Goal: Task Accomplishment & Management: Use online tool/utility

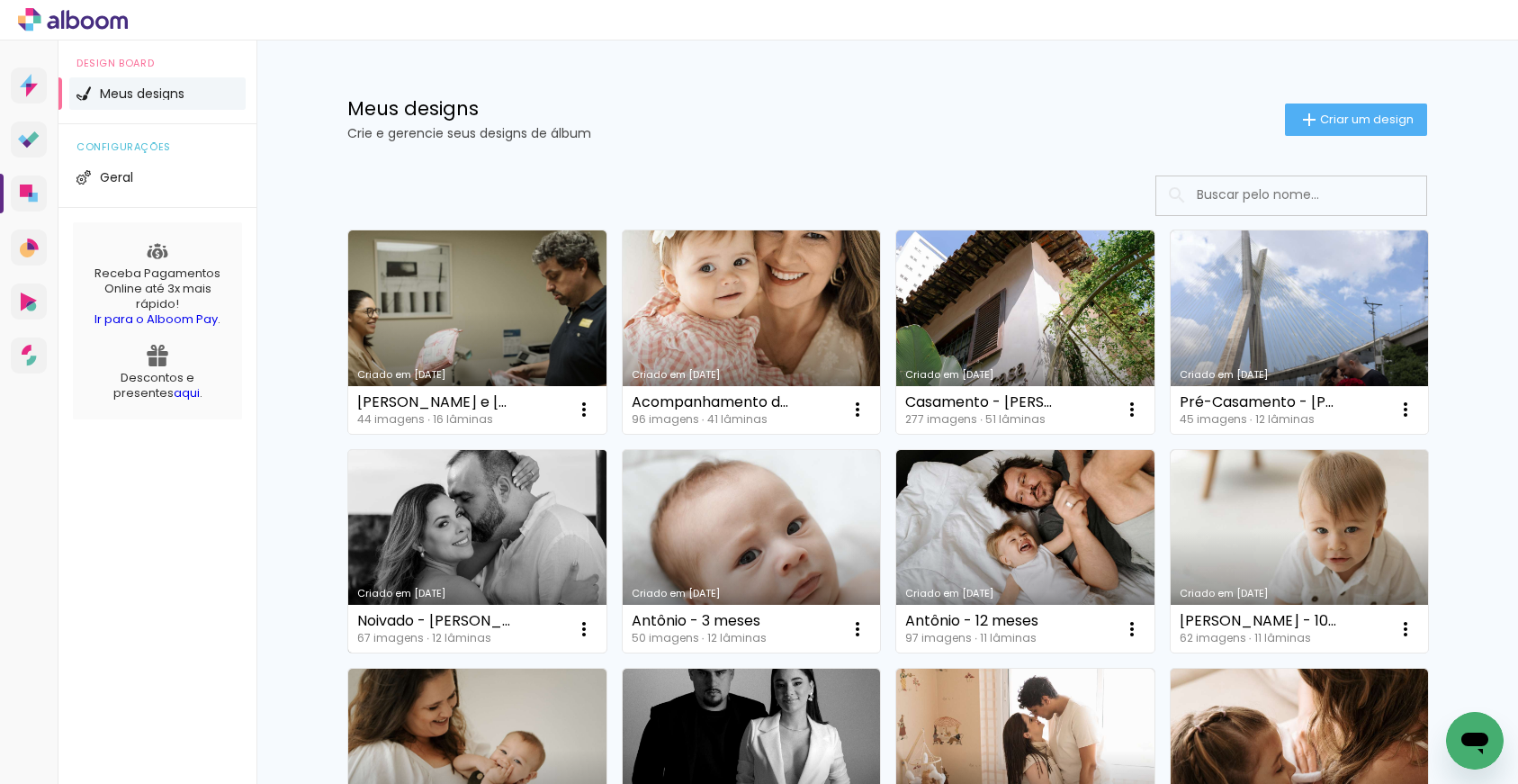
click at [431, 557] on link "Criado em [DATE]" at bounding box center [477, 550] width 259 height 203
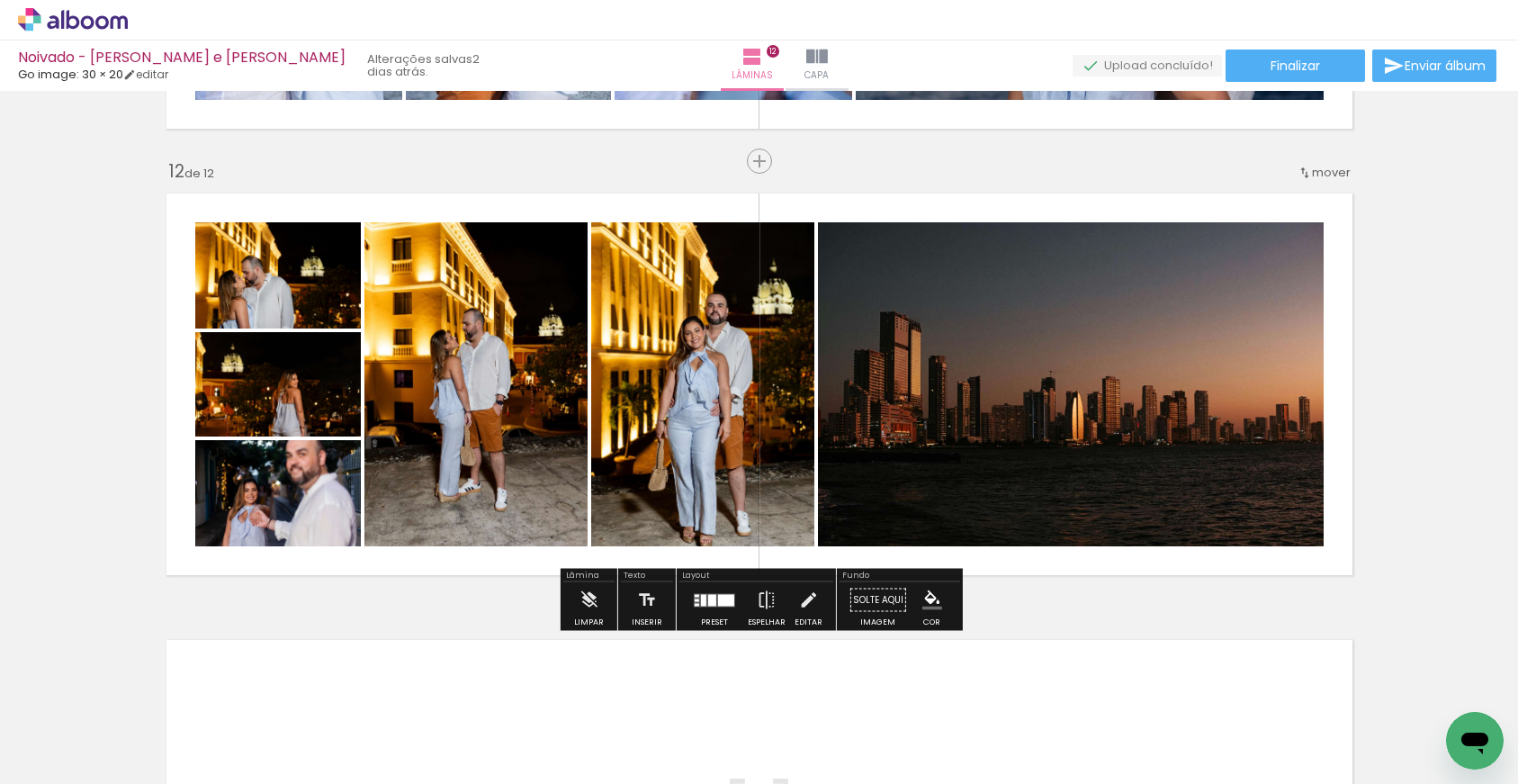
scroll to position [4824, 0]
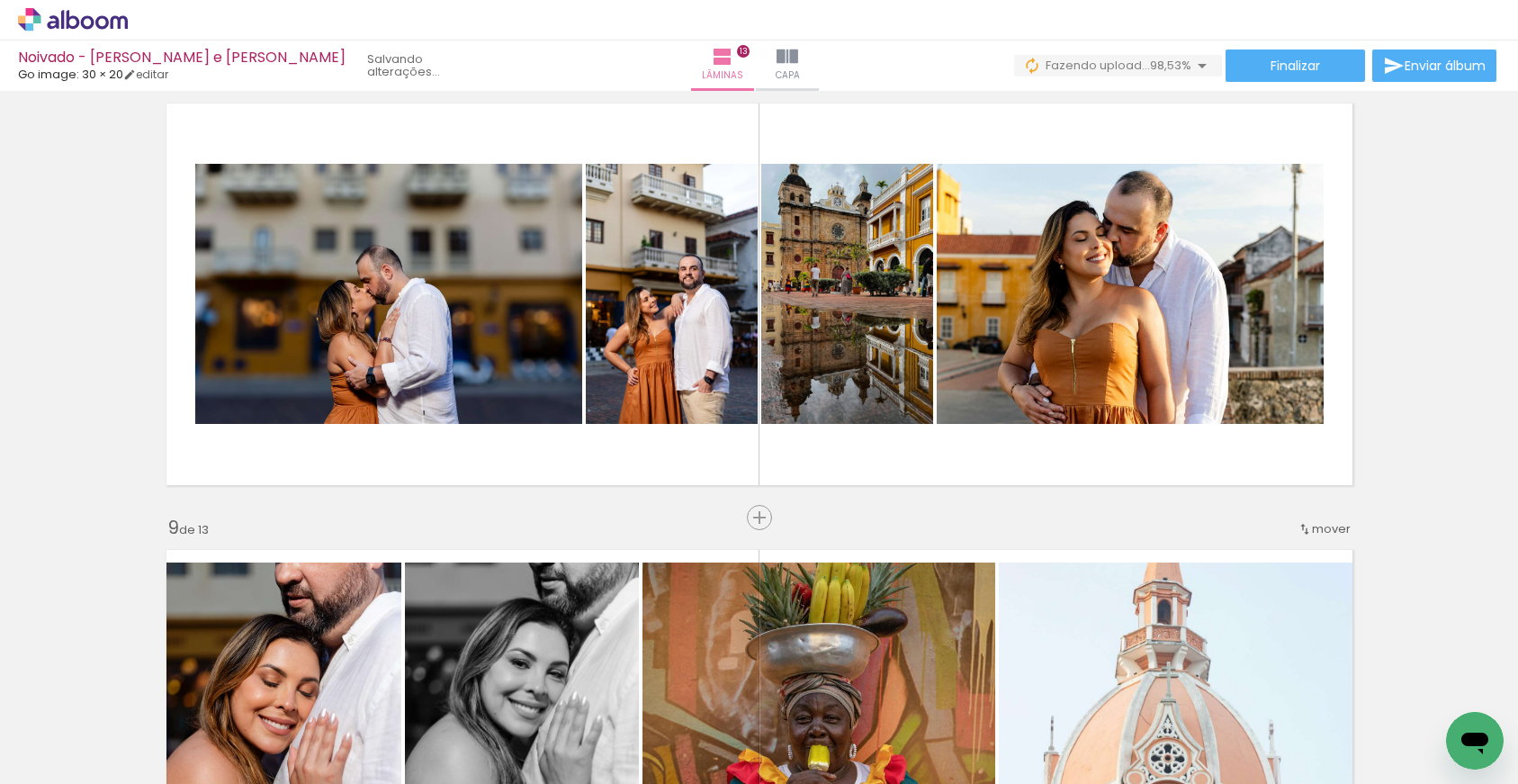
scroll to position [0, 5487]
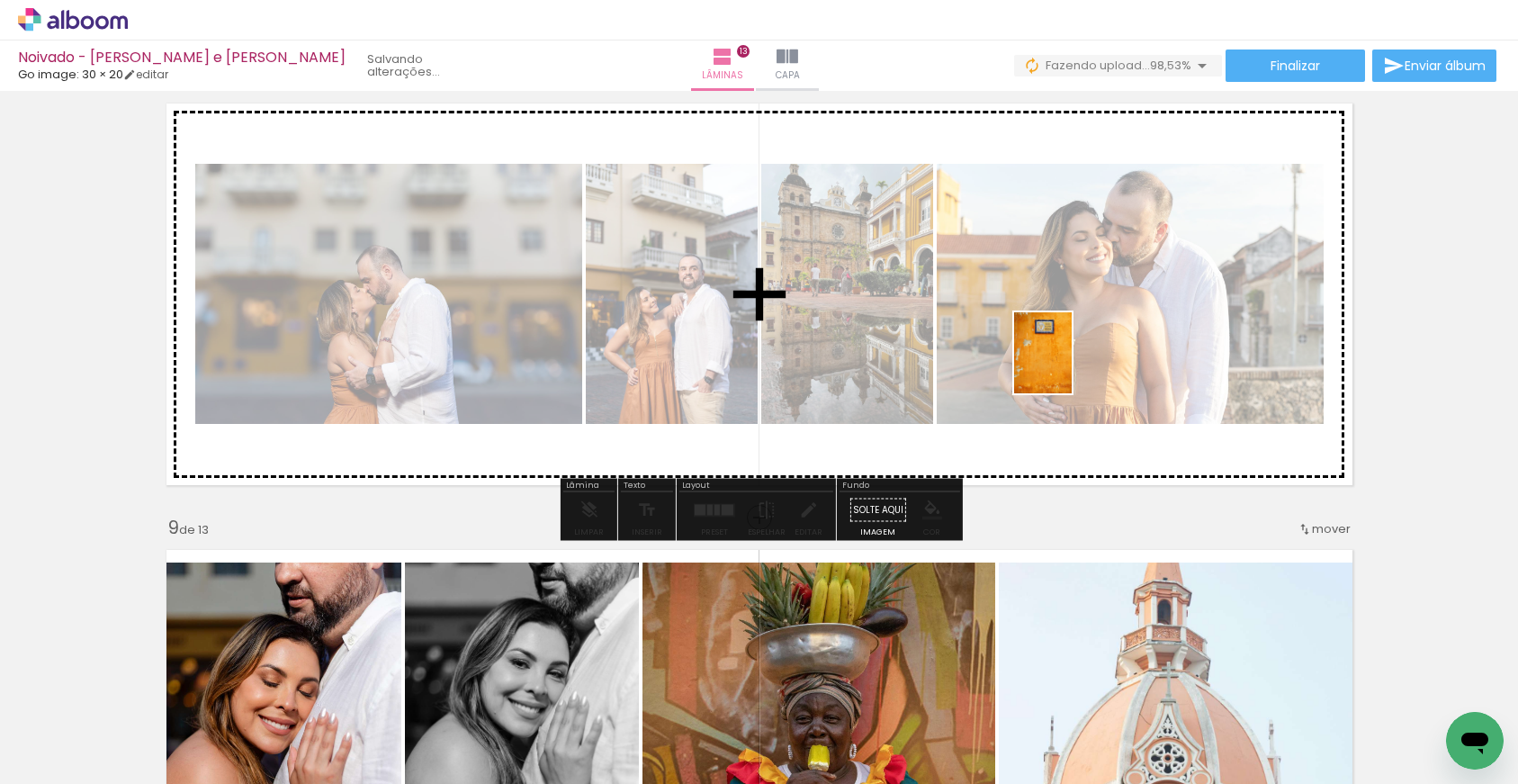
drag, startPoint x: 1443, startPoint y: 708, endPoint x: 1068, endPoint y: 366, distance: 507.5
click at [1068, 366] on quentale-workspace at bounding box center [759, 392] width 1518 height 784
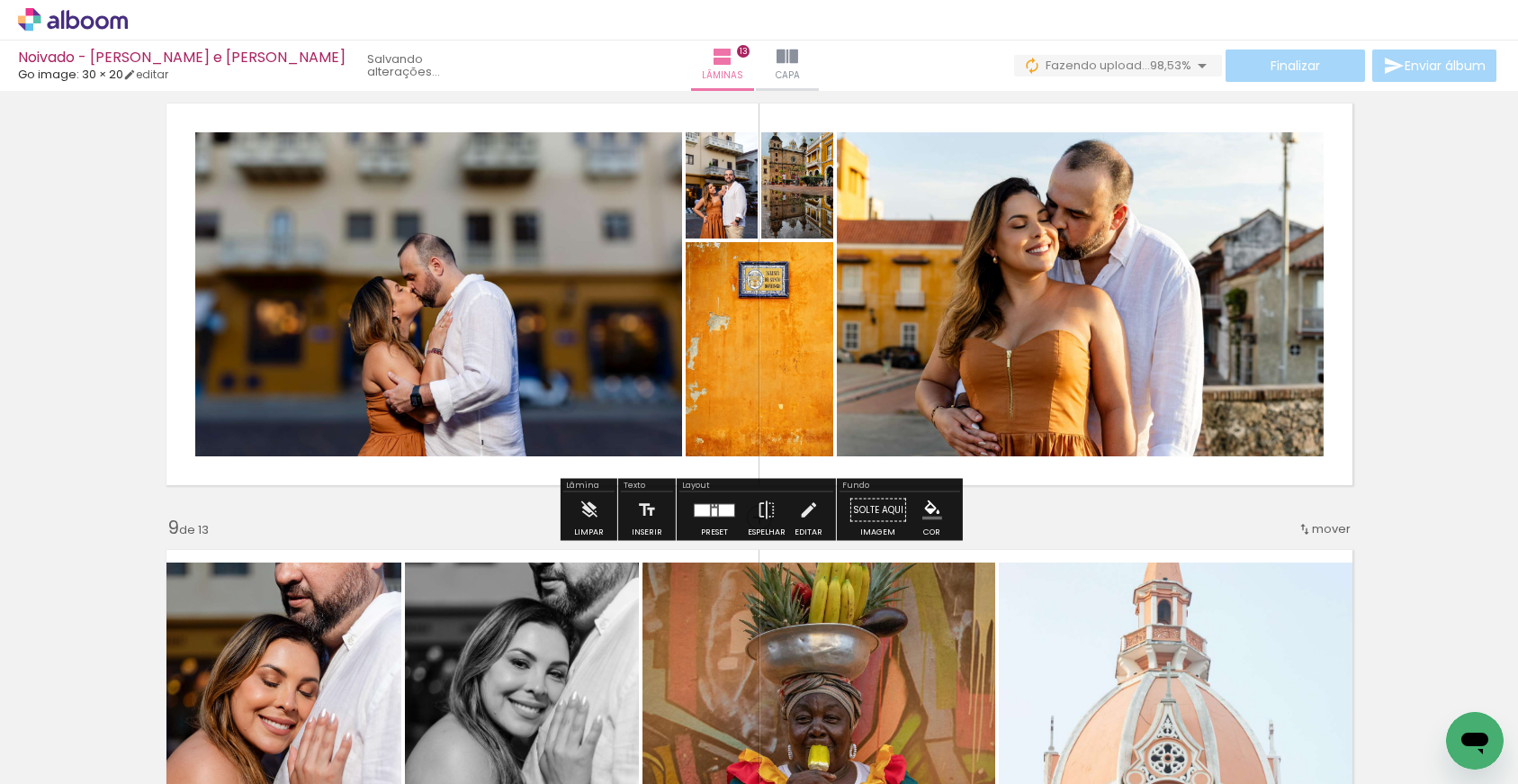
click at [703, 512] on div at bounding box center [702, 510] width 16 height 12
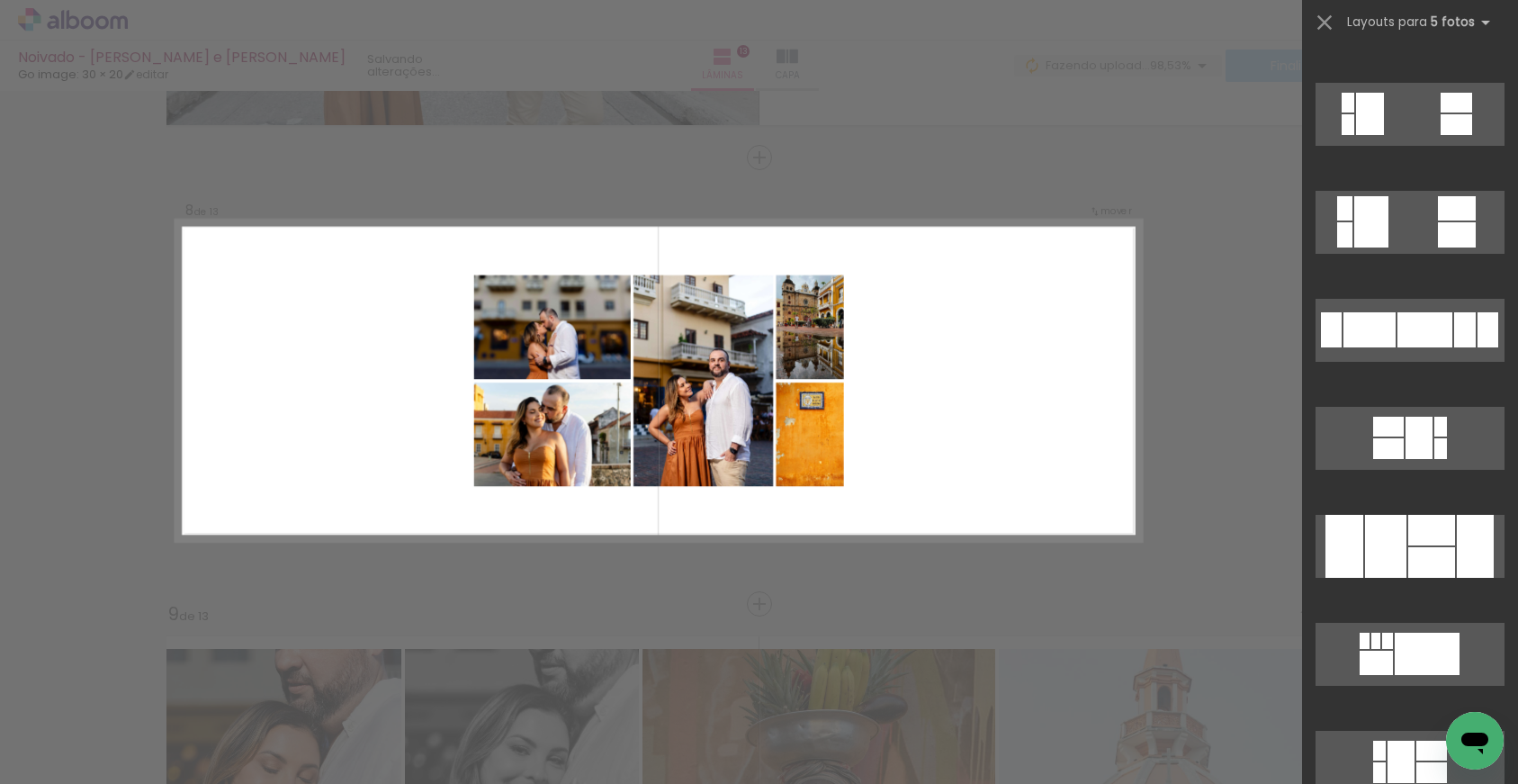
scroll to position [1077, 0]
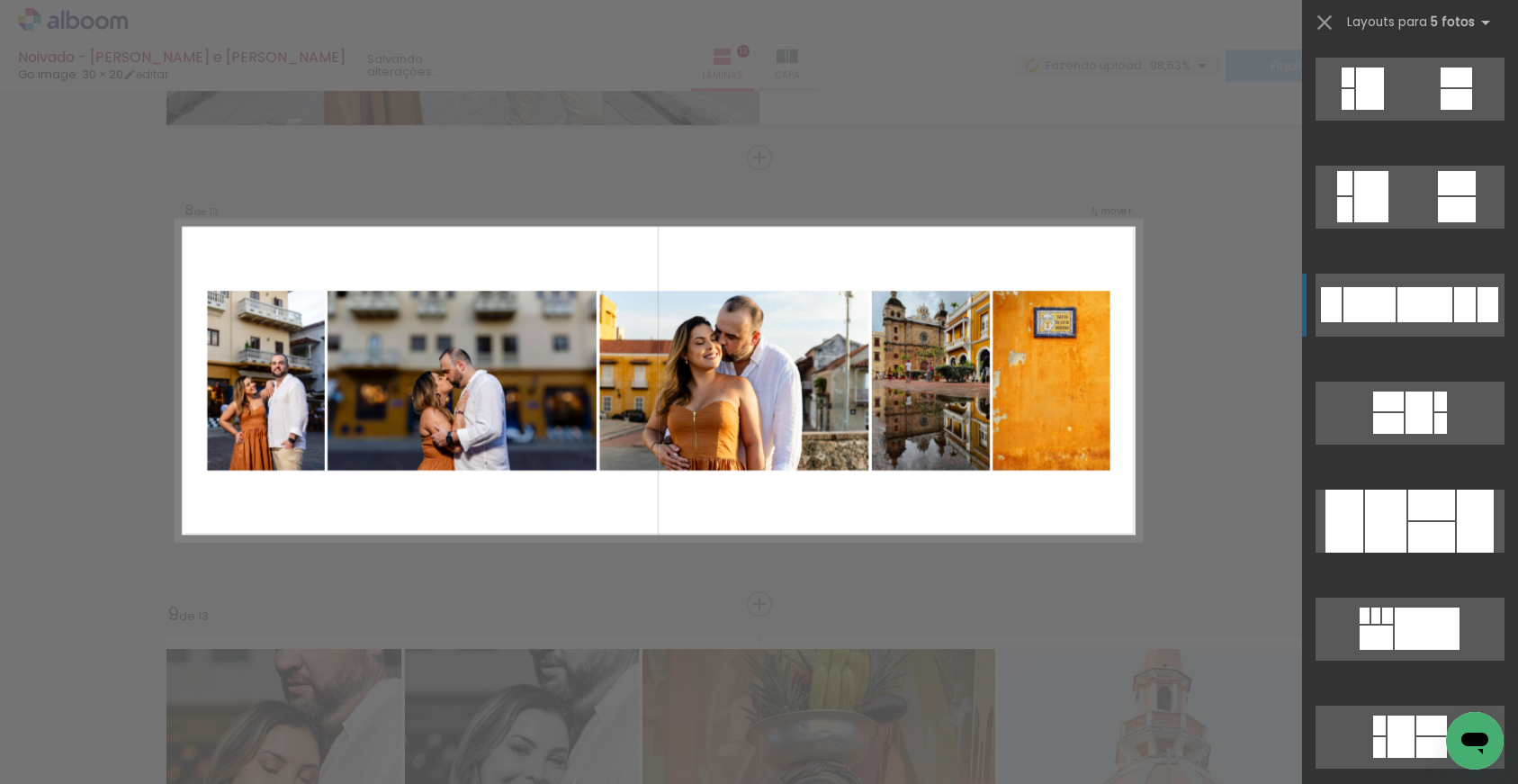
click at [1417, 322] on div at bounding box center [1424, 305] width 55 height 35
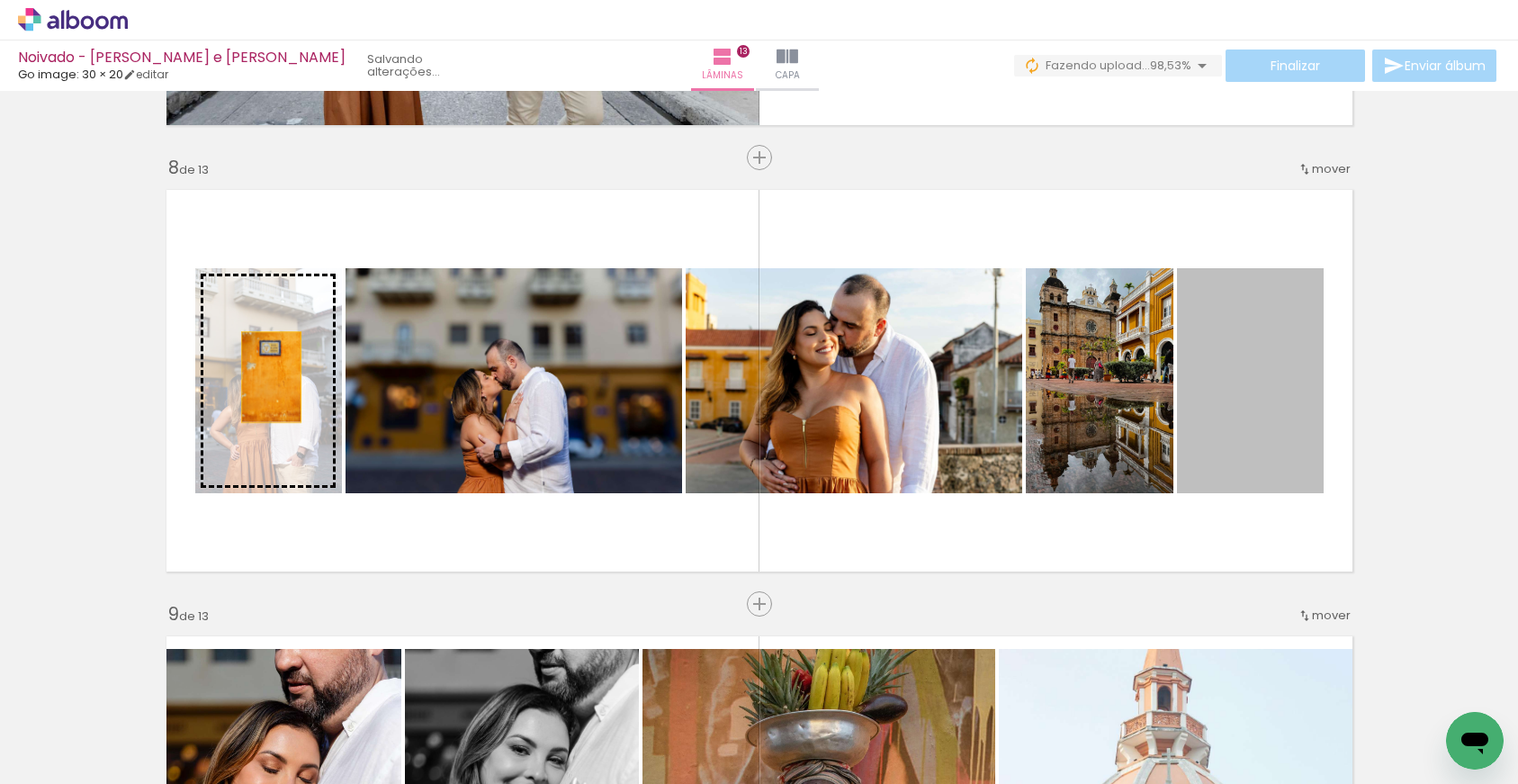
drag, startPoint x: 1247, startPoint y: 386, endPoint x: 344, endPoint y: 375, distance: 903.1
click at [0, 0] on slot at bounding box center [0, 0] width 0 height 0
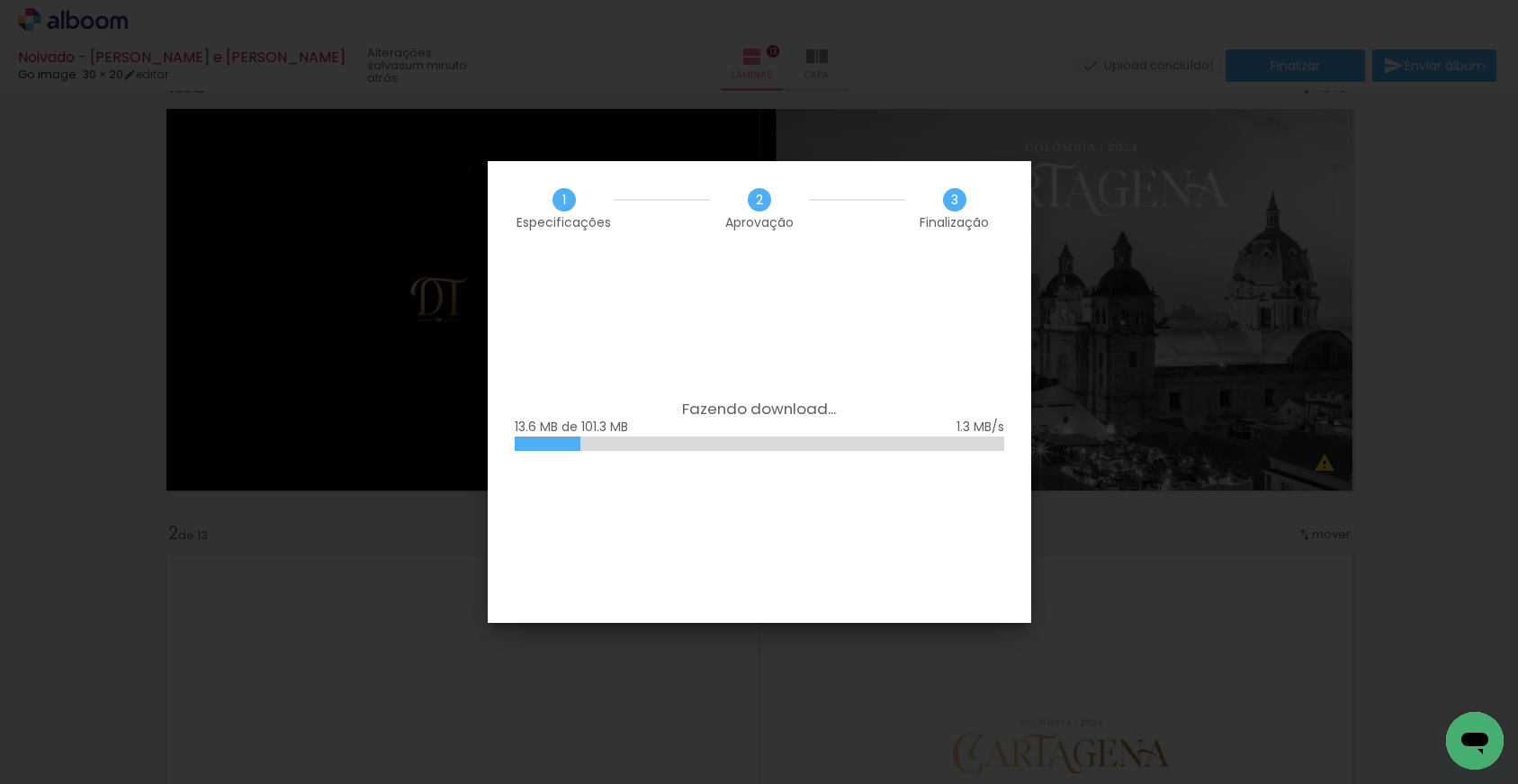
scroll to position [0, 4902]
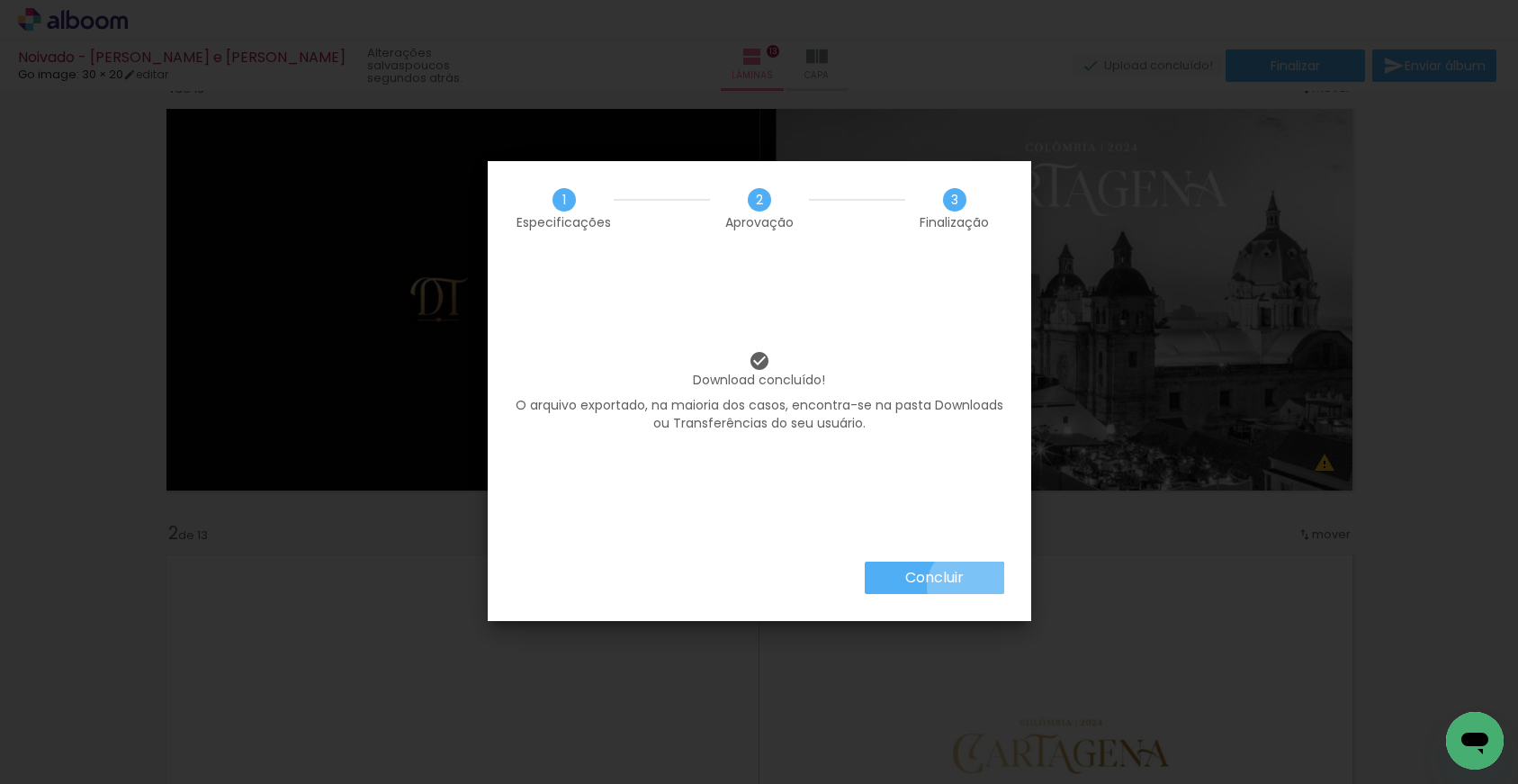
click at [967, 586] on paper-button "Concluir" at bounding box center [934, 577] width 139 height 32
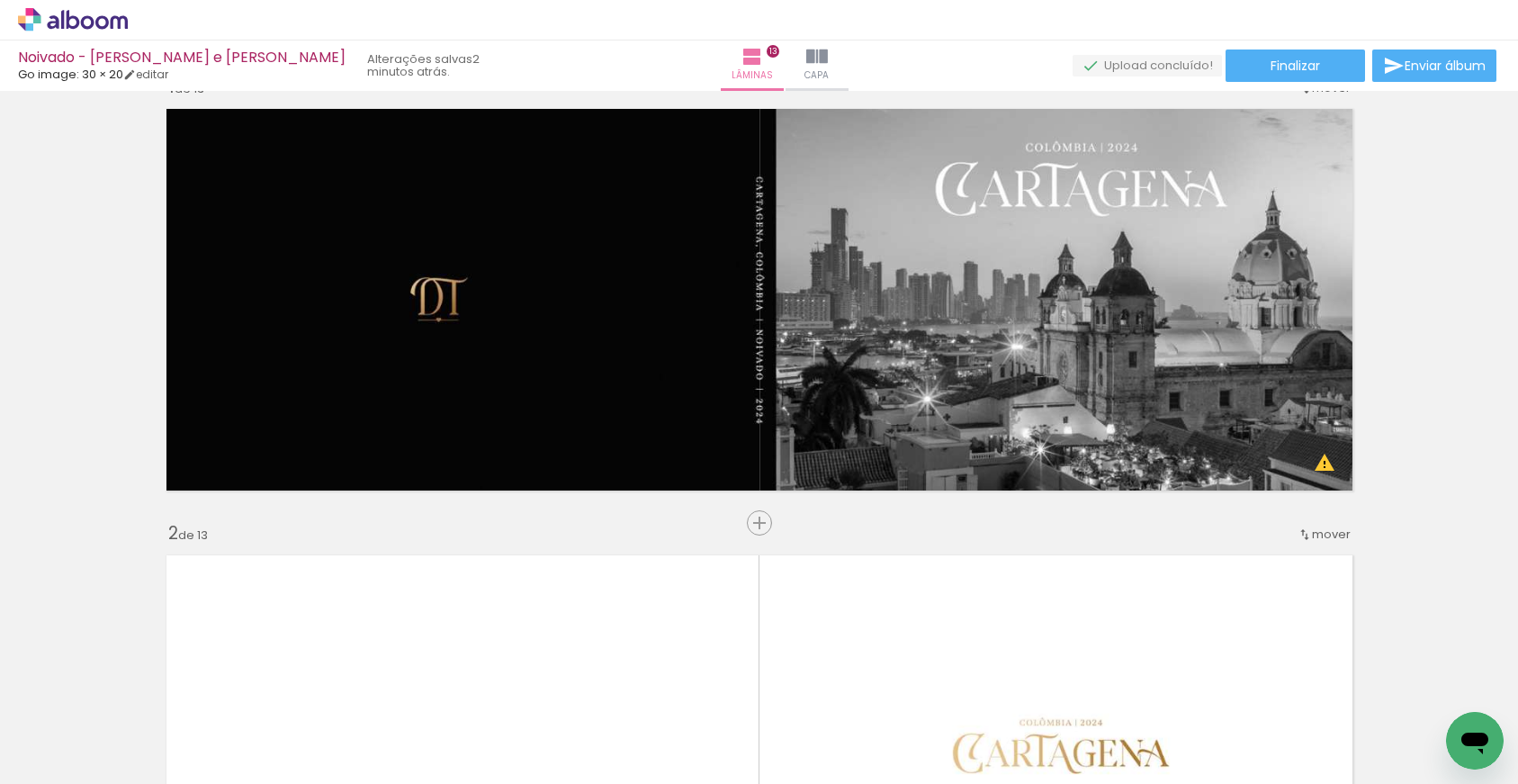
scroll to position [0, 4902]
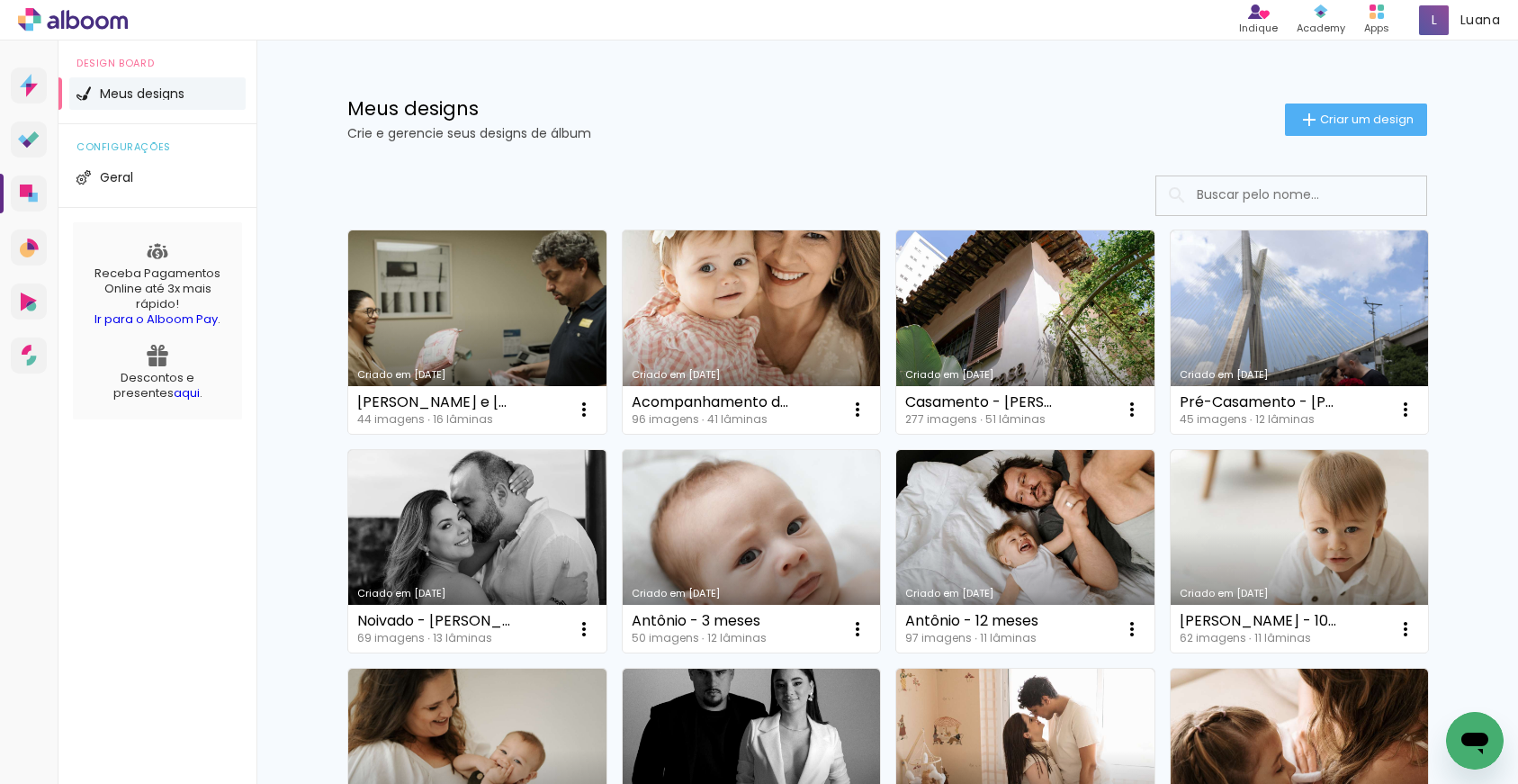
drag, startPoint x: 1285, startPoint y: 322, endPoint x: 1373, endPoint y: 66, distance: 270.7
click at [1285, 322] on link "Criado em [DATE]" at bounding box center [1299, 332] width 259 height 203
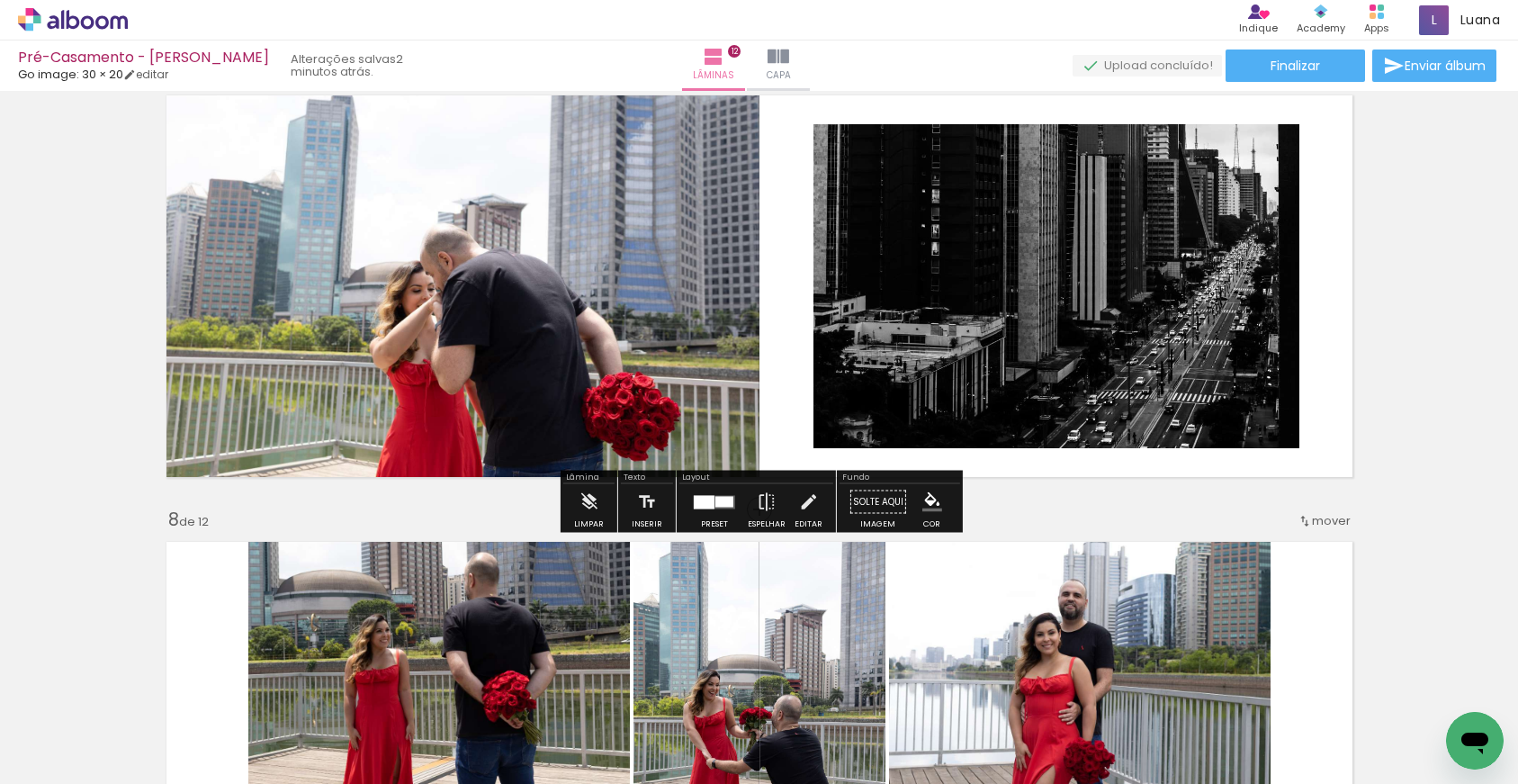
scroll to position [2741, 0]
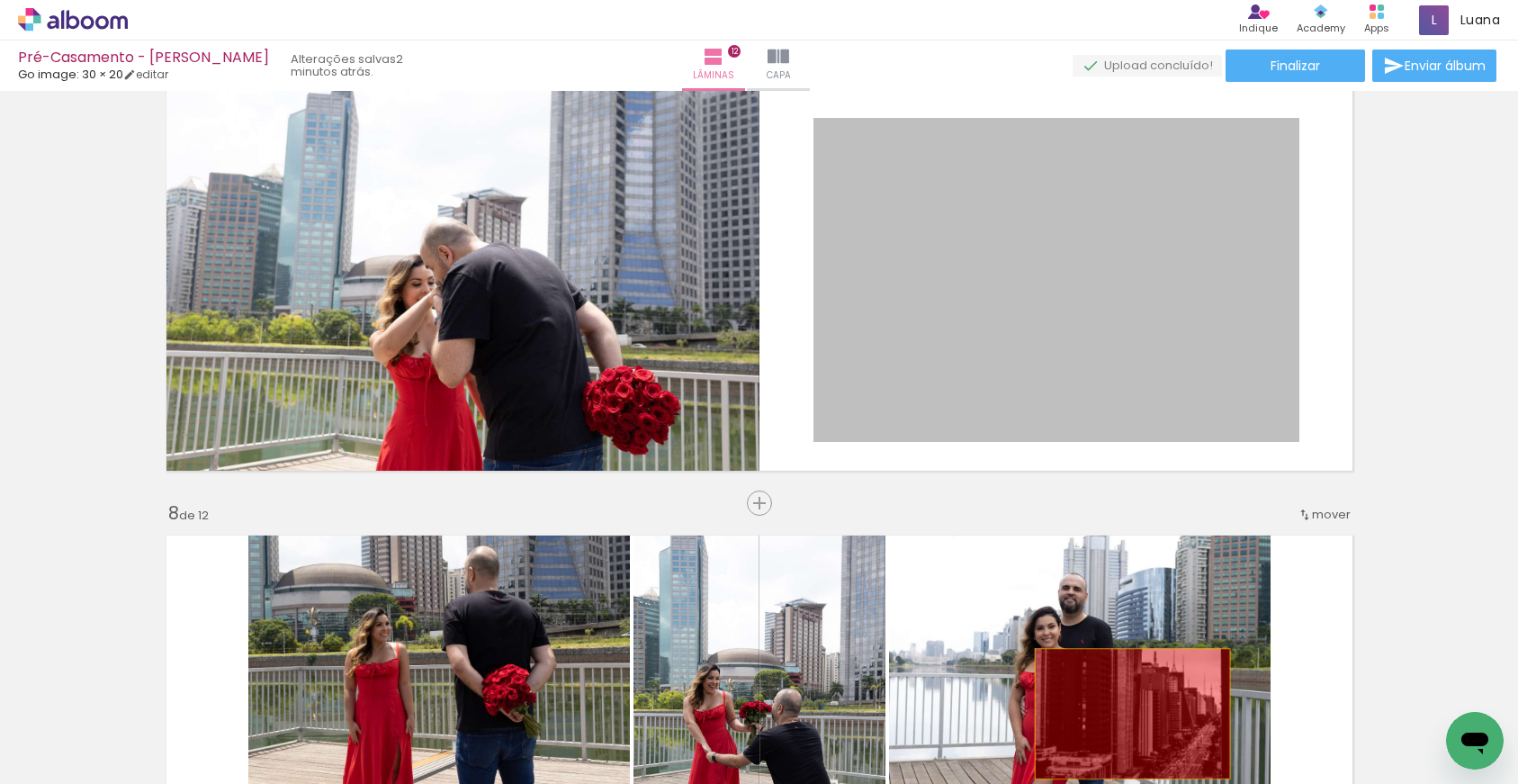
drag, startPoint x: 1157, startPoint y: 372, endPoint x: 1249, endPoint y: 619, distance: 263.6
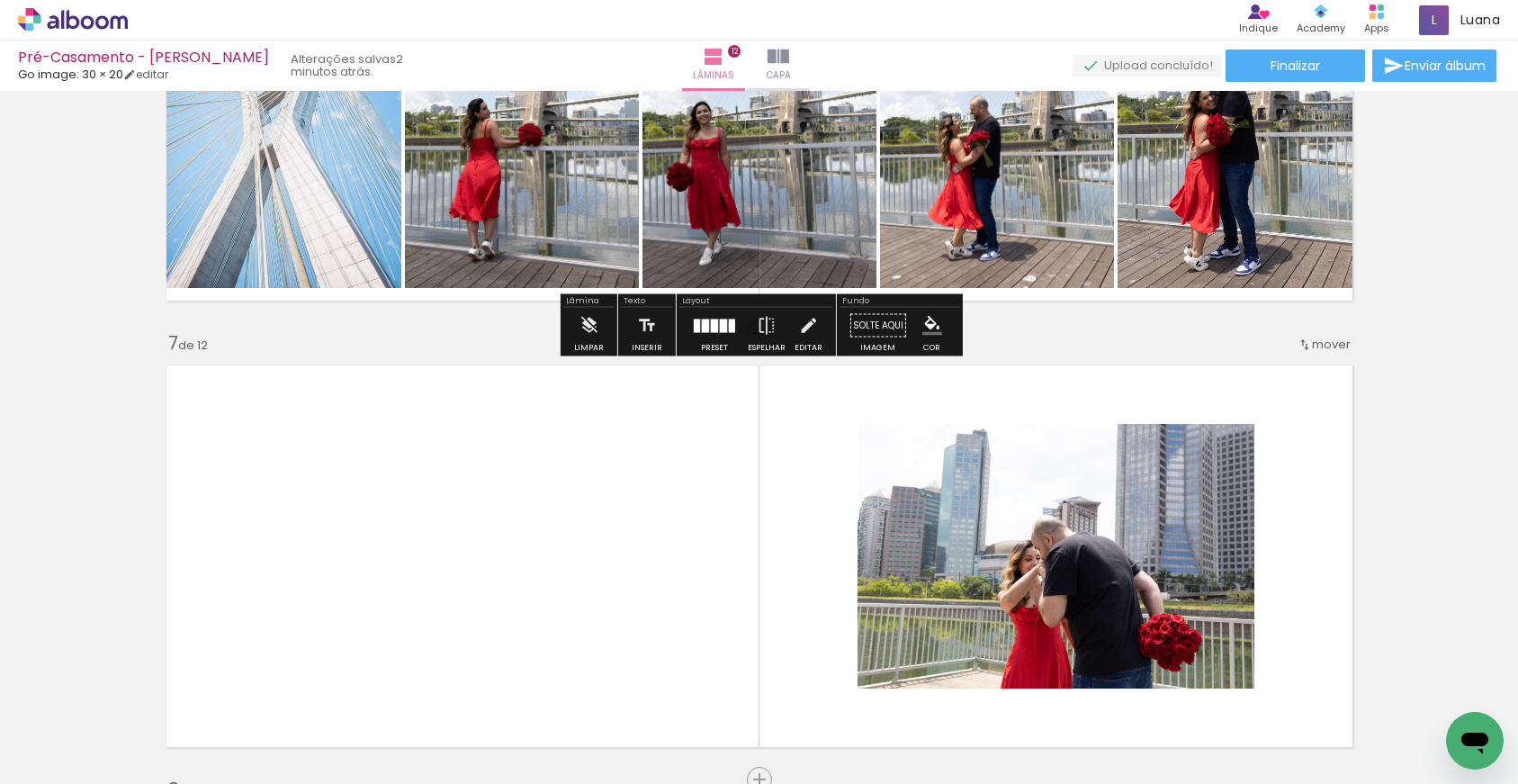
scroll to position [2473, 0]
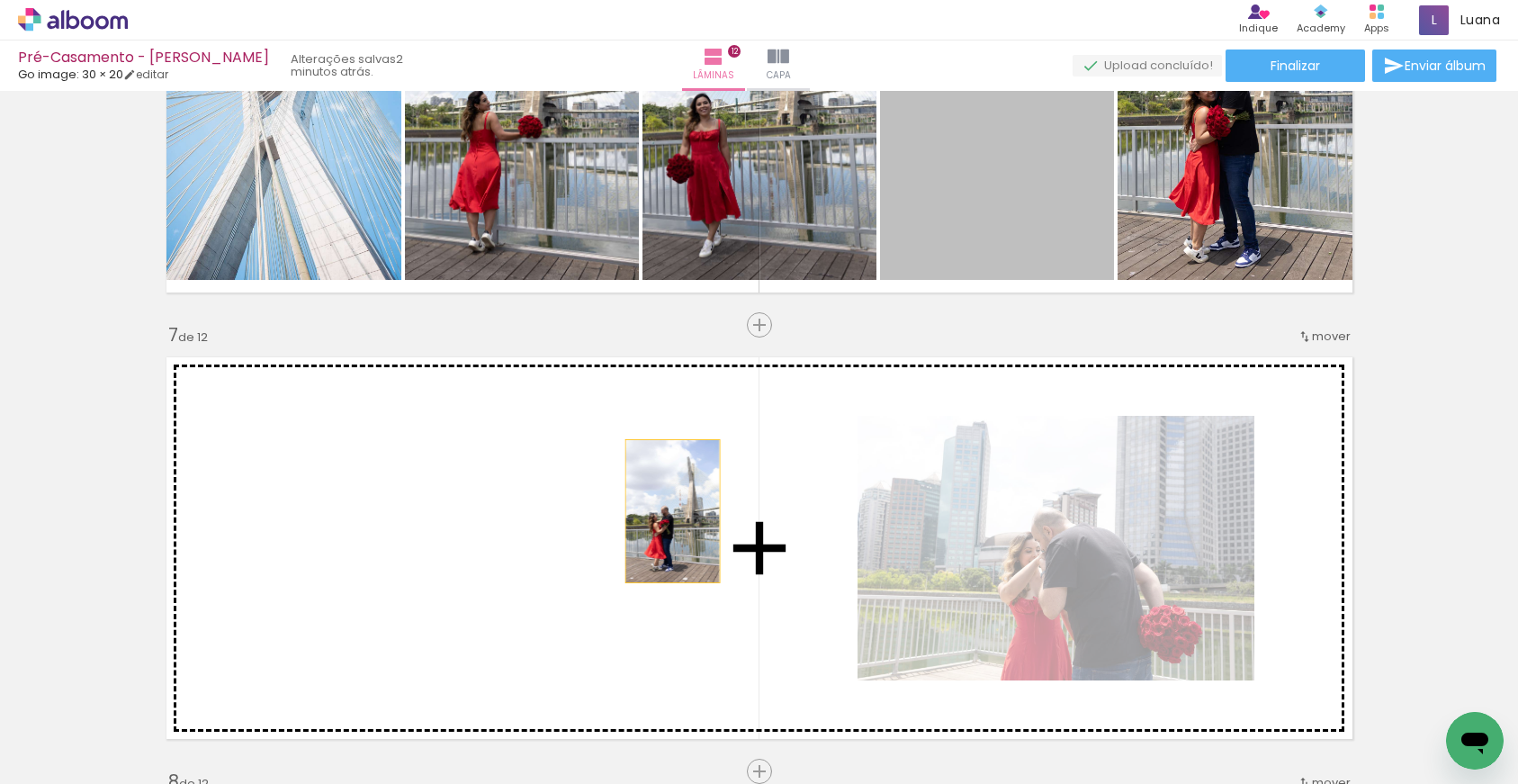
drag, startPoint x: 1042, startPoint y: 190, endPoint x: 1087, endPoint y: 239, distance: 66.5
click at [672, 511] on div "Inserir lâmina 1 de 12 Inserir lâmina 2 de 12 Inserir lâmina 3 de 12 Inserir lâ…" at bounding box center [759, 525] width 1518 height 5802
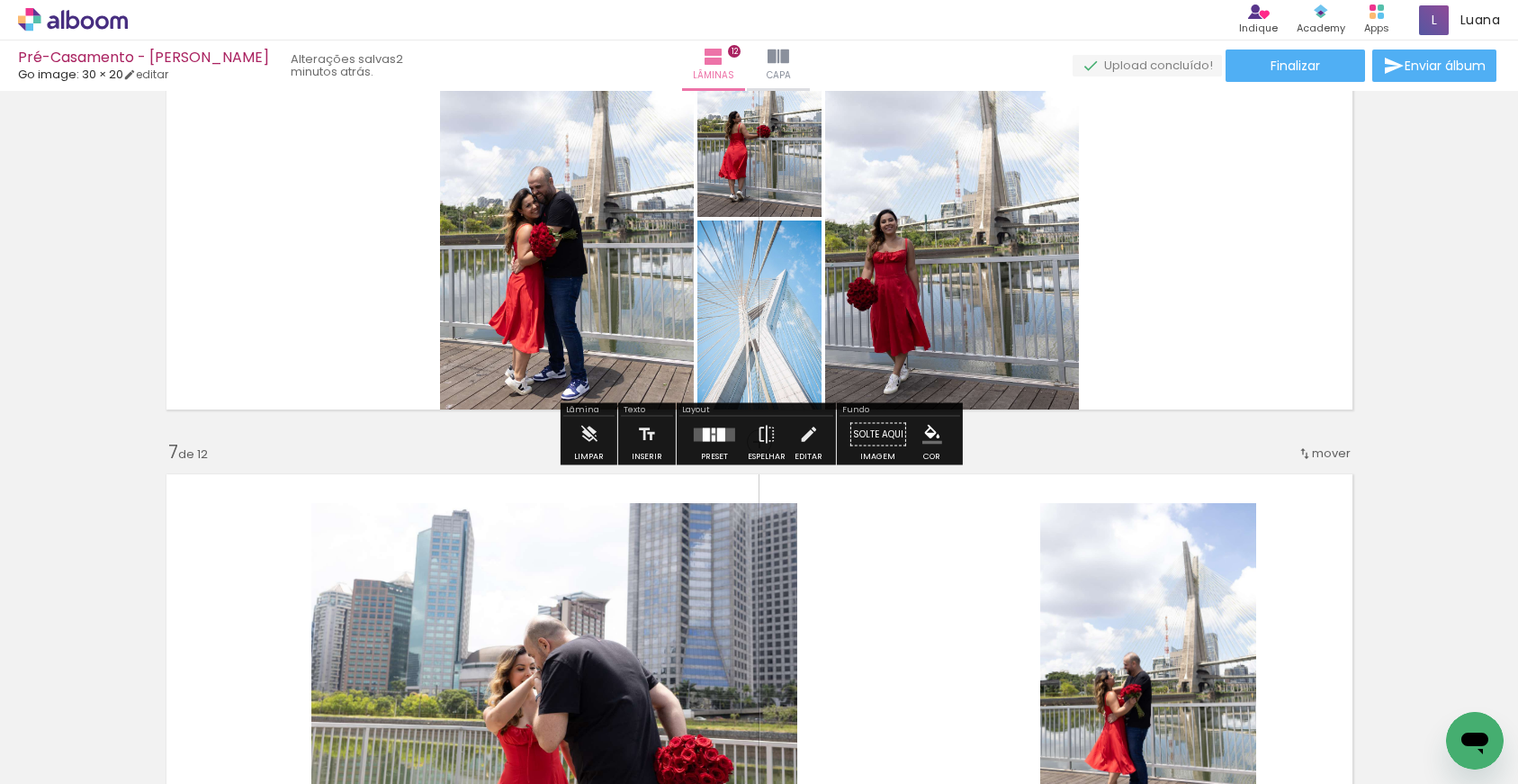
scroll to position [2353, 0]
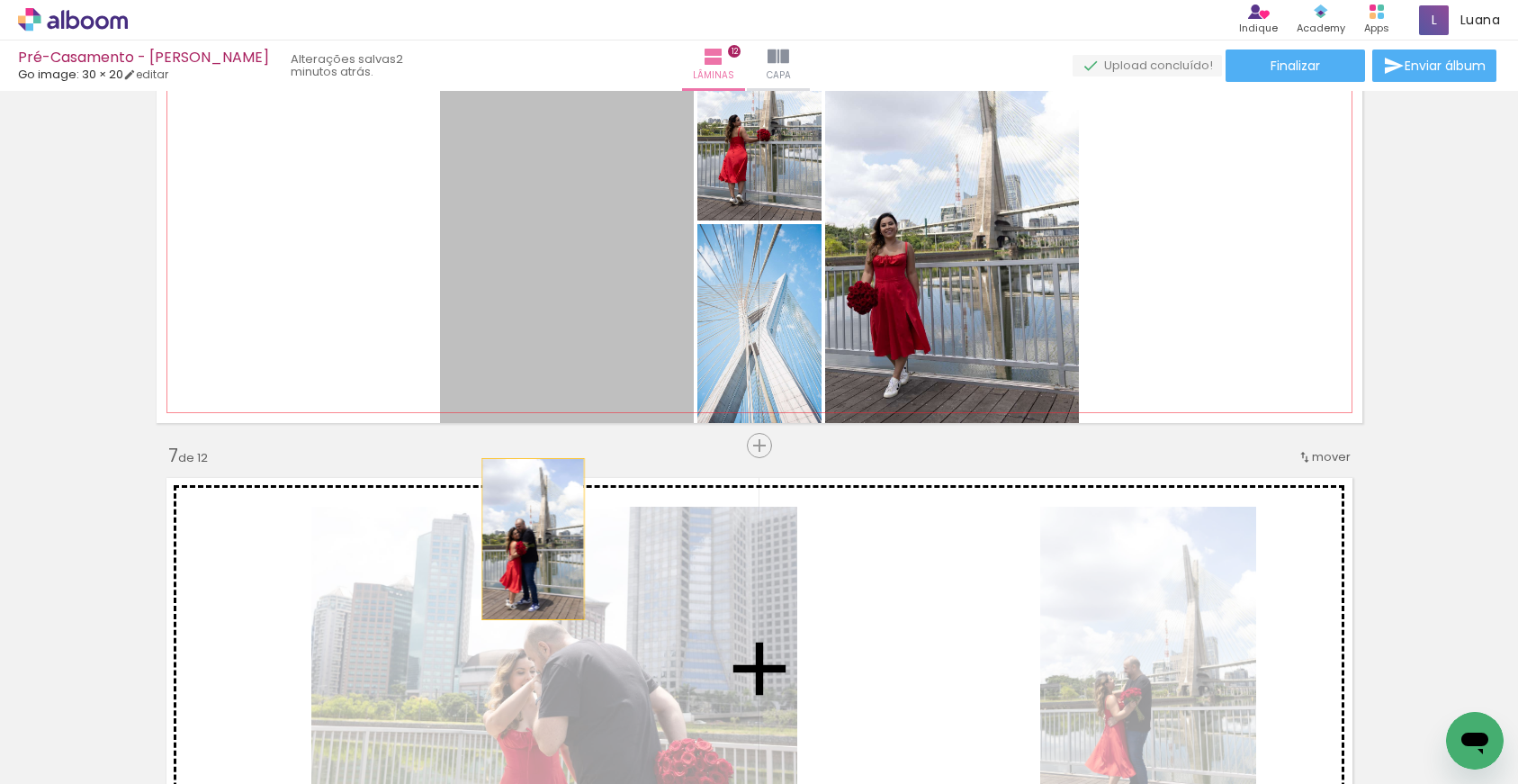
drag, startPoint x: 614, startPoint y: 272, endPoint x: 533, endPoint y: 539, distance: 279.0
click at [533, 539] on div "Inserir lâmina 1 de 12 Inserir lâmina 2 de 12 Inserir lâmina 3 de 12 Inserir lâ…" at bounding box center [759, 645] width 1518 height 5802
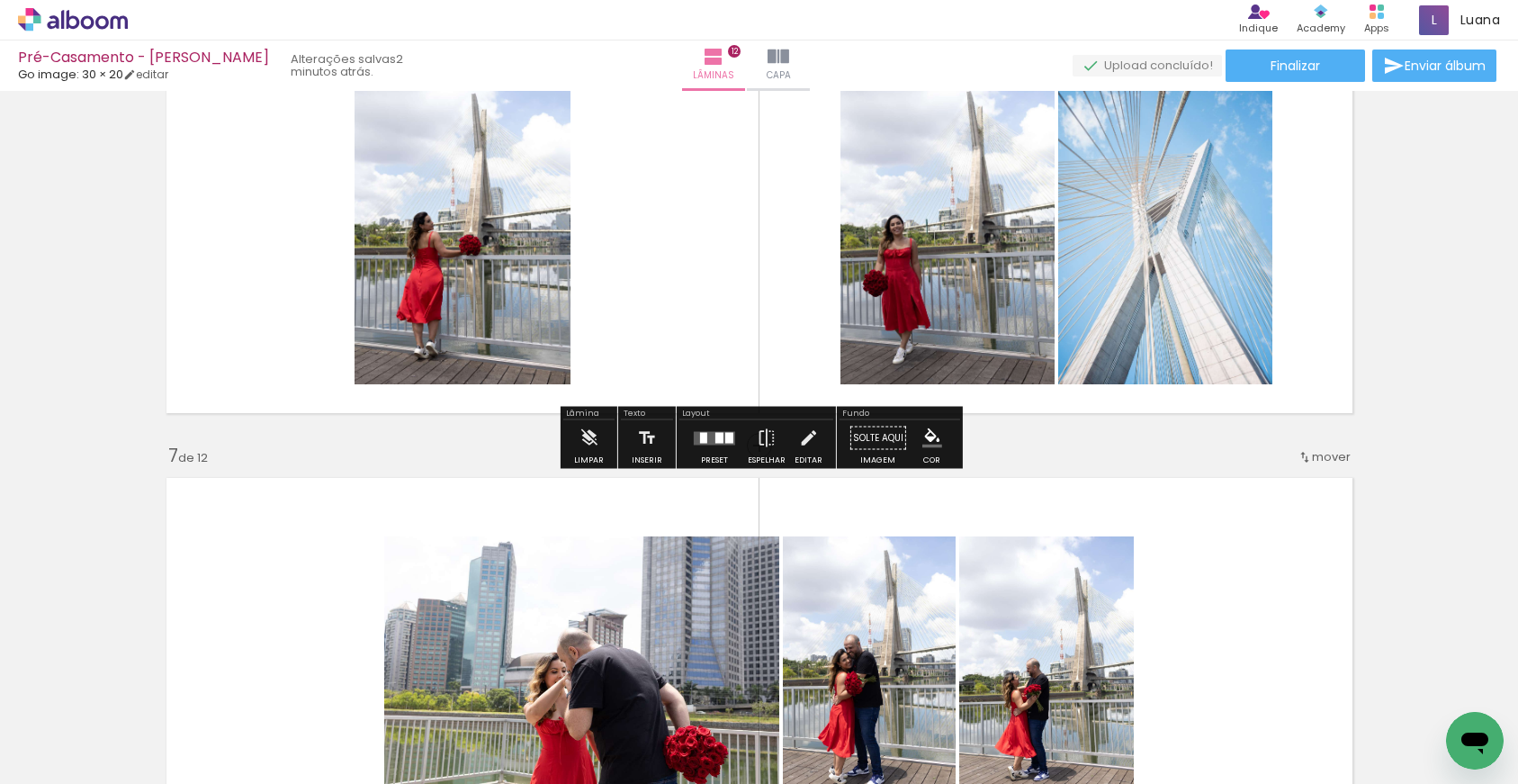
click at [706, 441] on quentale-layouter at bounding box center [715, 437] width 42 height 14
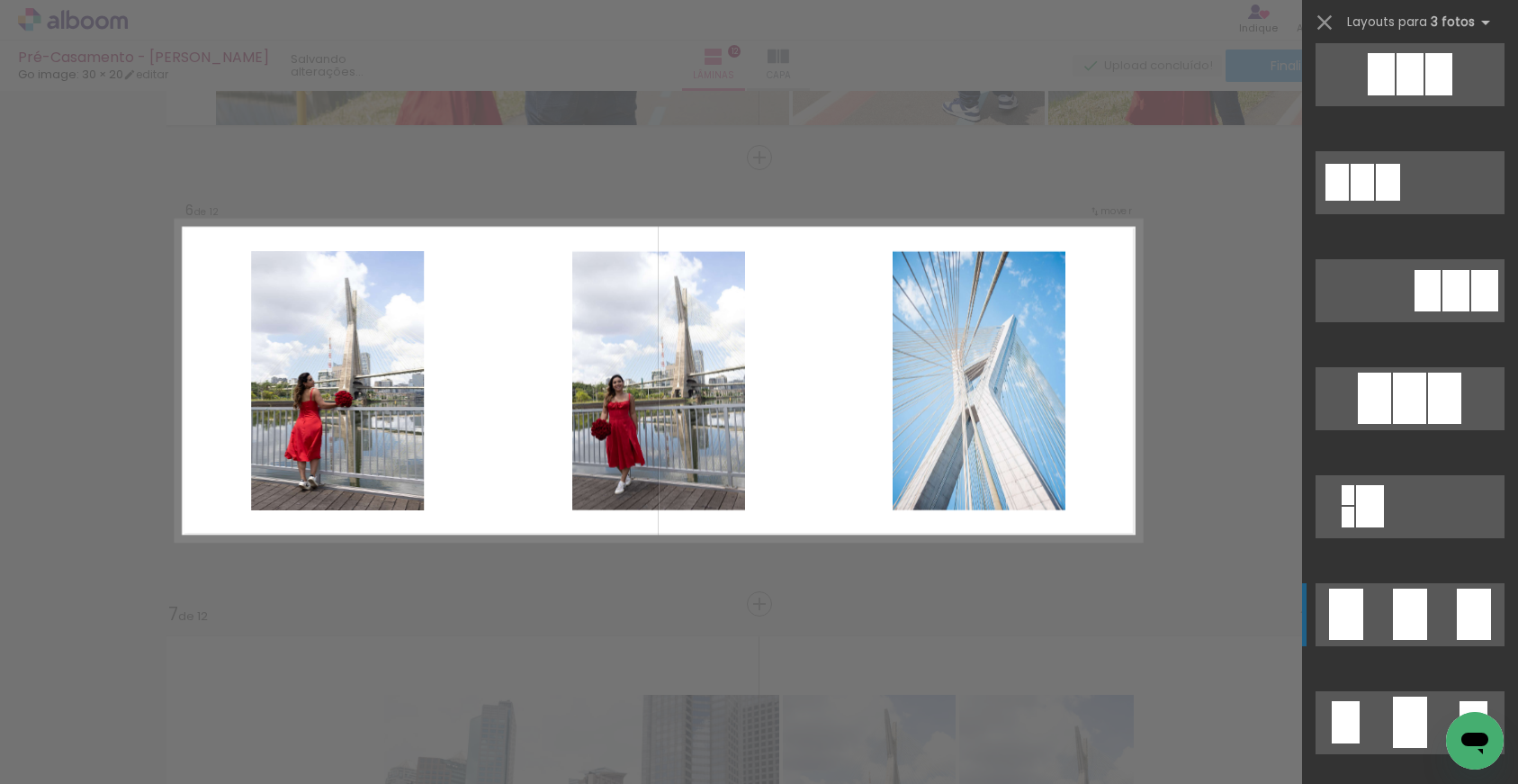
scroll to position [891, 0]
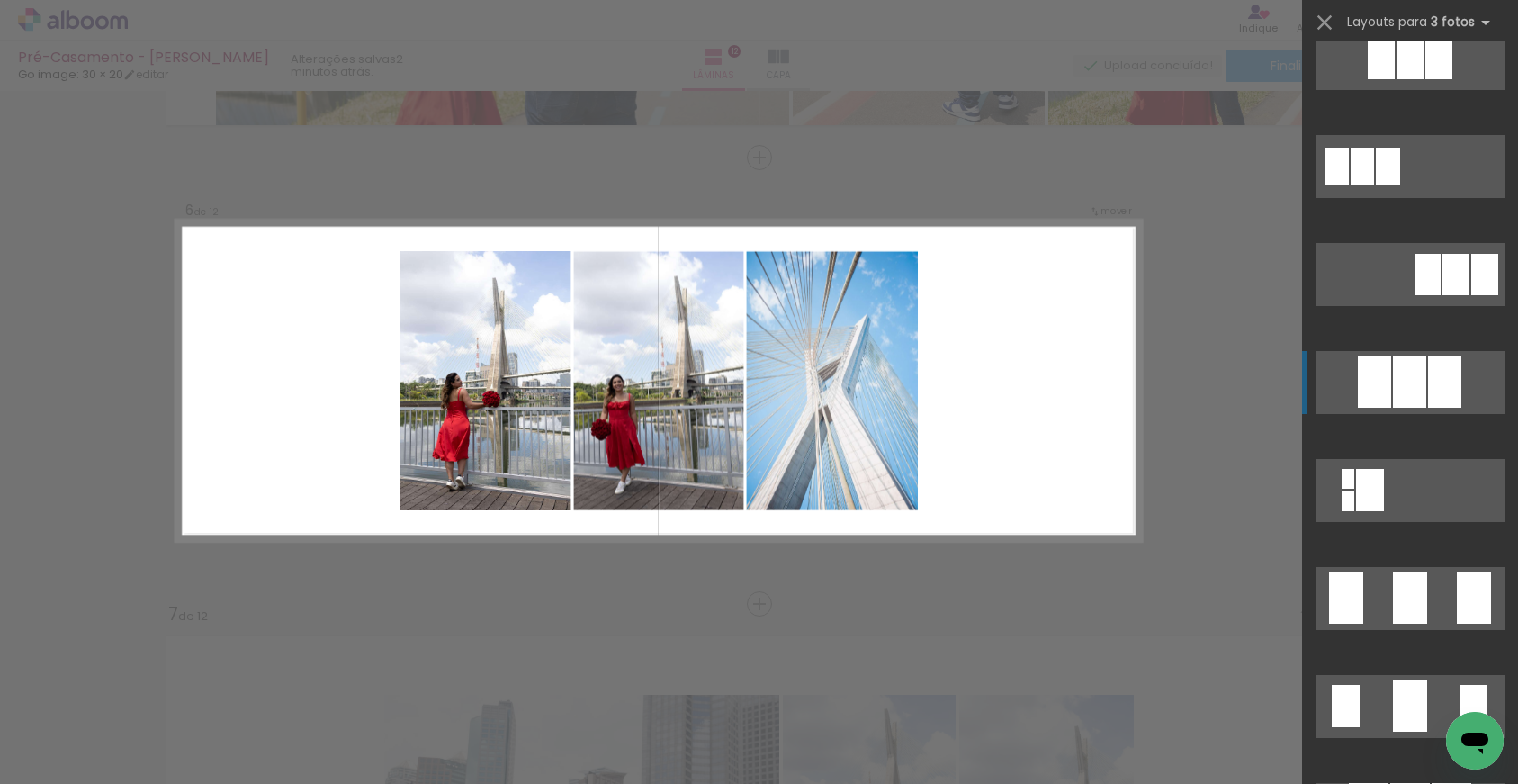
click at [1416, 364] on div at bounding box center [1410, 381] width 33 height 51
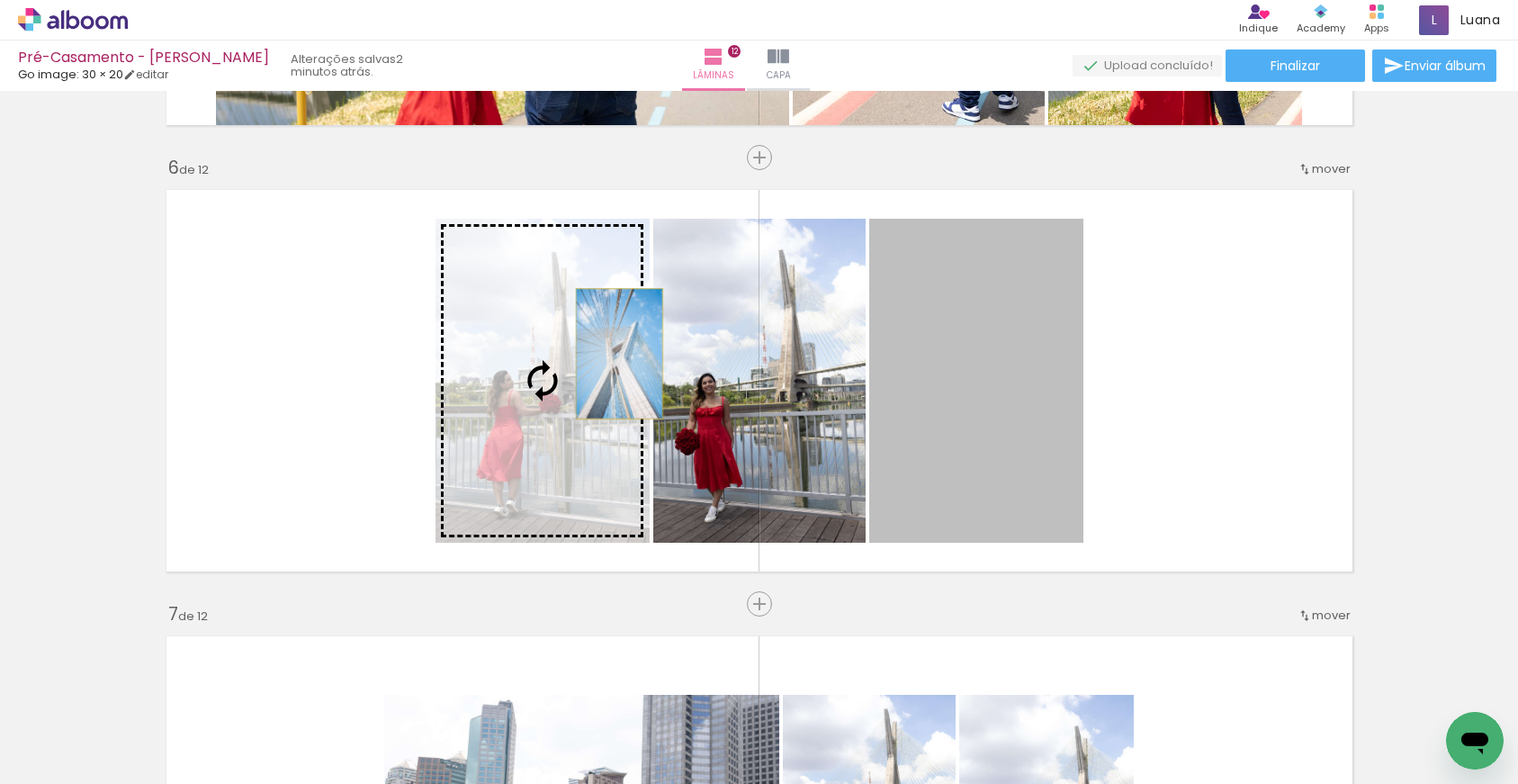
drag, startPoint x: 971, startPoint y: 354, endPoint x: 619, endPoint y: 354, distance: 352.0
click at [0, 0] on slot at bounding box center [0, 0] width 0 height 0
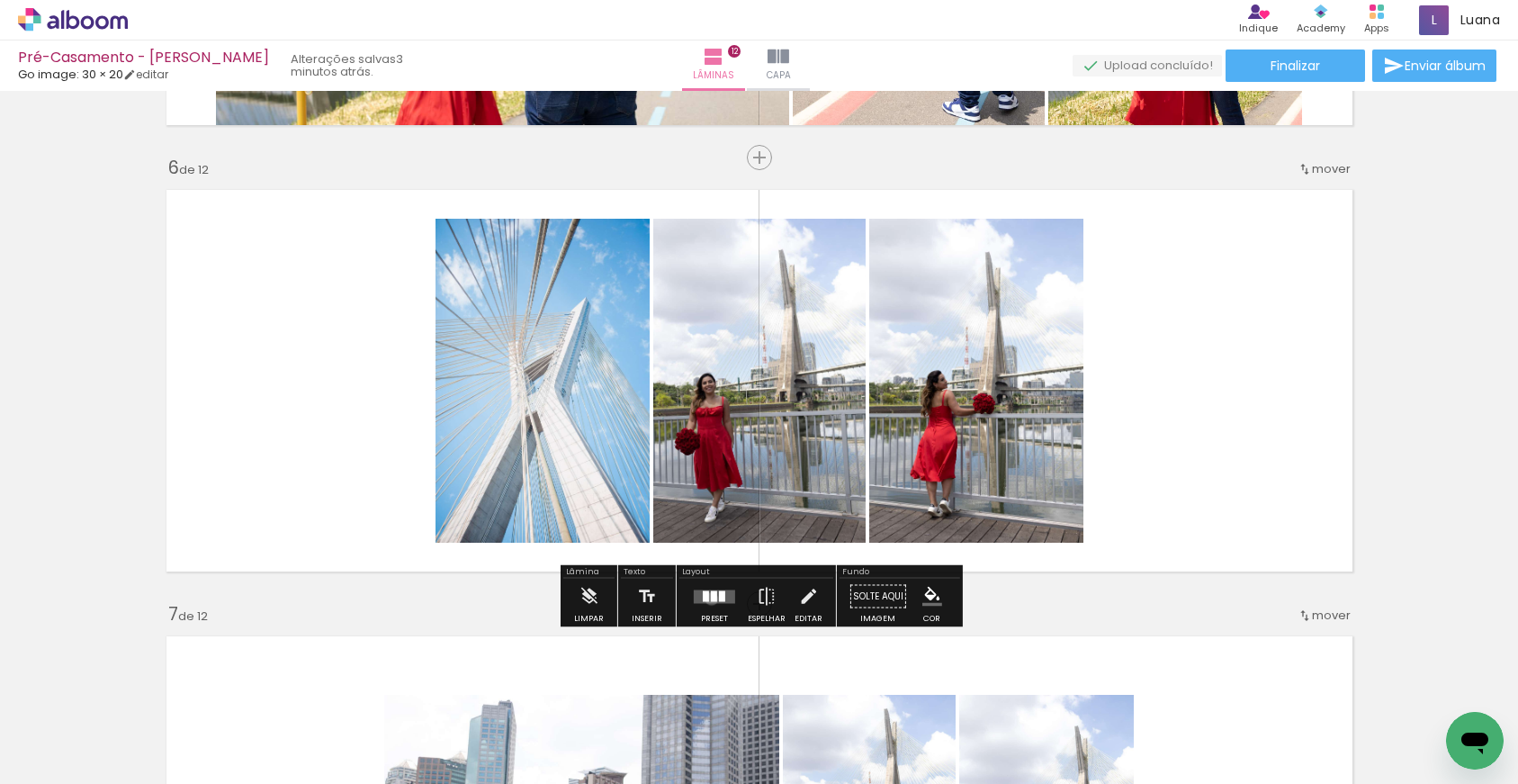
click at [711, 599] on div at bounding box center [714, 596] width 6 height 11
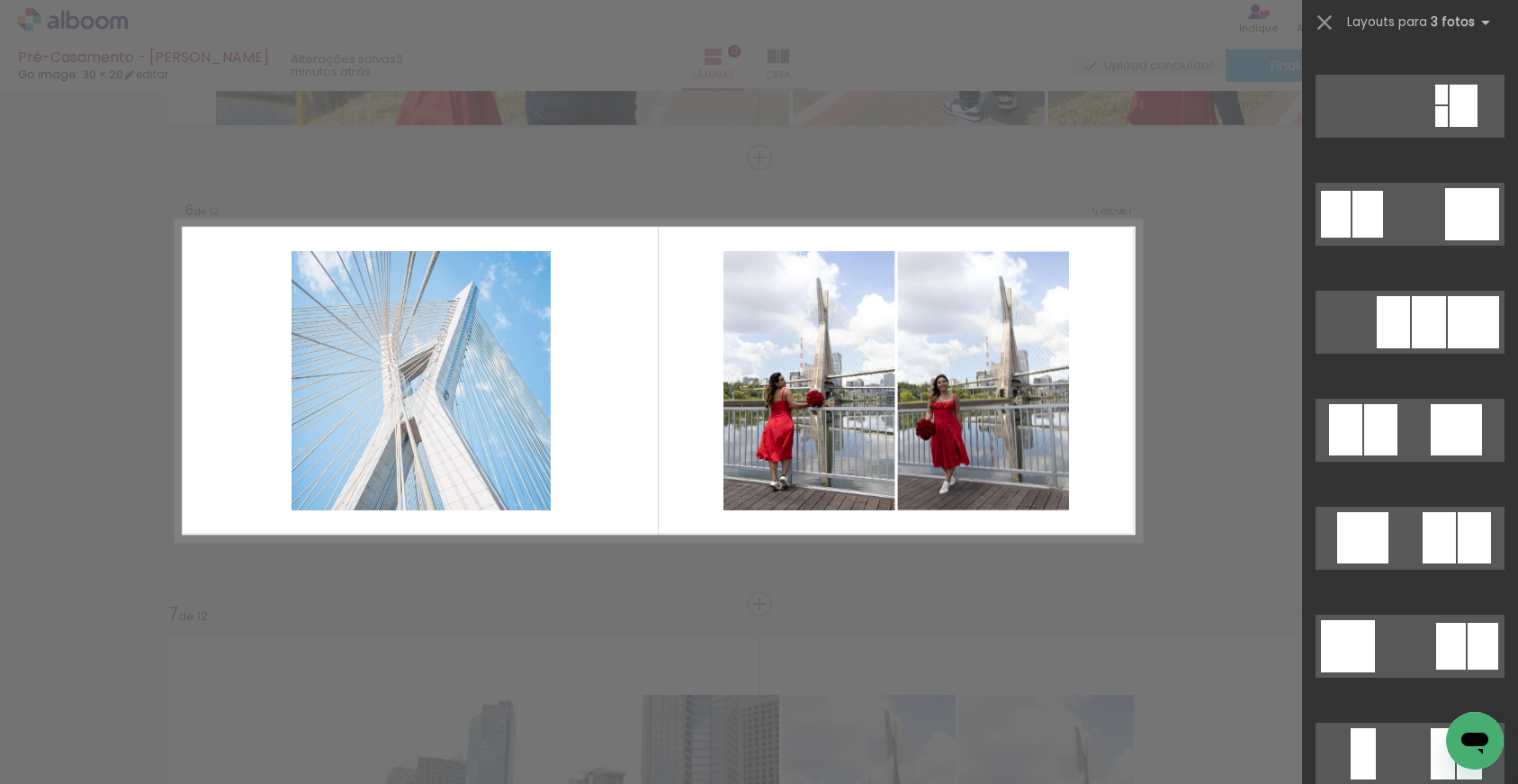
scroll to position [1715, 0]
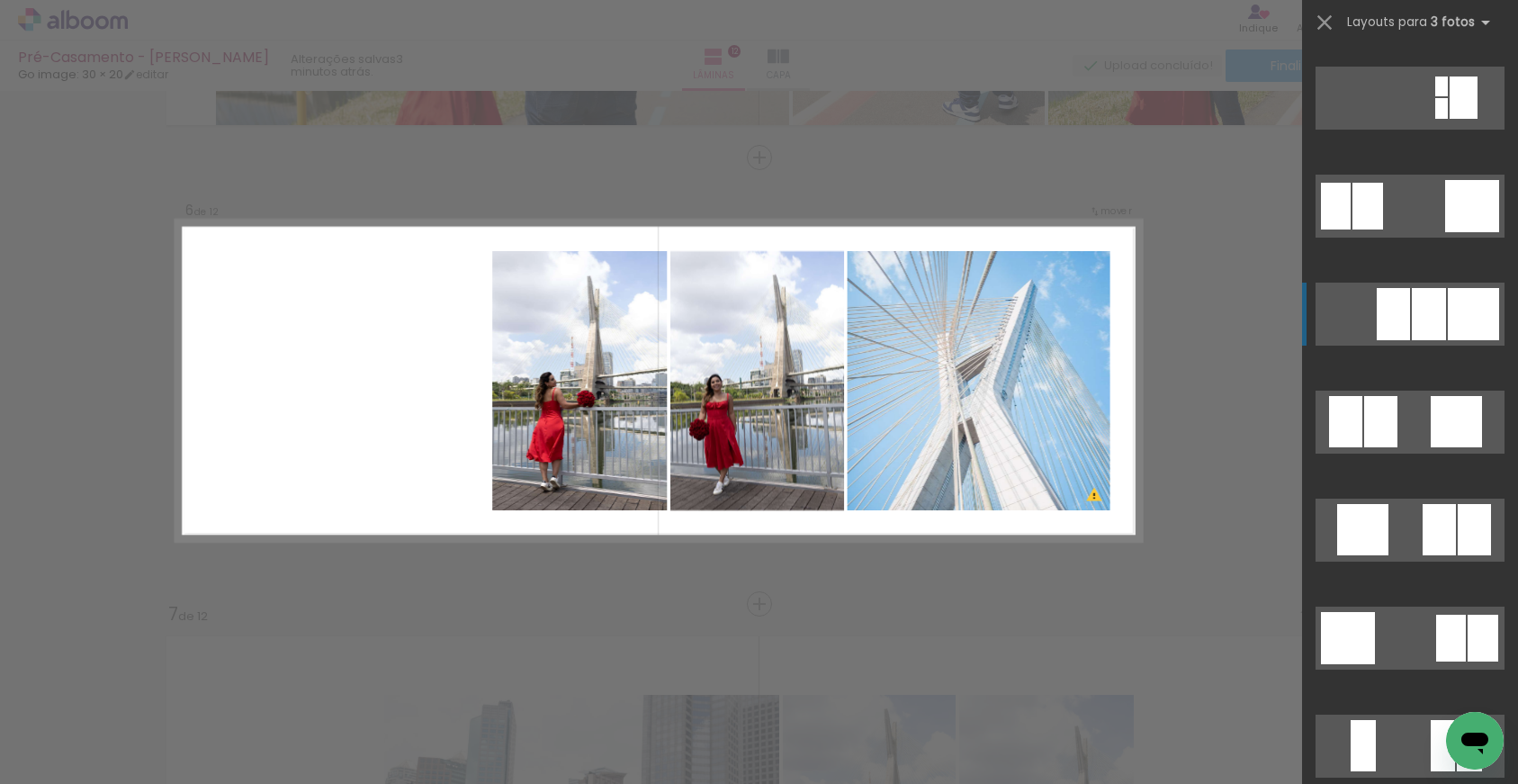
click at [1469, 297] on div at bounding box center [1473, 314] width 51 height 52
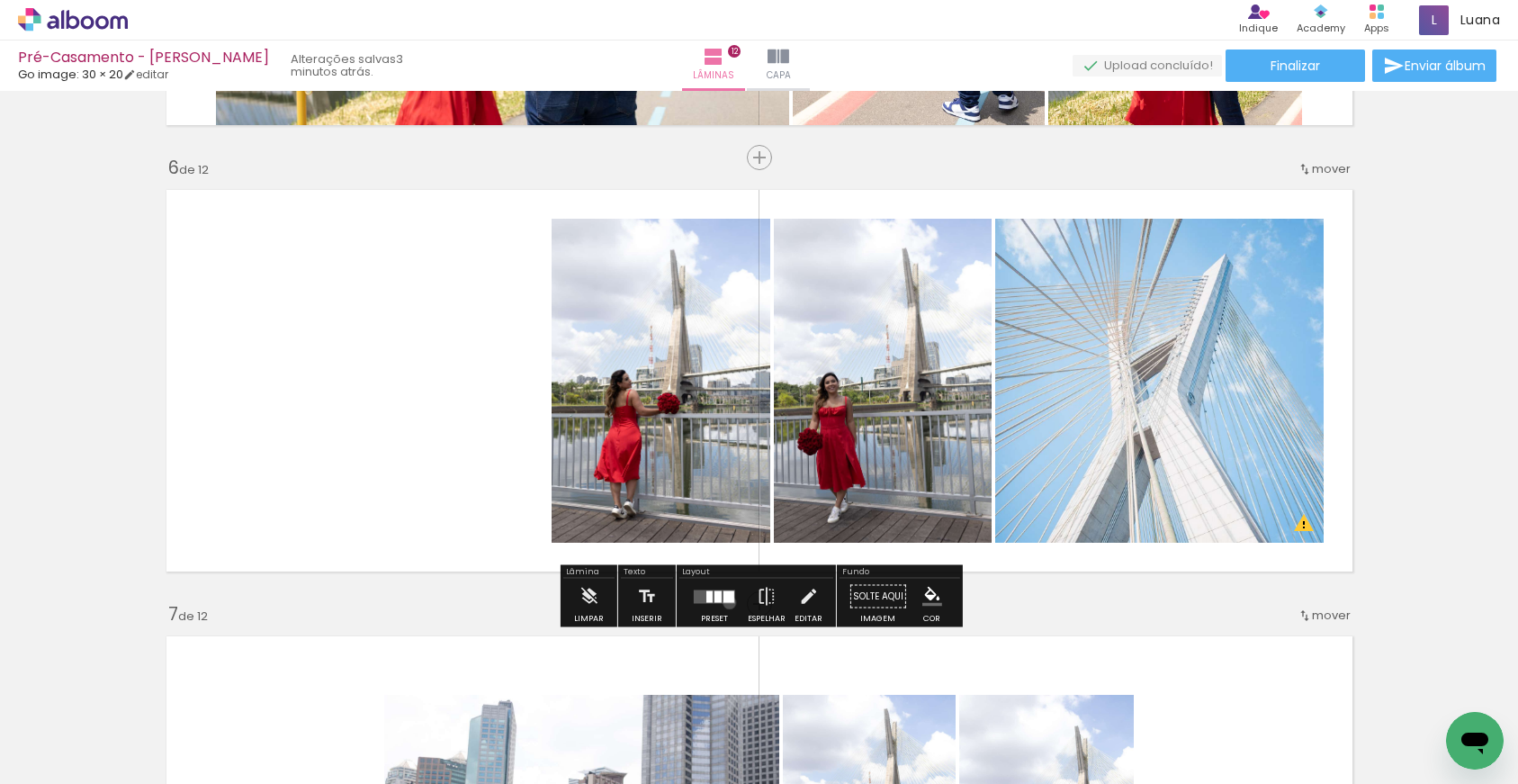
click at [725, 601] on quentale-layouter at bounding box center [715, 596] width 42 height 14
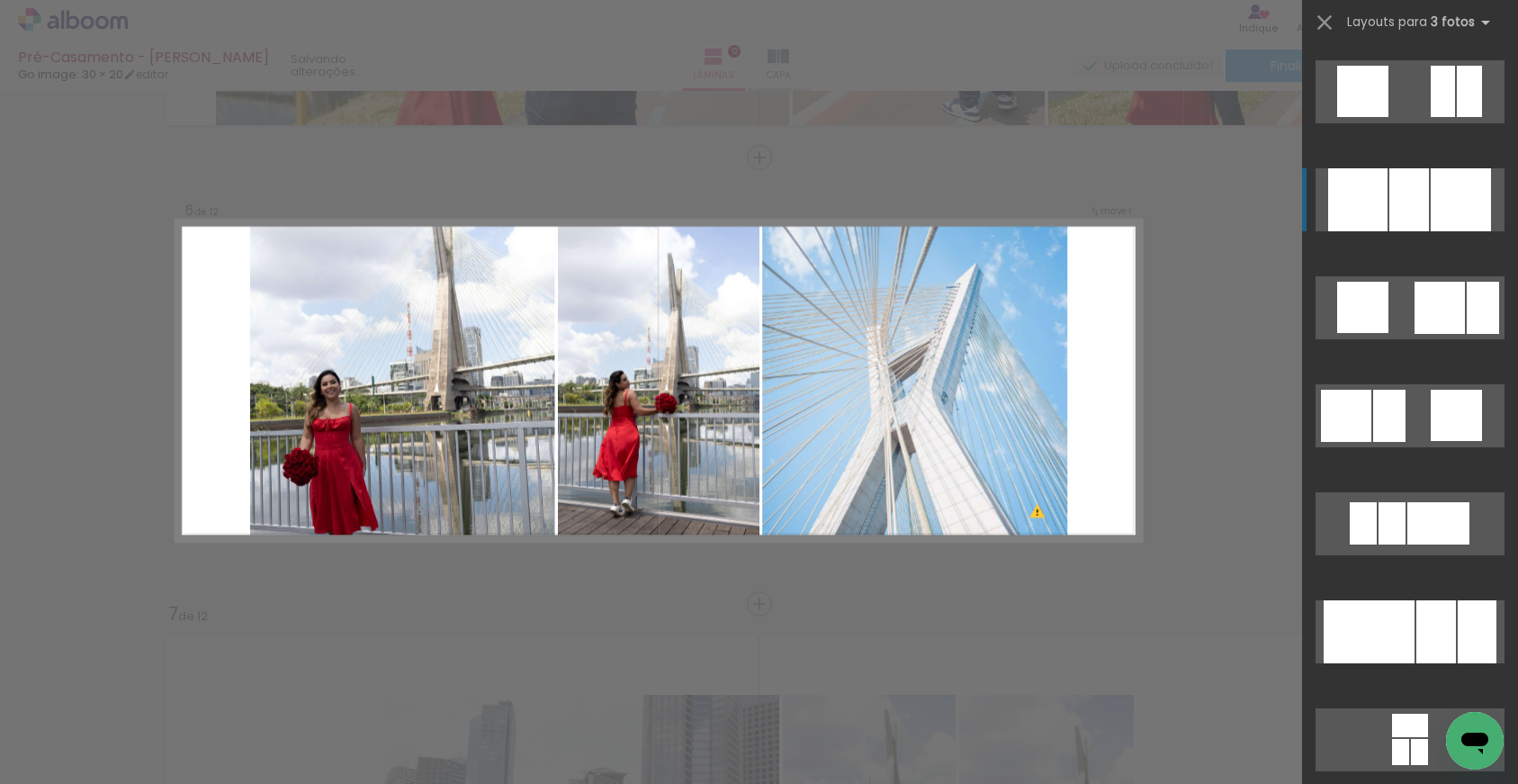
scroll to position [2594, 0]
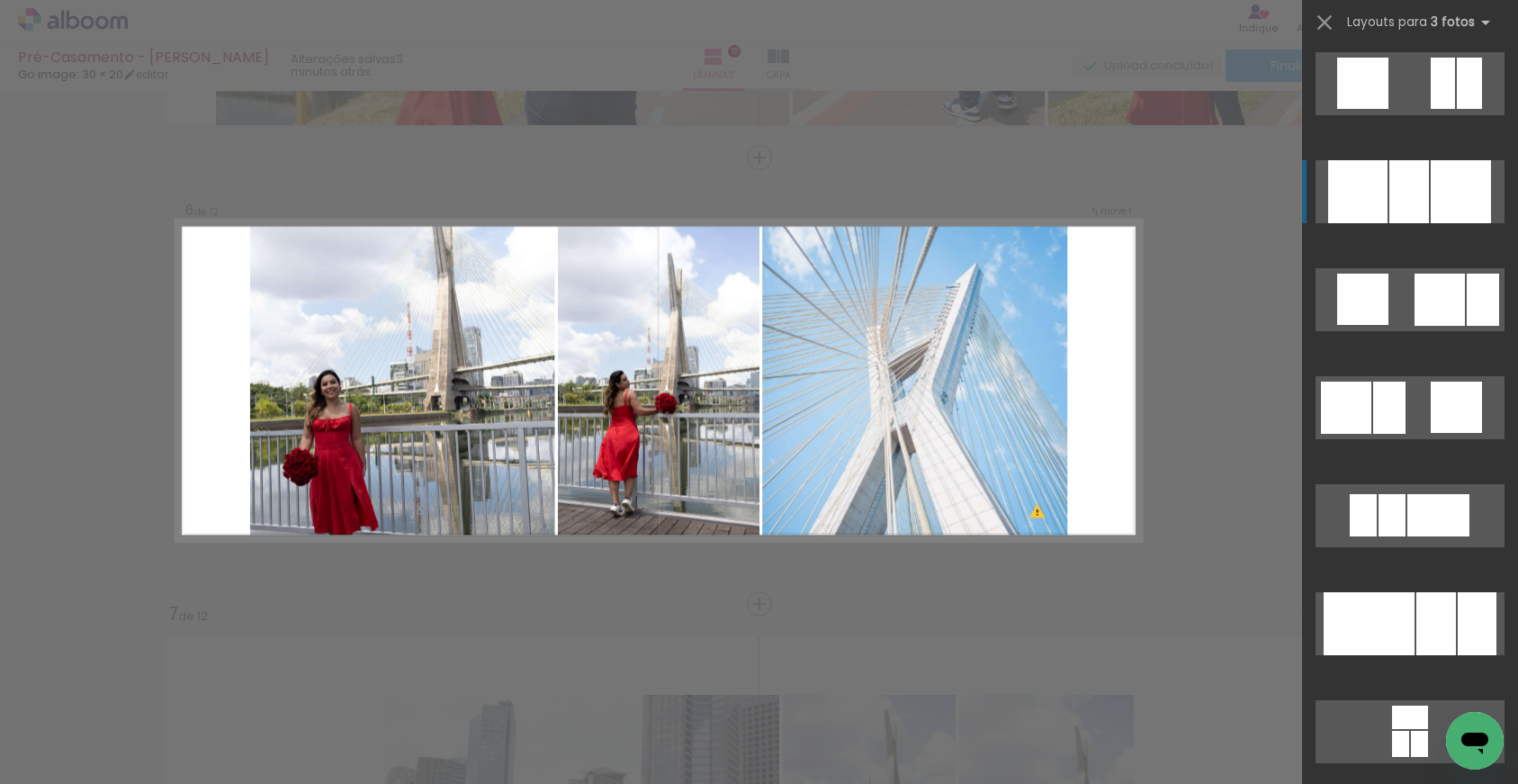
click at [1437, 197] on div at bounding box center [1461, 192] width 60 height 63
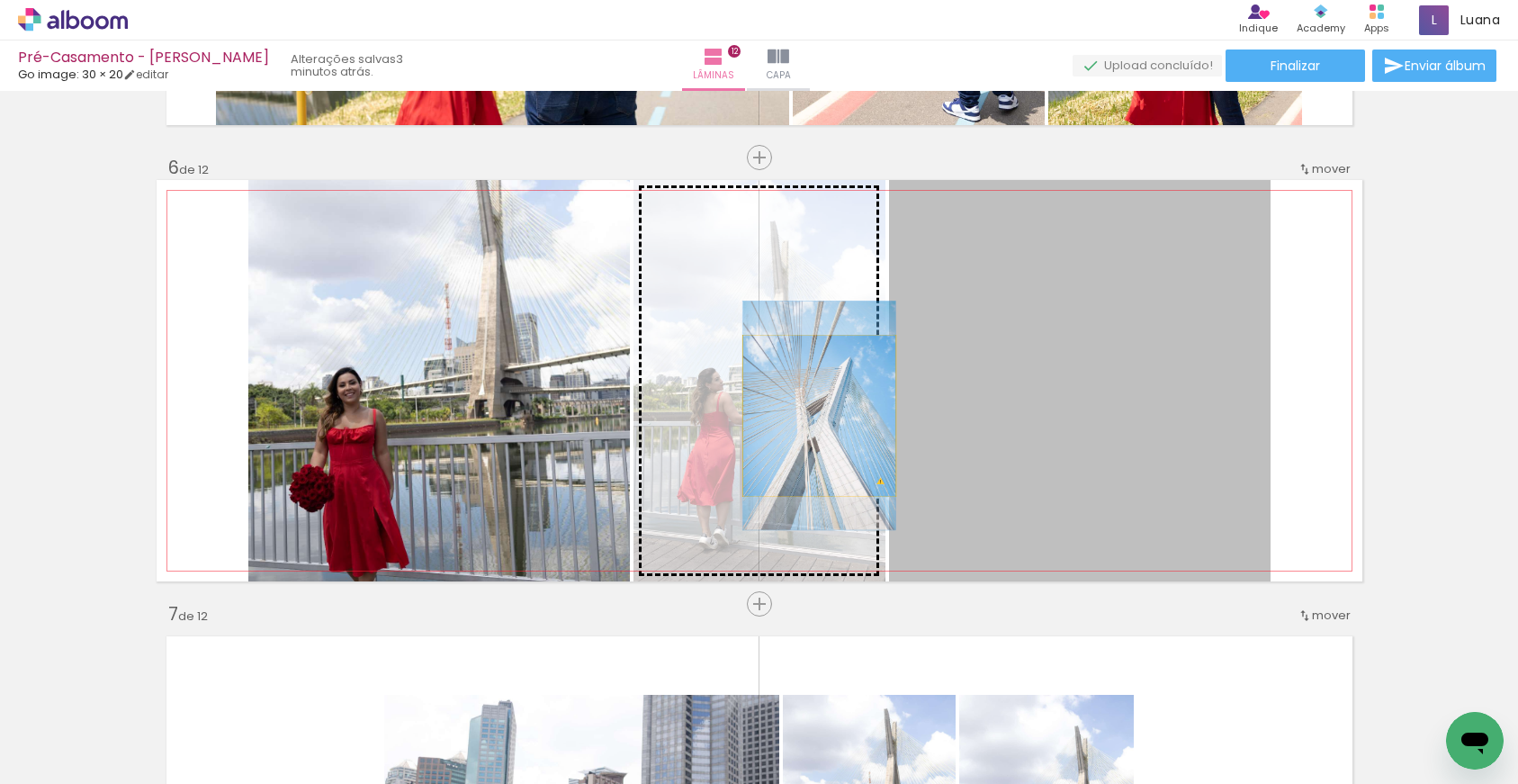
drag, startPoint x: 1062, startPoint y: 417, endPoint x: 818, endPoint y: 416, distance: 244.0
click at [0, 0] on slot at bounding box center [0, 0] width 0 height 0
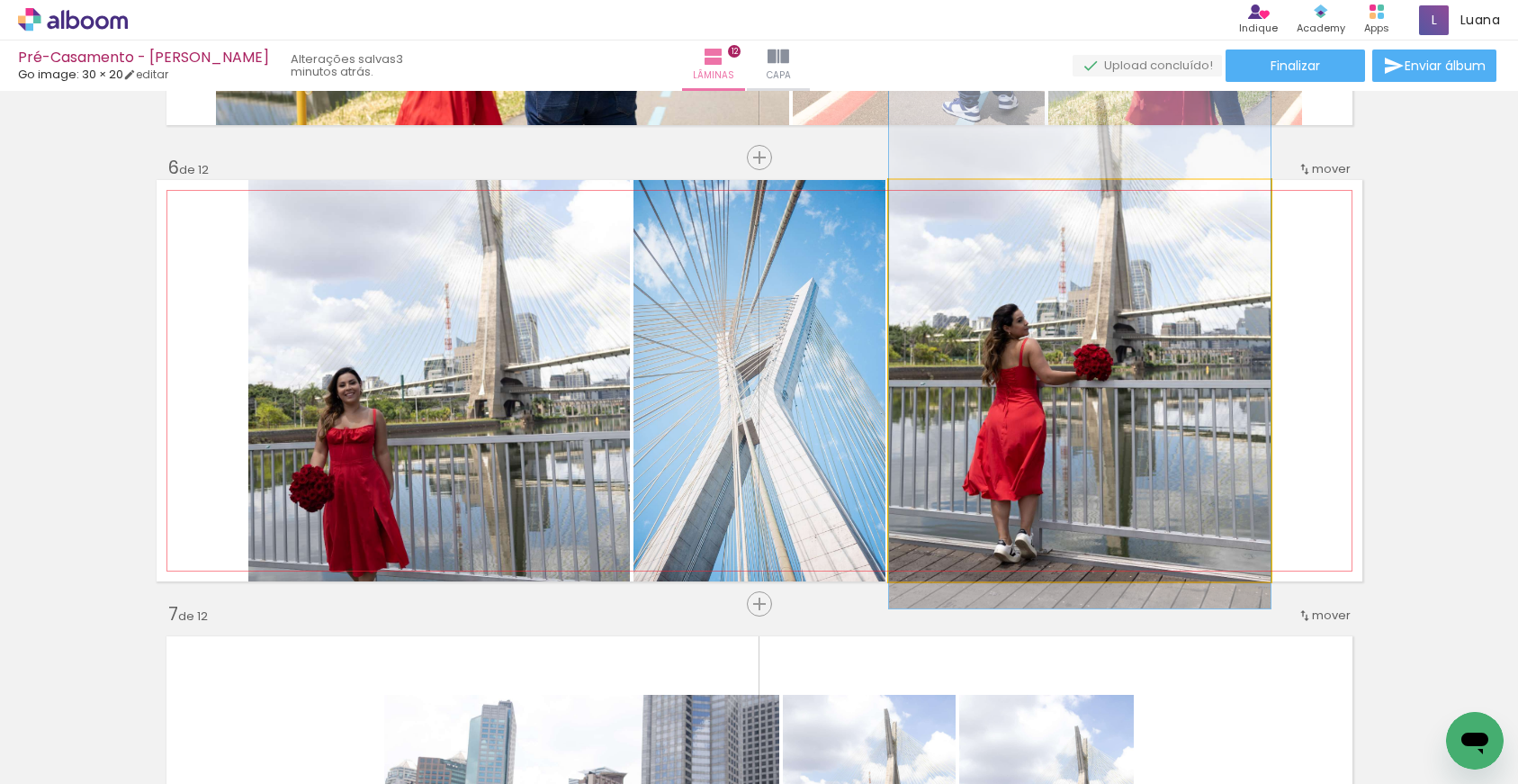
drag, startPoint x: 1068, startPoint y: 466, endPoint x: 1067, endPoint y: 412, distance: 54.0
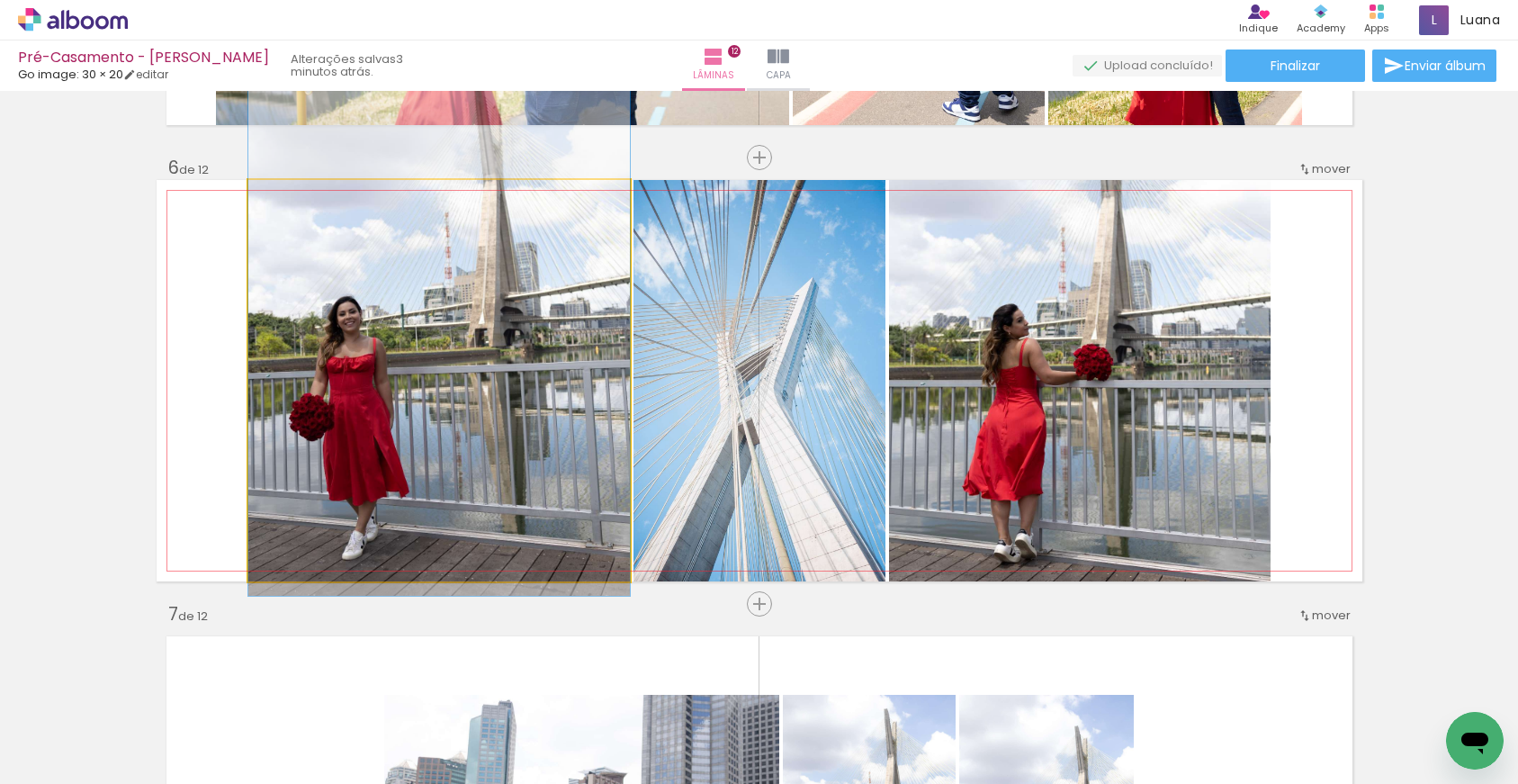
drag, startPoint x: 433, startPoint y: 396, endPoint x: 457, endPoint y: 324, distance: 75.9
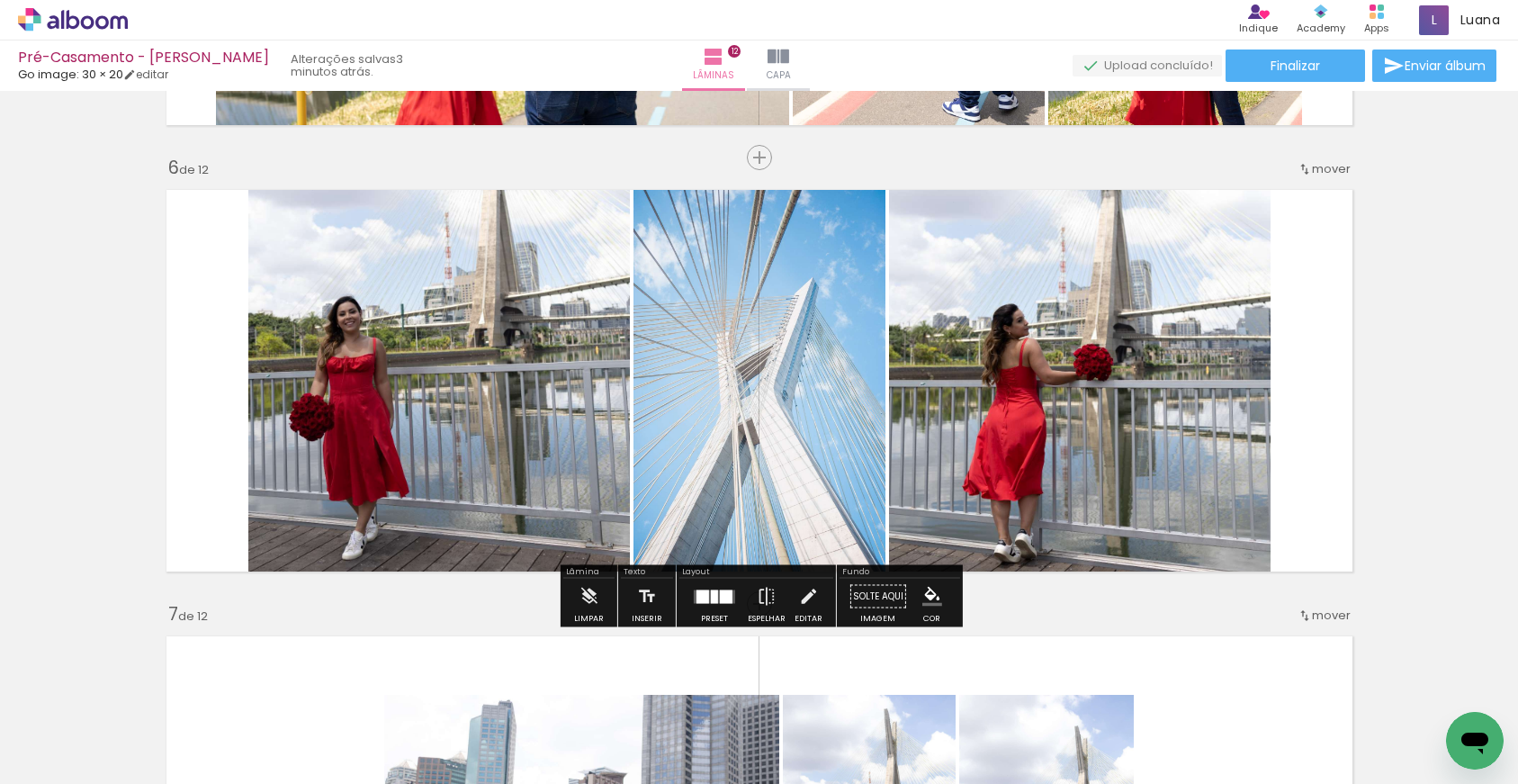
click at [720, 598] on div at bounding box center [727, 596] width 13 height 14
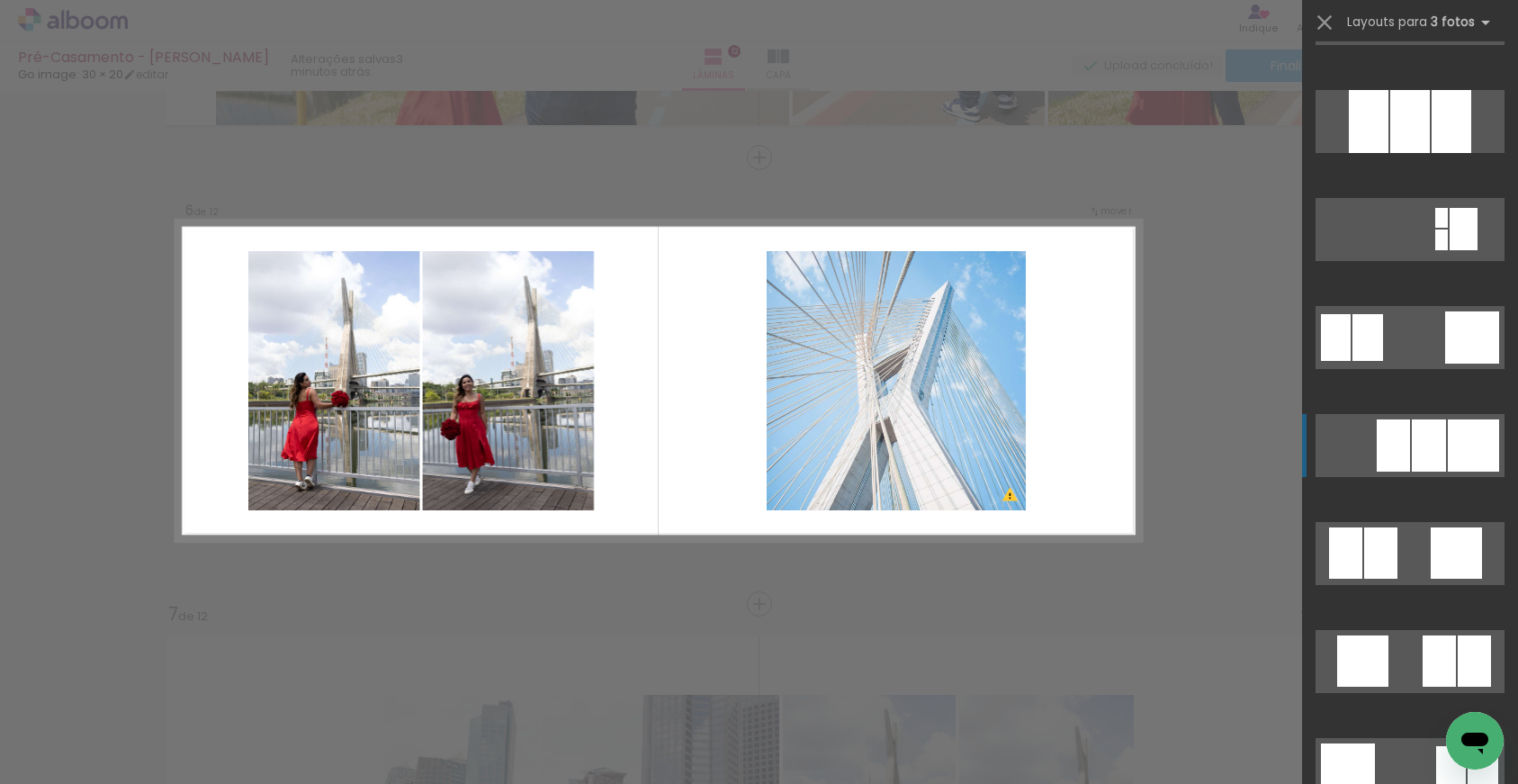
scroll to position [1582, 0]
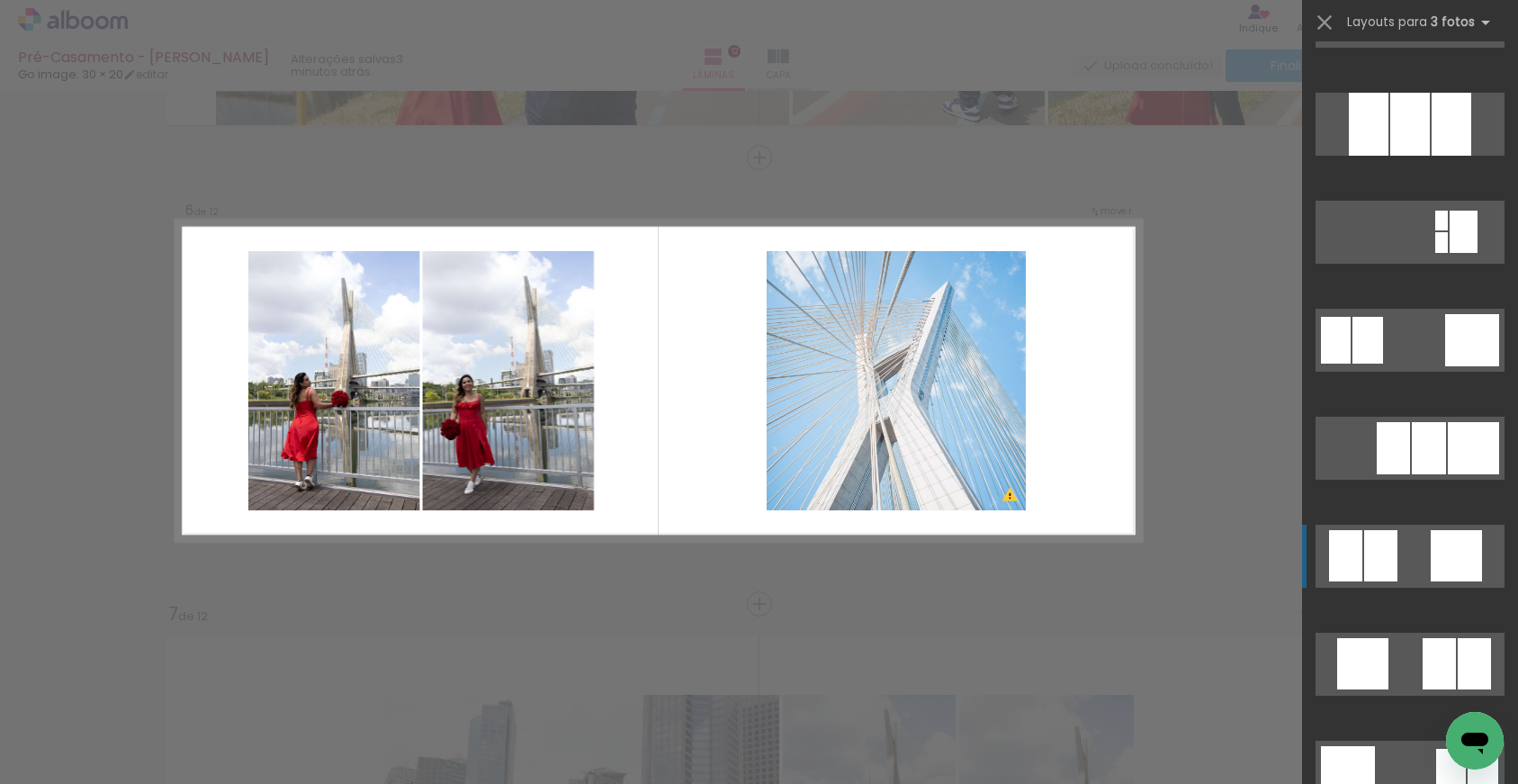
click at [1402, 543] on quentale-layouter at bounding box center [1410, 556] width 189 height 63
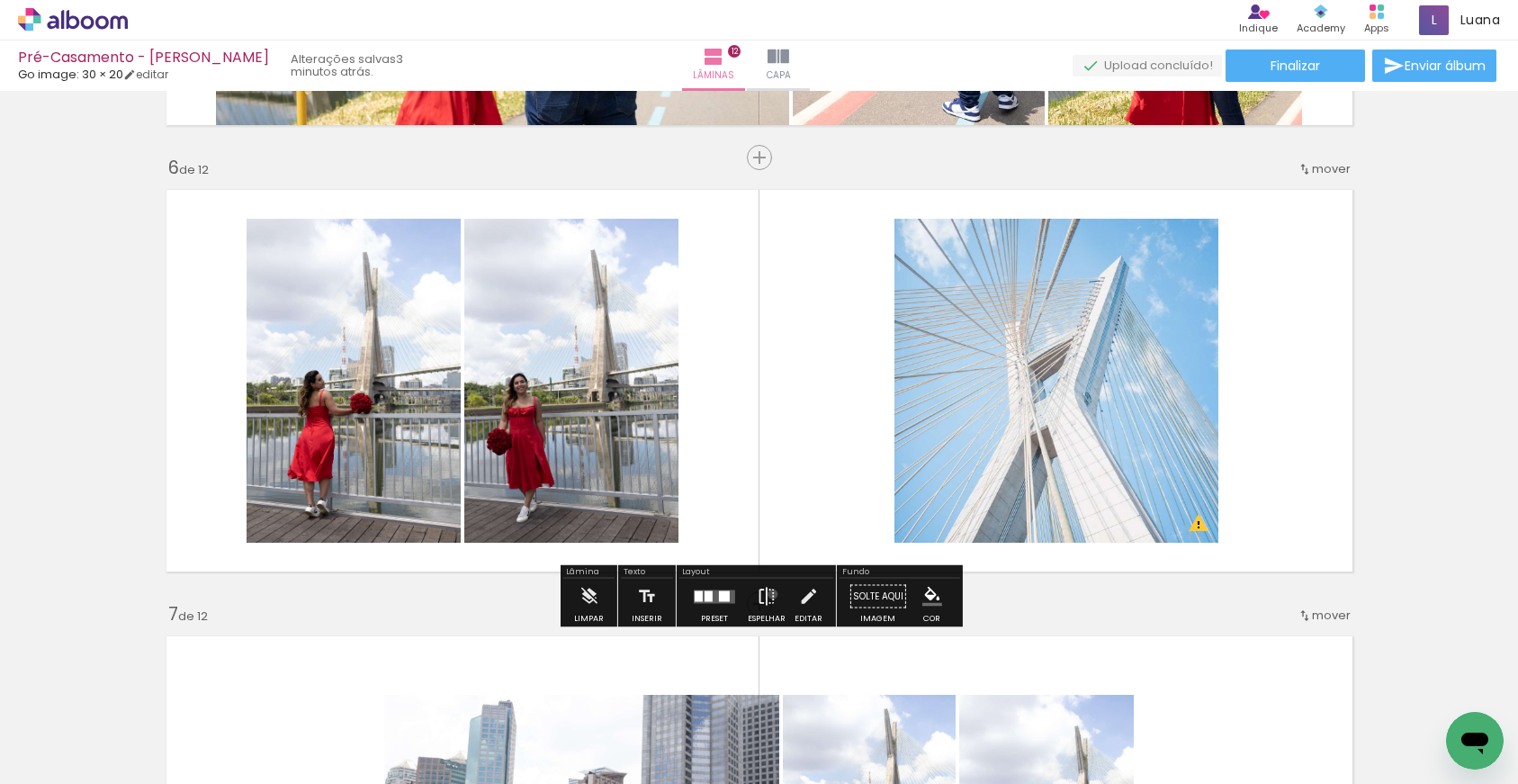
click at [768, 594] on iron-icon at bounding box center [765, 596] width 19 height 36
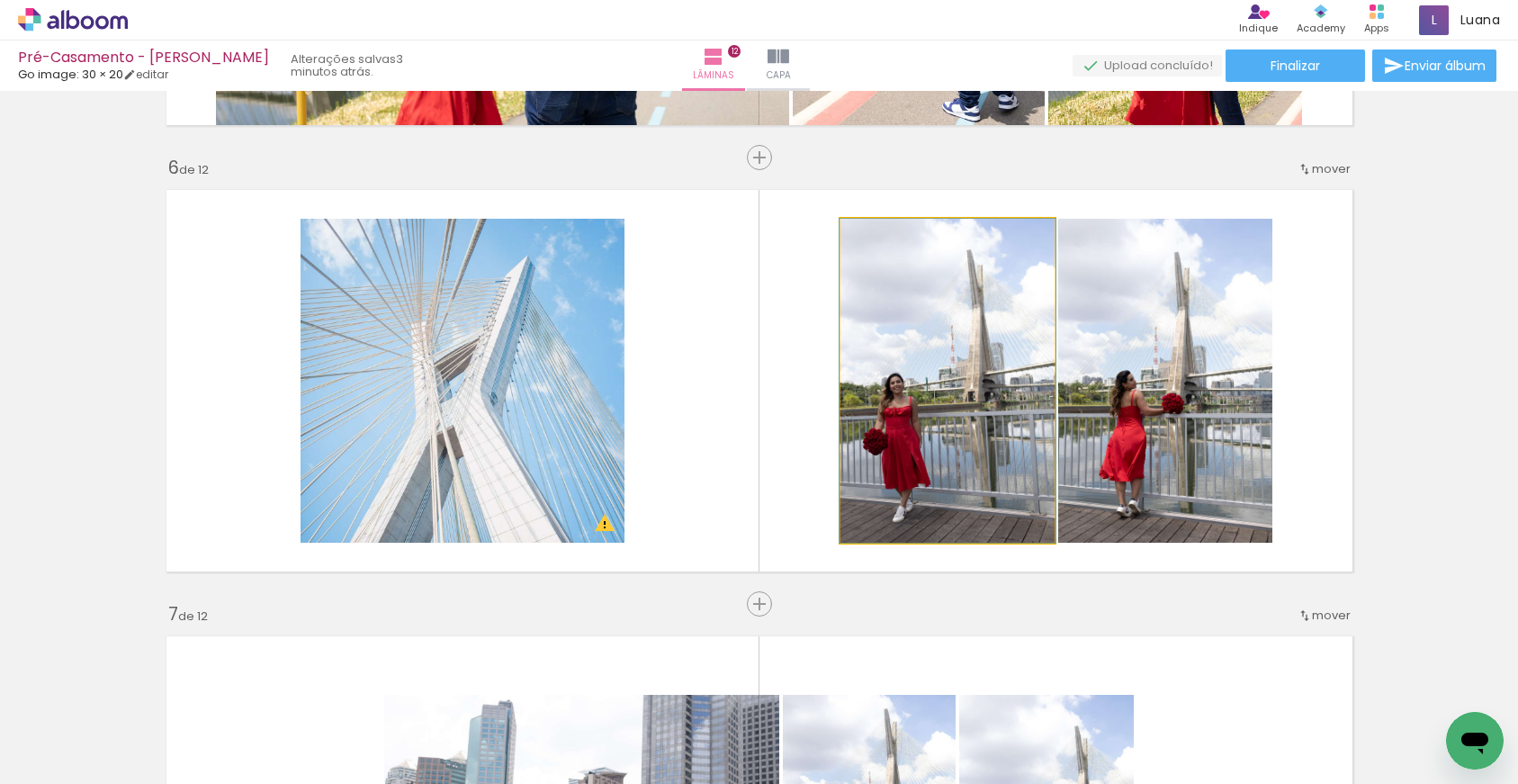
drag, startPoint x: 924, startPoint y: 458, endPoint x: 924, endPoint y: 436, distance: 22.0
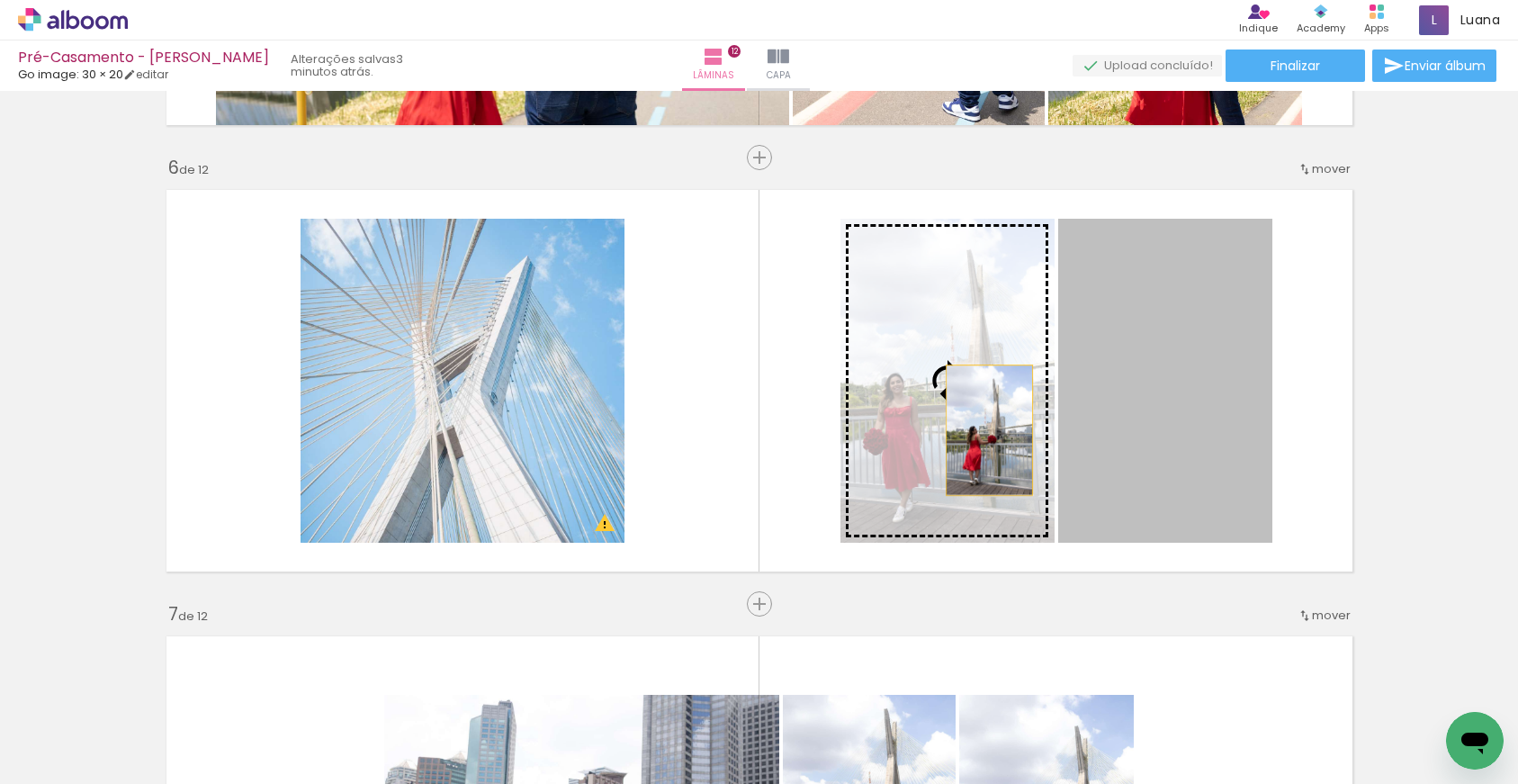
drag, startPoint x: 1154, startPoint y: 448, endPoint x: 779, endPoint y: 487, distance: 377.0
click at [0, 0] on slot at bounding box center [0, 0] width 0 height 0
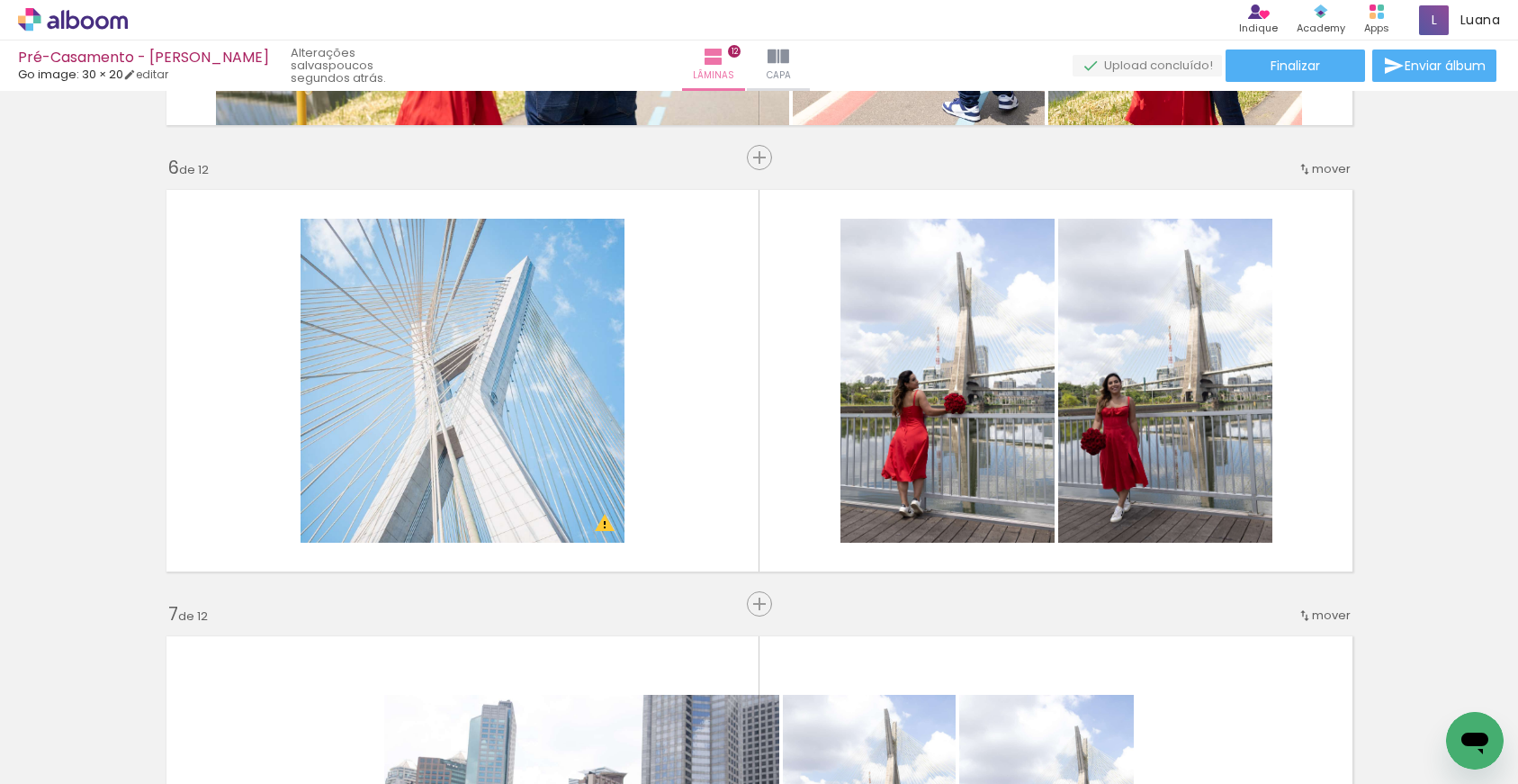
scroll to position [0, 3169]
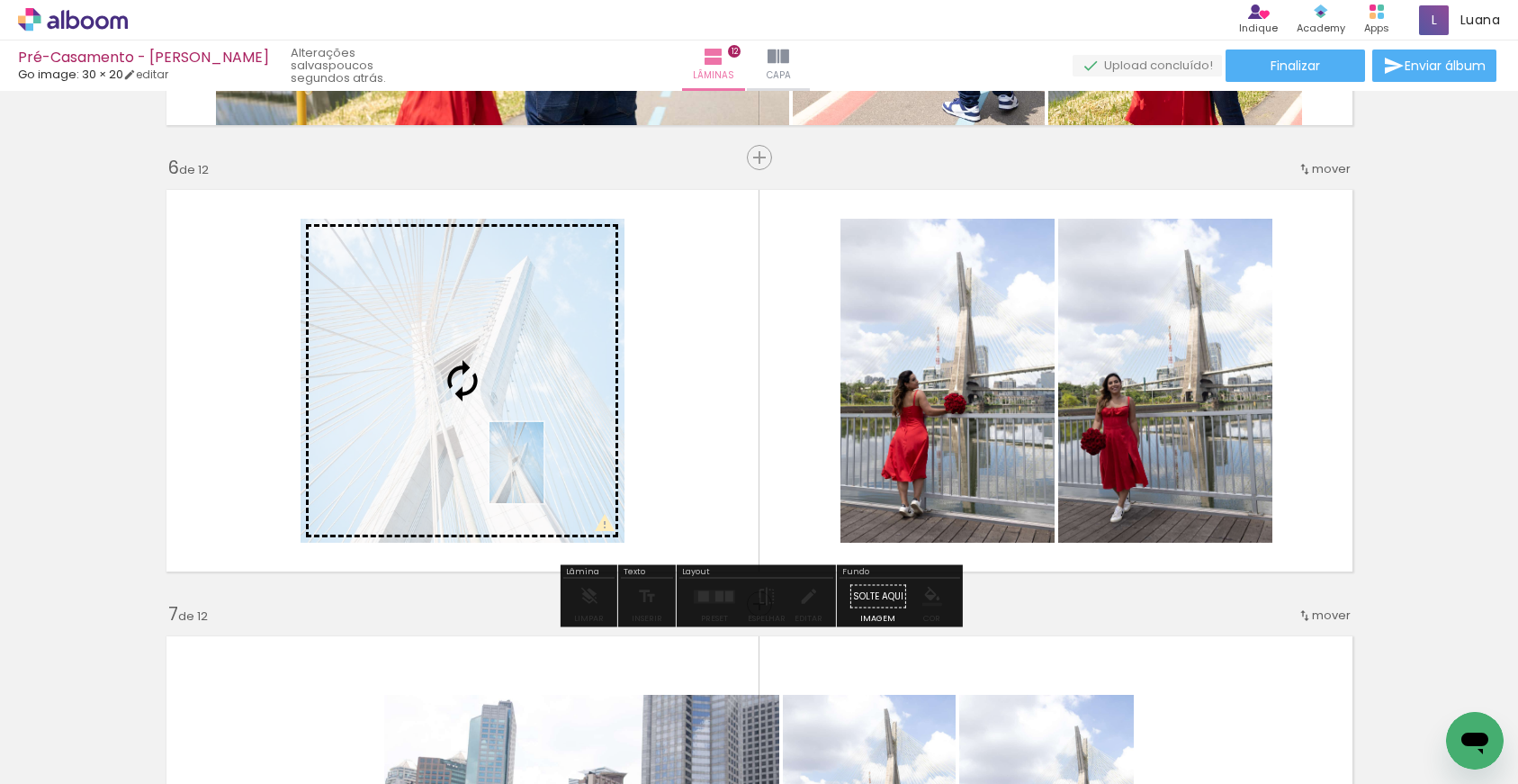
drag, startPoint x: 1250, startPoint y: 722, endPoint x: 540, endPoint y: 478, distance: 750.8
click at [543, 477] on quentale-workspace at bounding box center [759, 392] width 1518 height 784
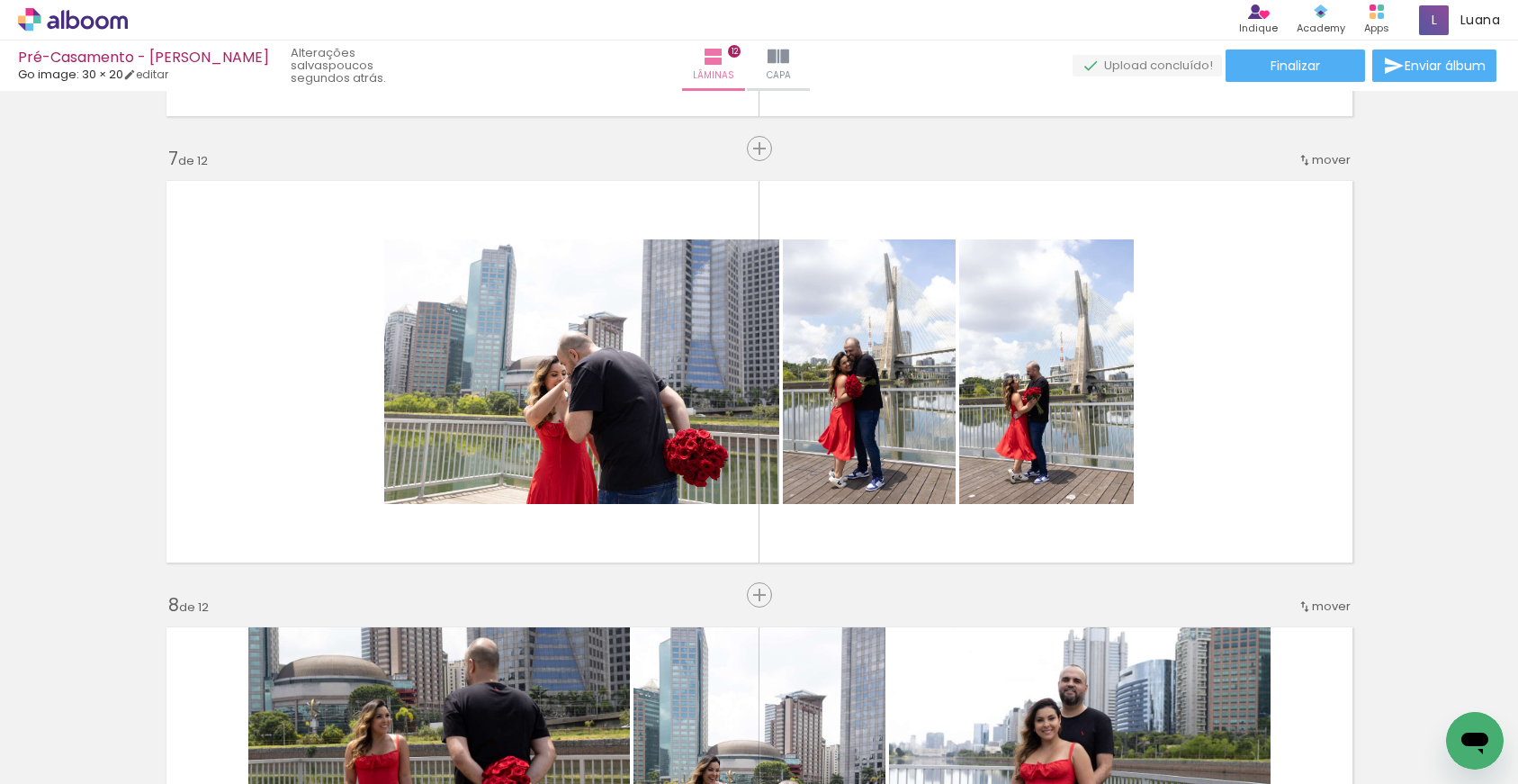
scroll to position [2653, 0]
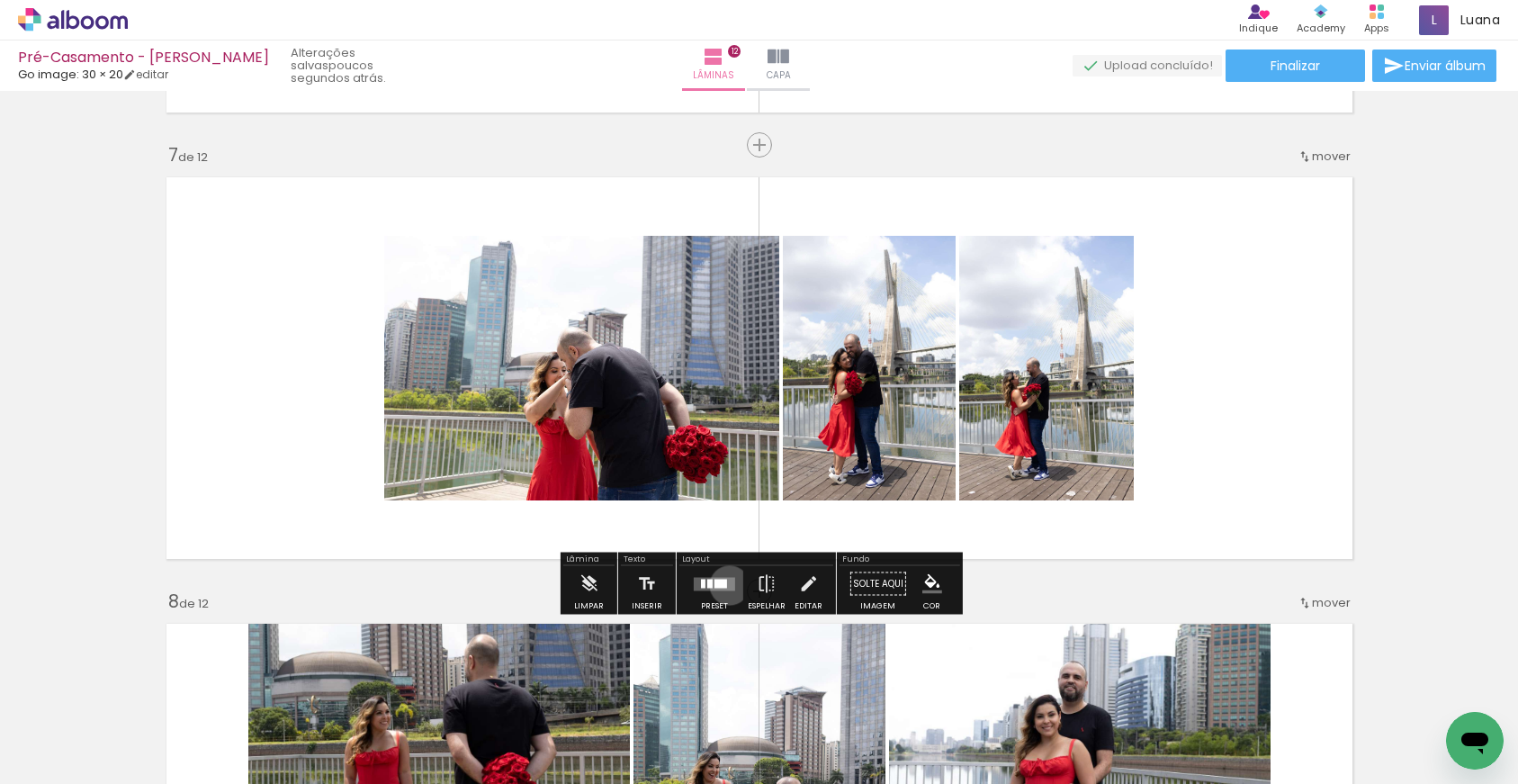
click at [725, 585] on quentale-layouter at bounding box center [715, 583] width 42 height 14
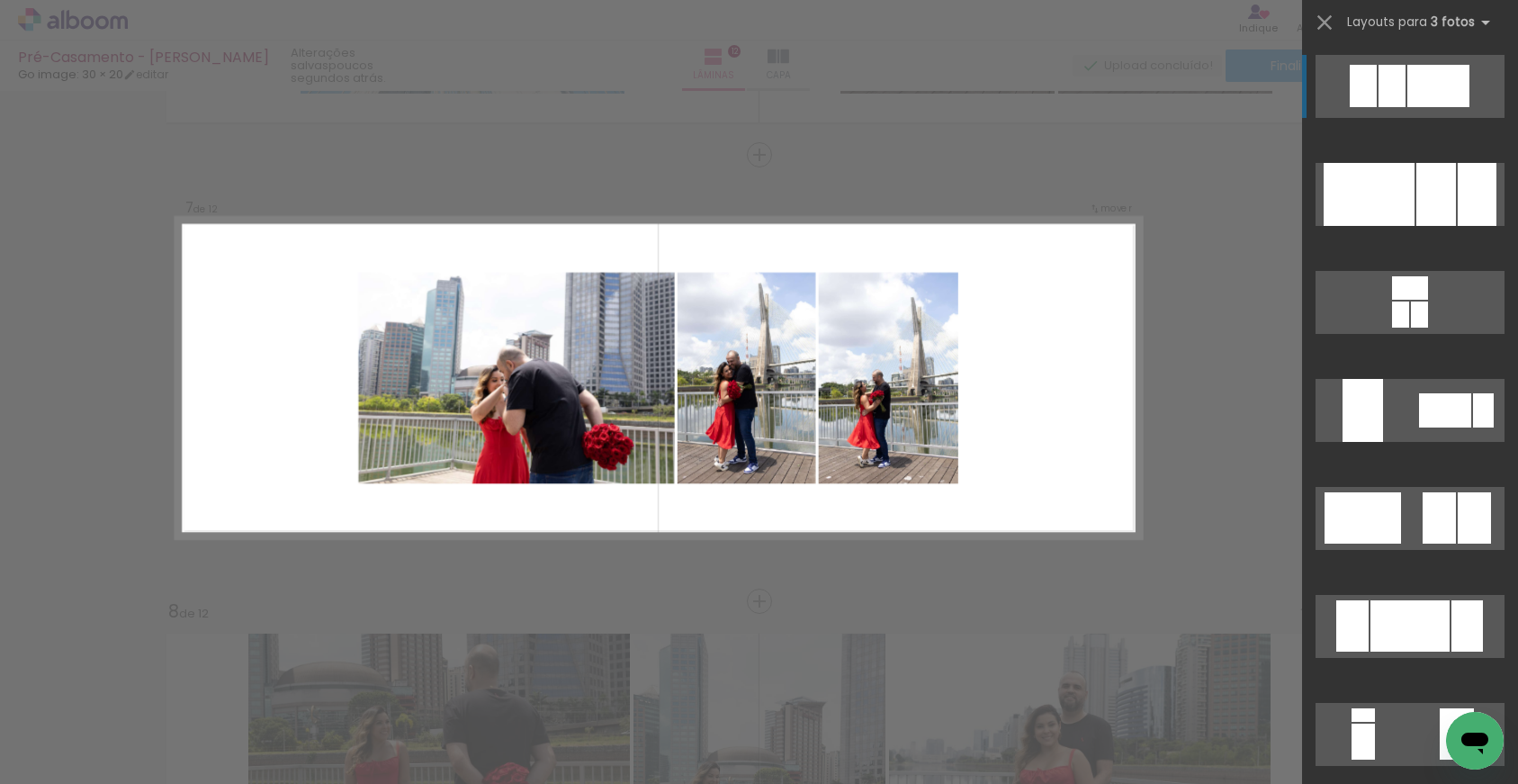
scroll to position [2640, 0]
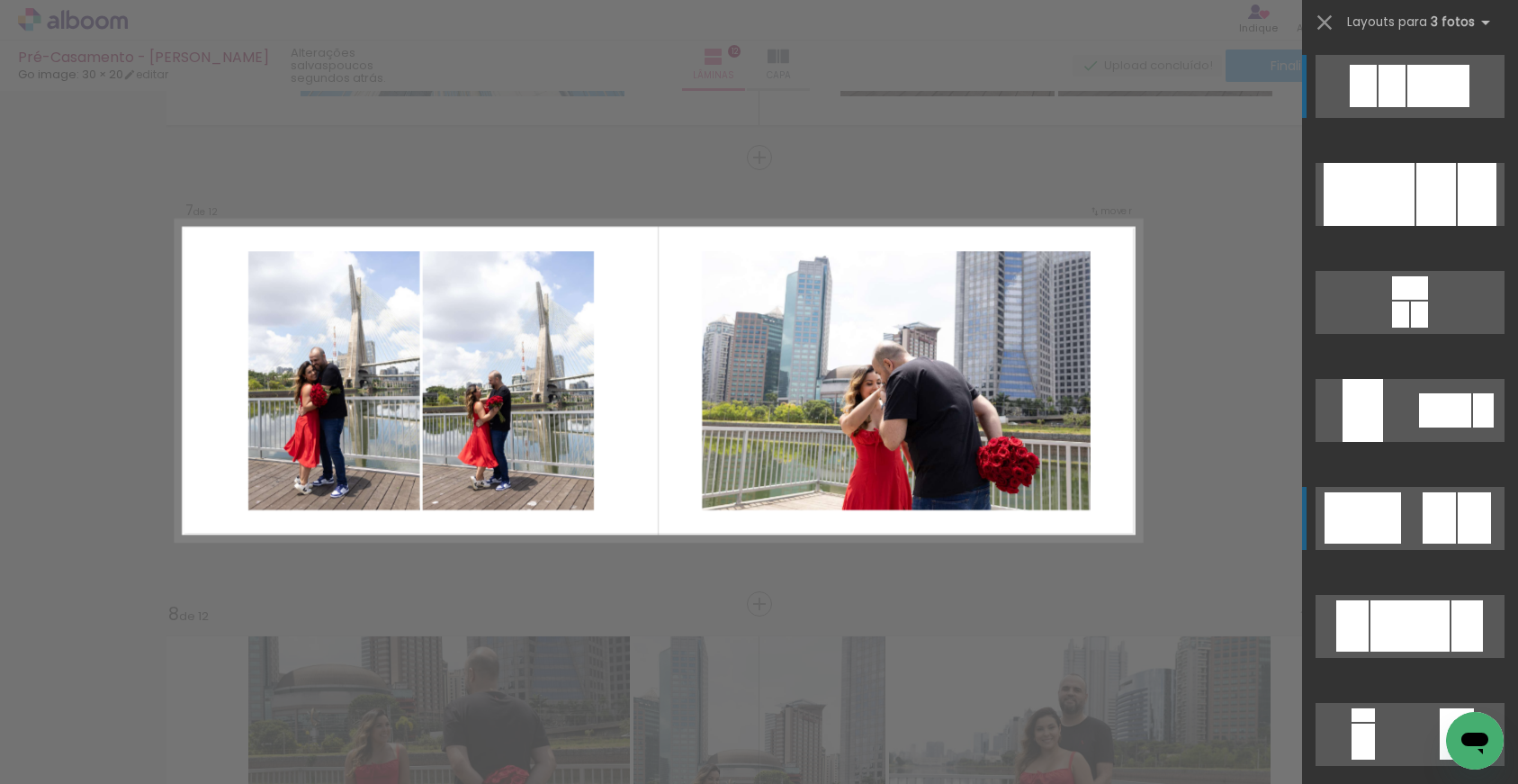
click at [1400, 527] on div at bounding box center [1362, 517] width 77 height 51
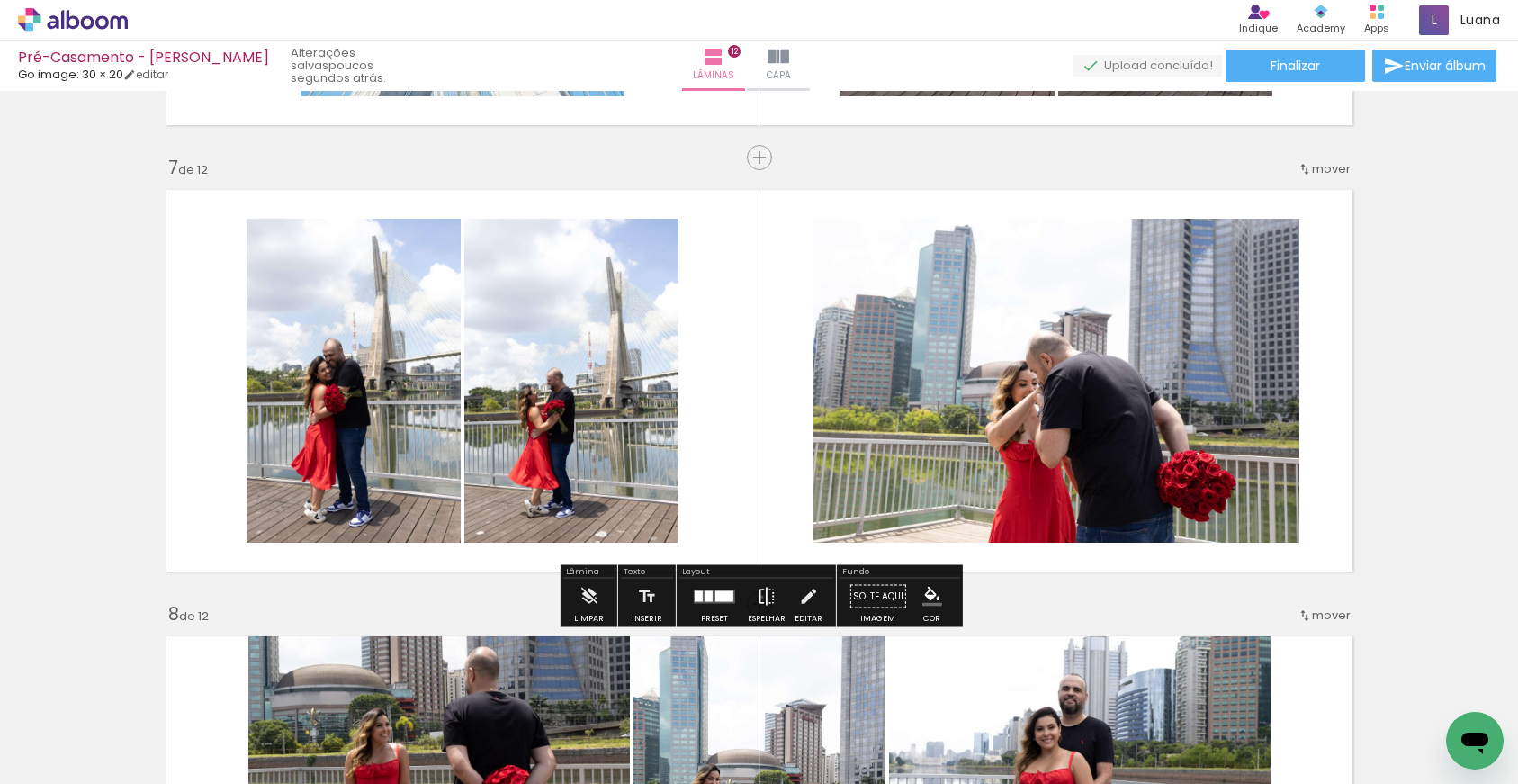
click at [757, 597] on iron-icon at bounding box center [765, 596] width 19 height 36
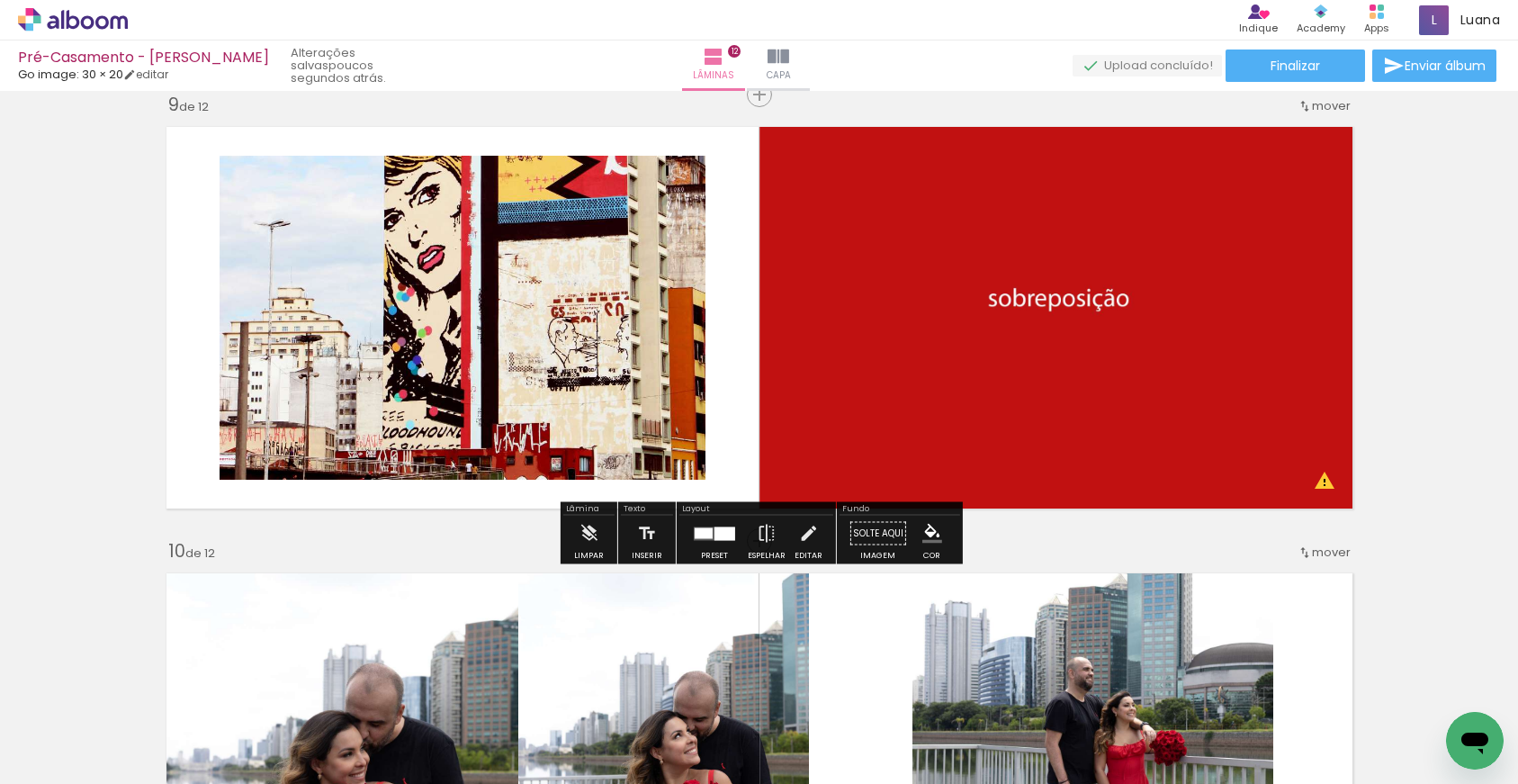
scroll to position [3583, 0]
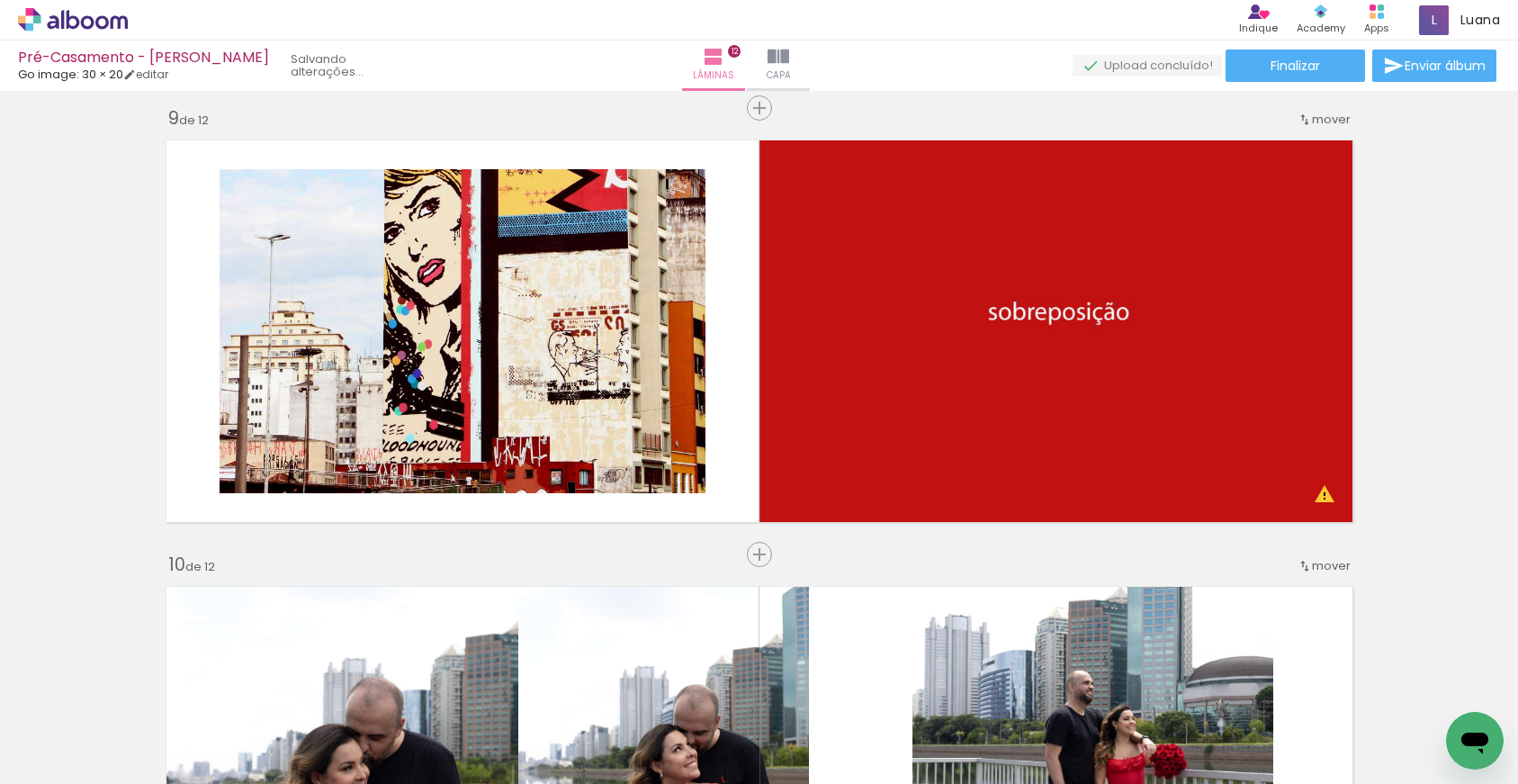
scroll to position [0, 3270]
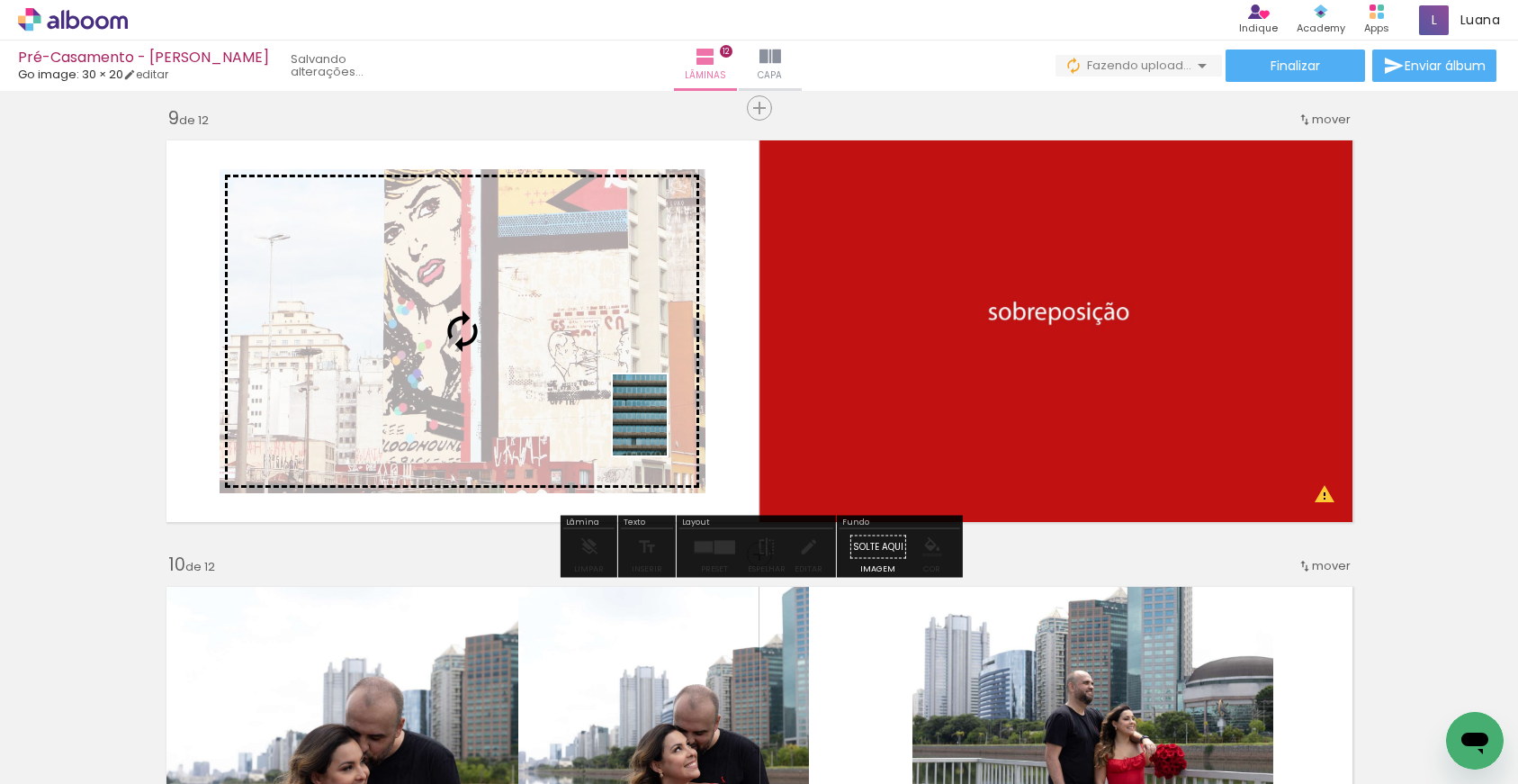
drag, startPoint x: 1437, startPoint y: 709, endPoint x: 666, endPoint y: 428, distance: 820.6
click at [666, 428] on quentale-workspace at bounding box center [759, 392] width 1518 height 784
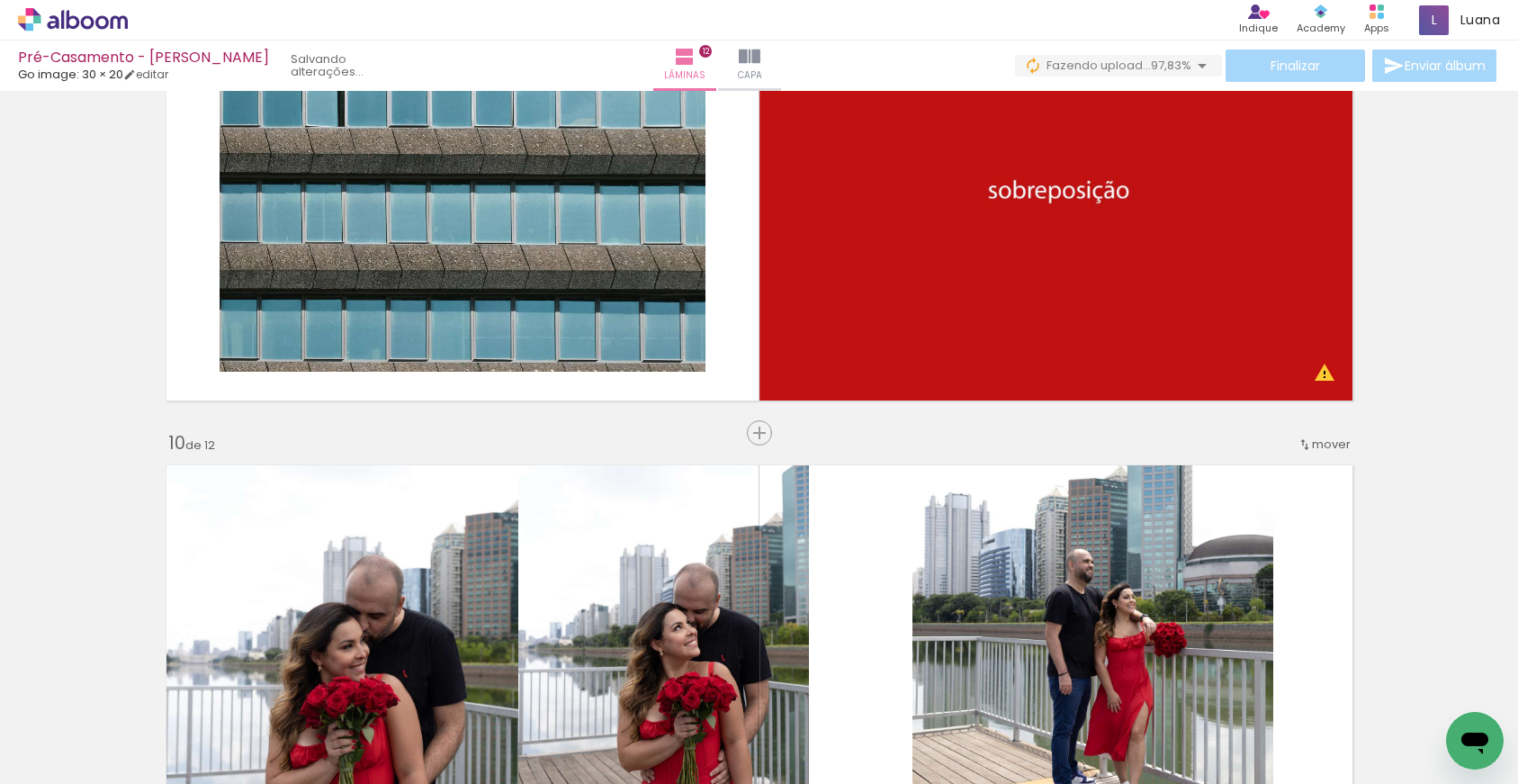
scroll to position [3709, 0]
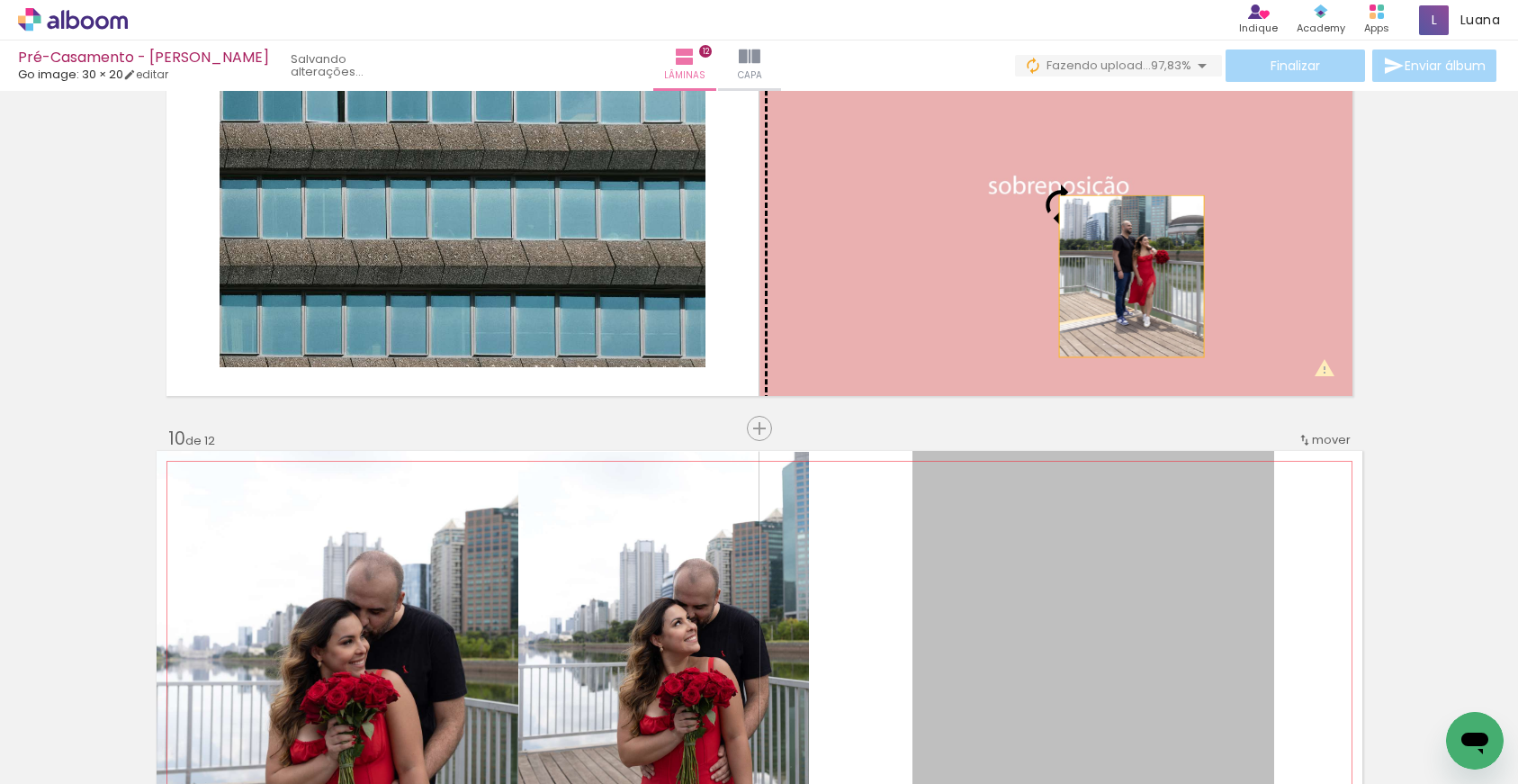
drag, startPoint x: 1122, startPoint y: 567, endPoint x: 1132, endPoint y: 276, distance: 291.2
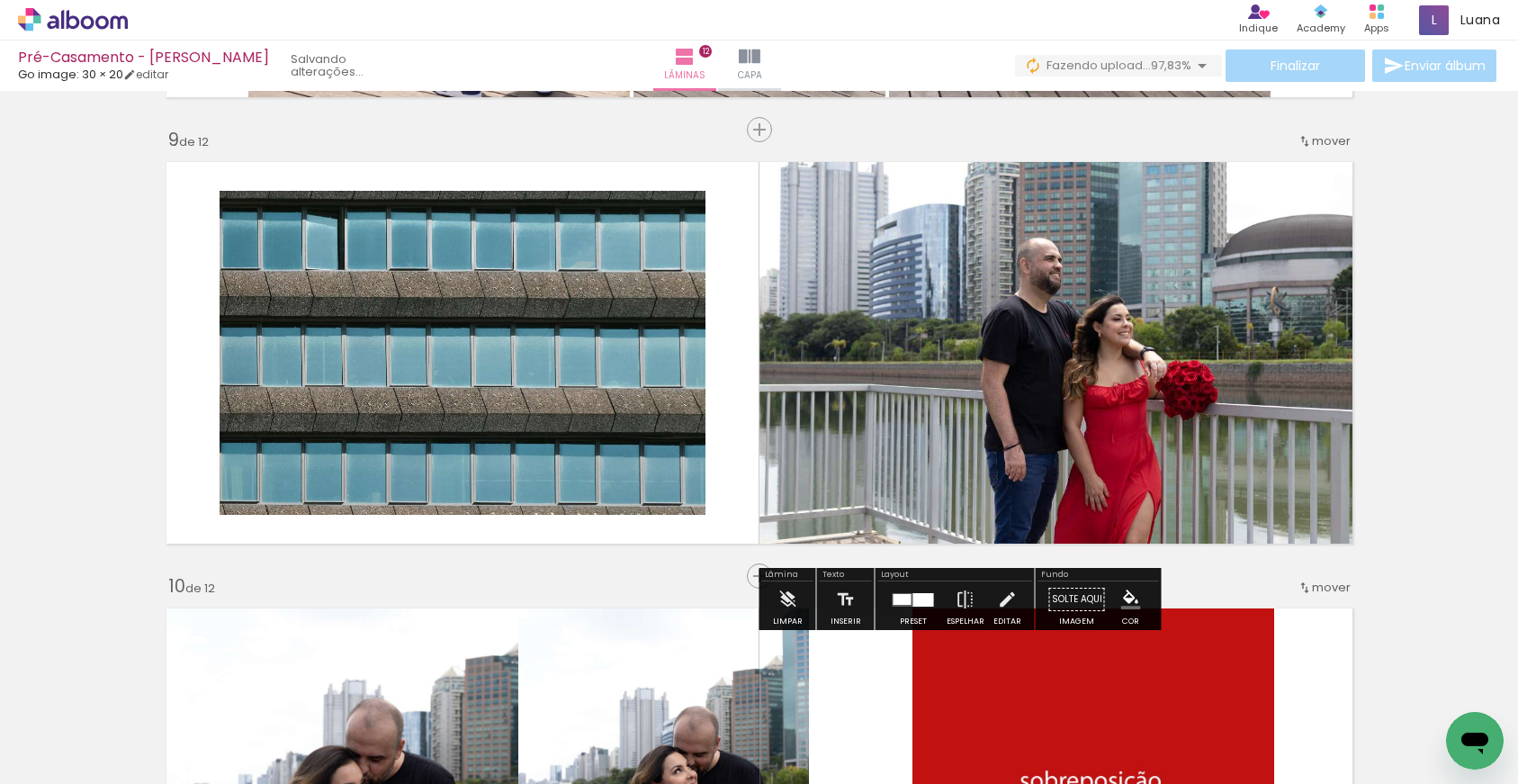
scroll to position [3582, 0]
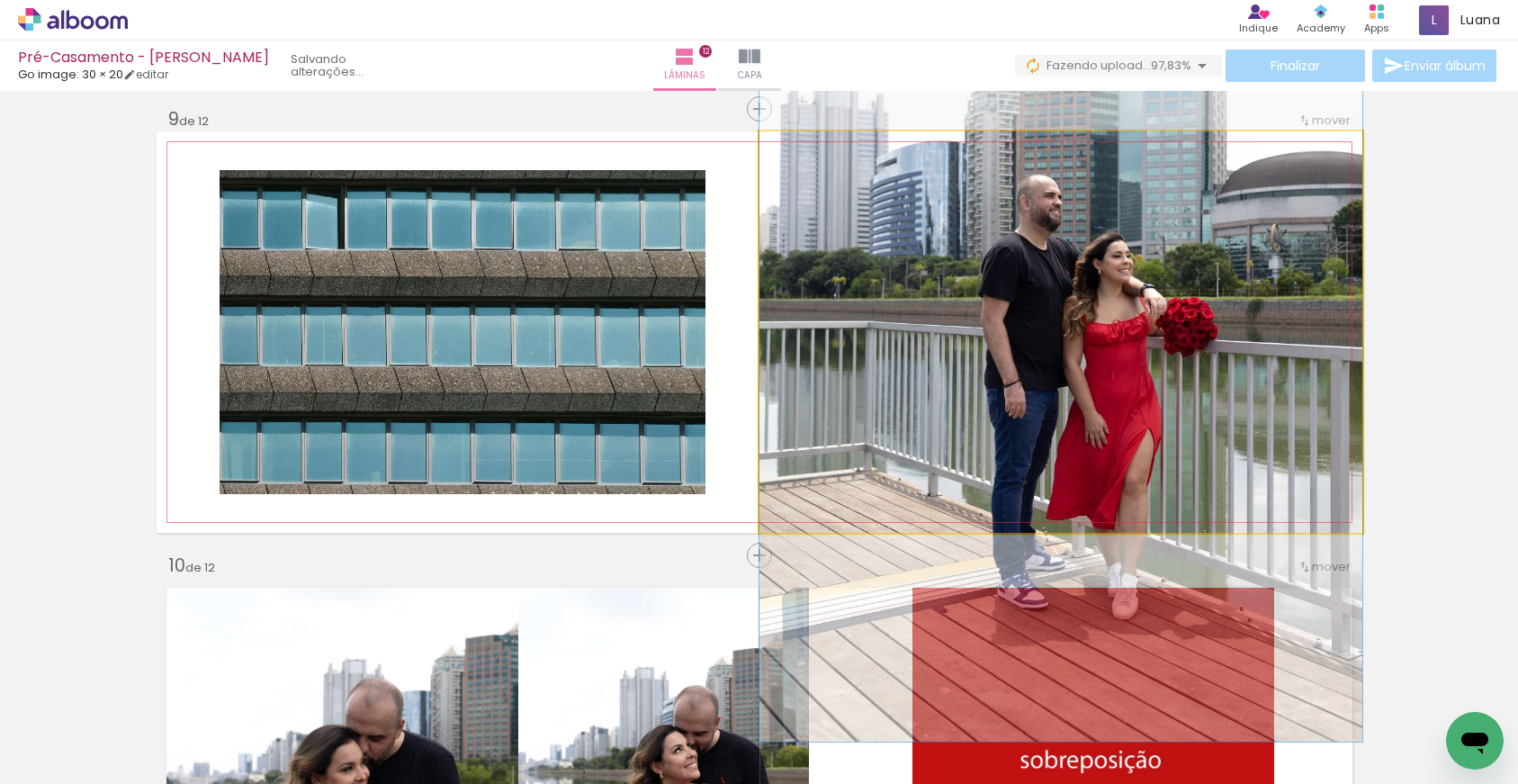
drag, startPoint x: 1145, startPoint y: 411, endPoint x: 1145, endPoint y: 368, distance: 43.0
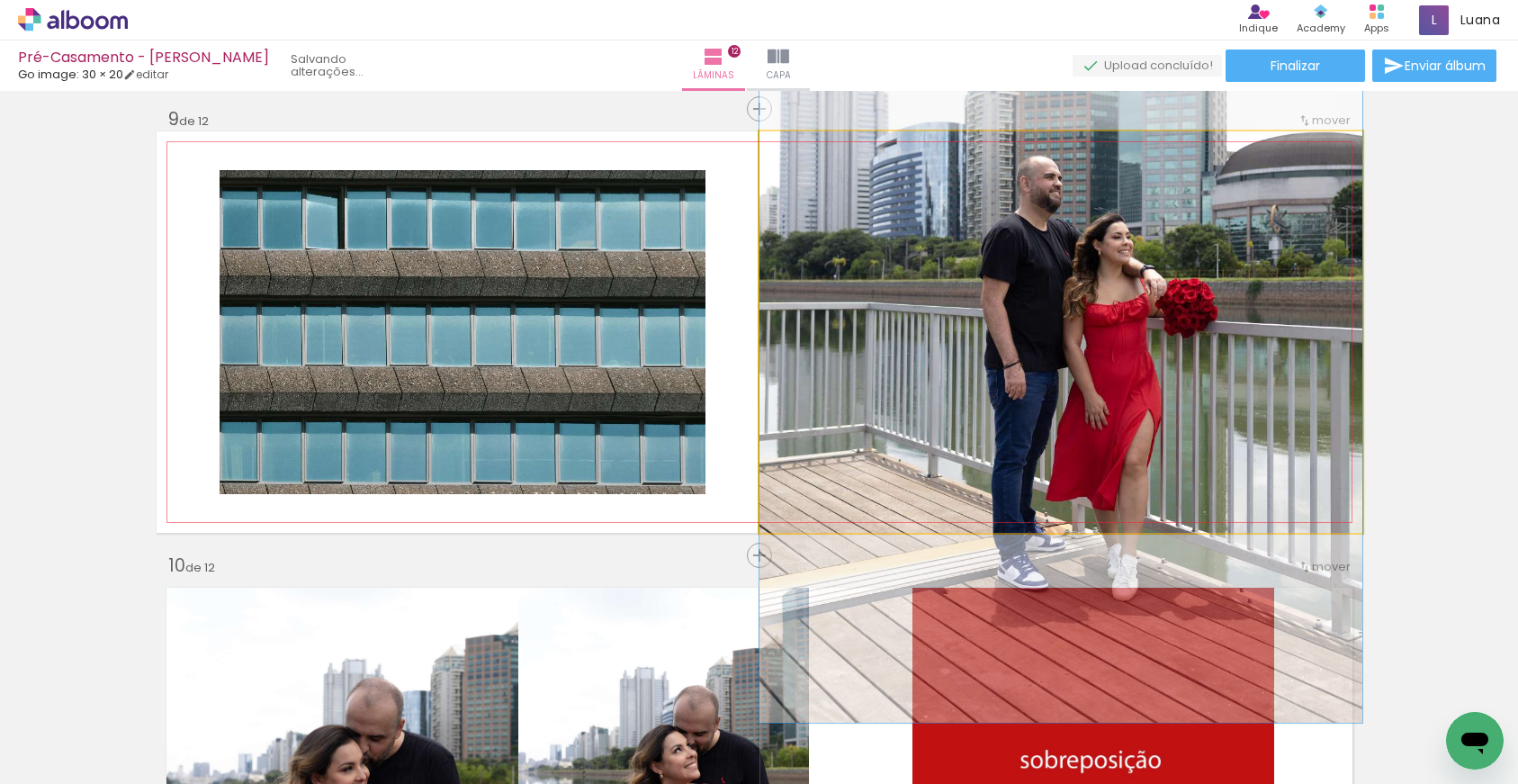
drag, startPoint x: 1157, startPoint y: 381, endPoint x: 1158, endPoint y: 361, distance: 20.0
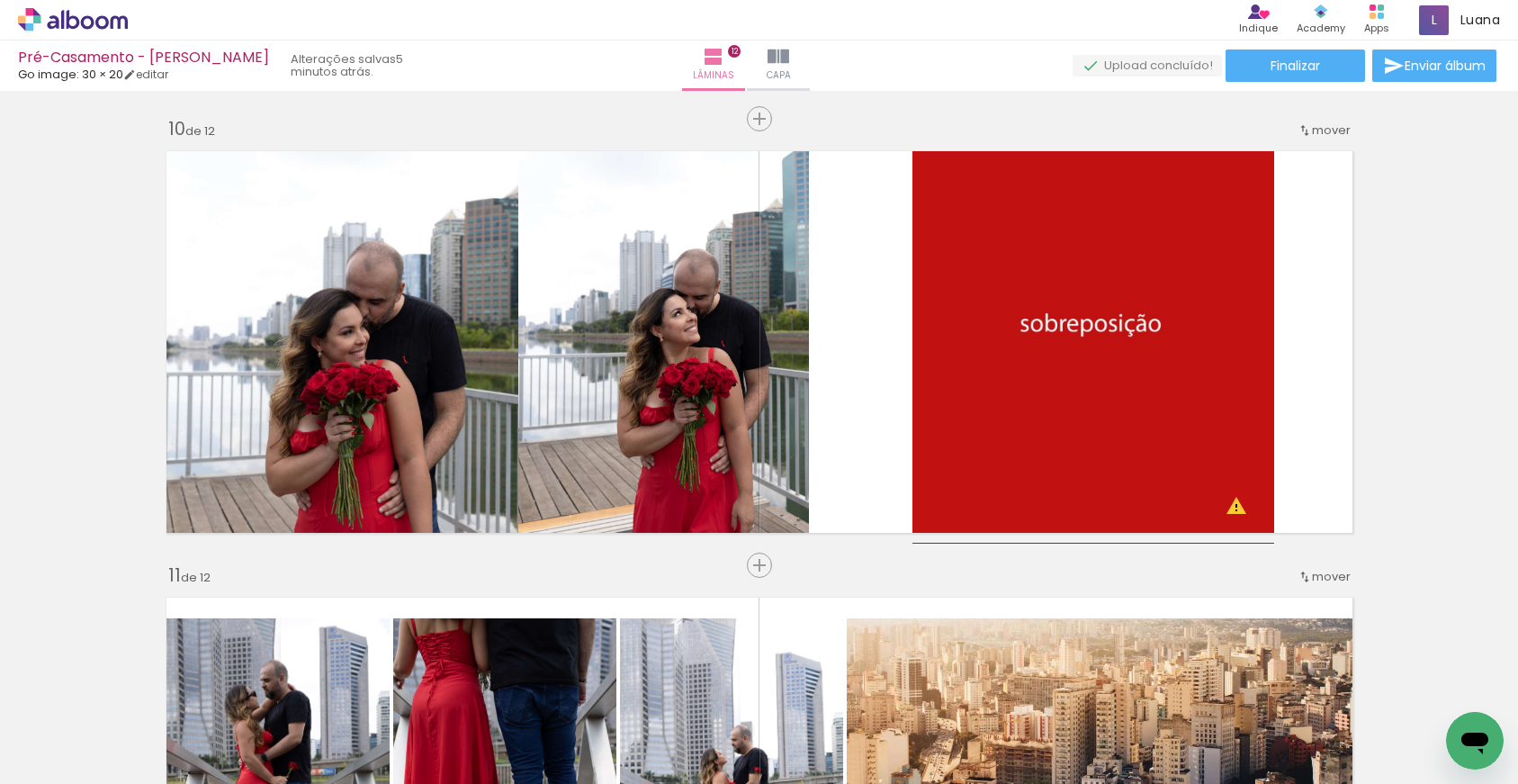
scroll to position [4015, 0]
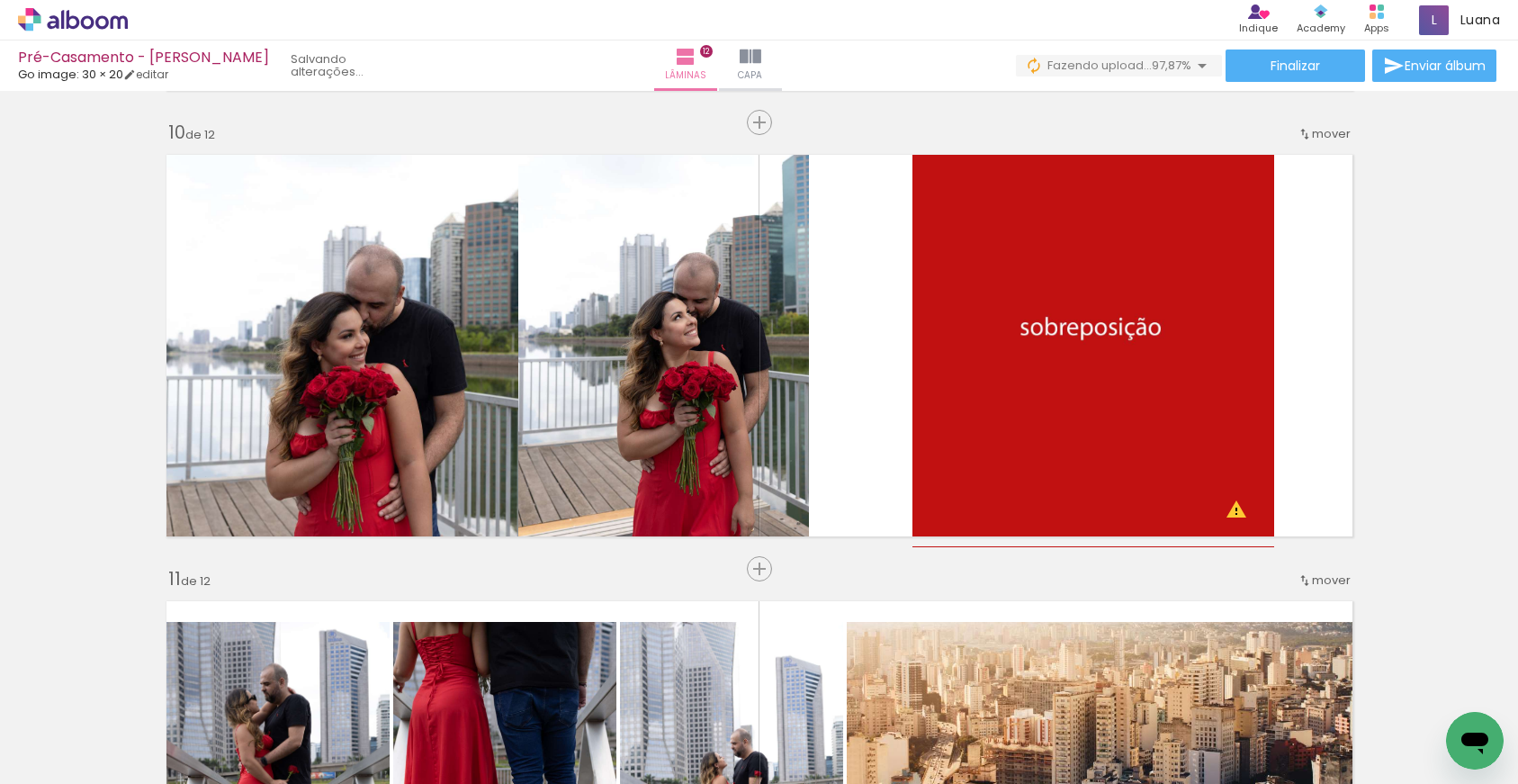
scroll to position [0, 3371]
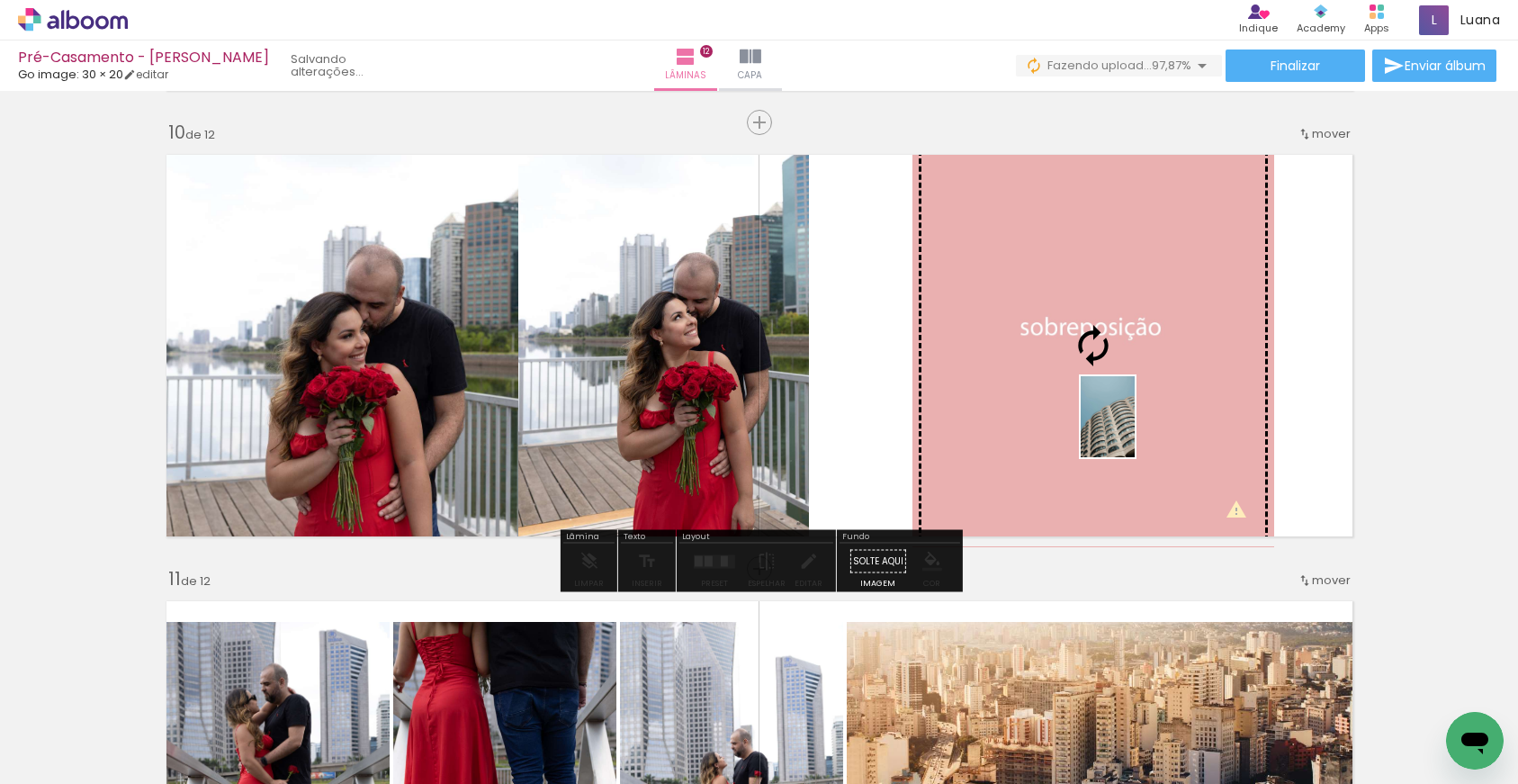
drag, startPoint x: 1437, startPoint y: 721, endPoint x: 1134, endPoint y: 430, distance: 420.1
click at [1134, 430] on quentale-workspace at bounding box center [759, 392] width 1518 height 784
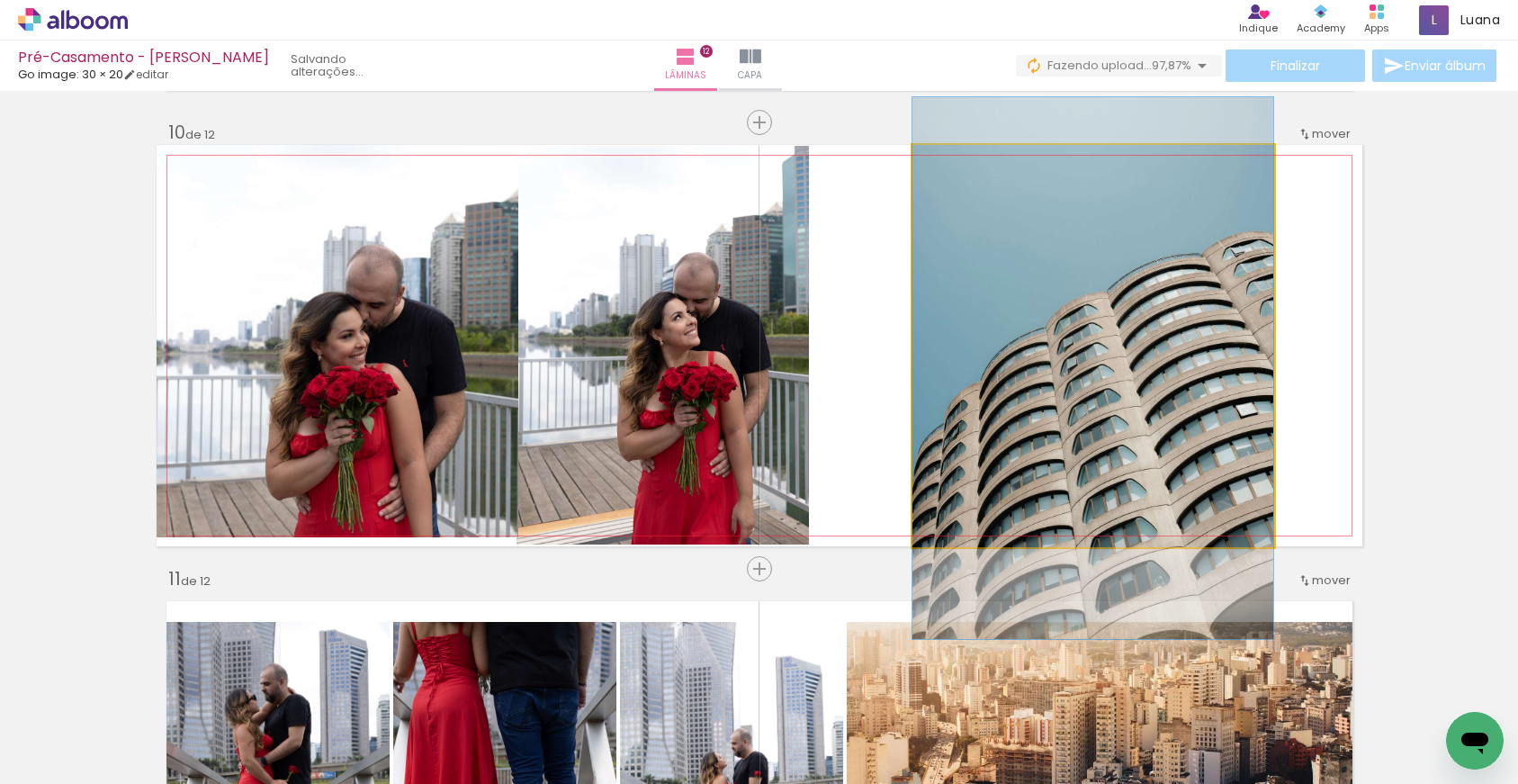
drag, startPoint x: 1091, startPoint y: 351, endPoint x: 1090, endPoint y: 373, distance: 22.0
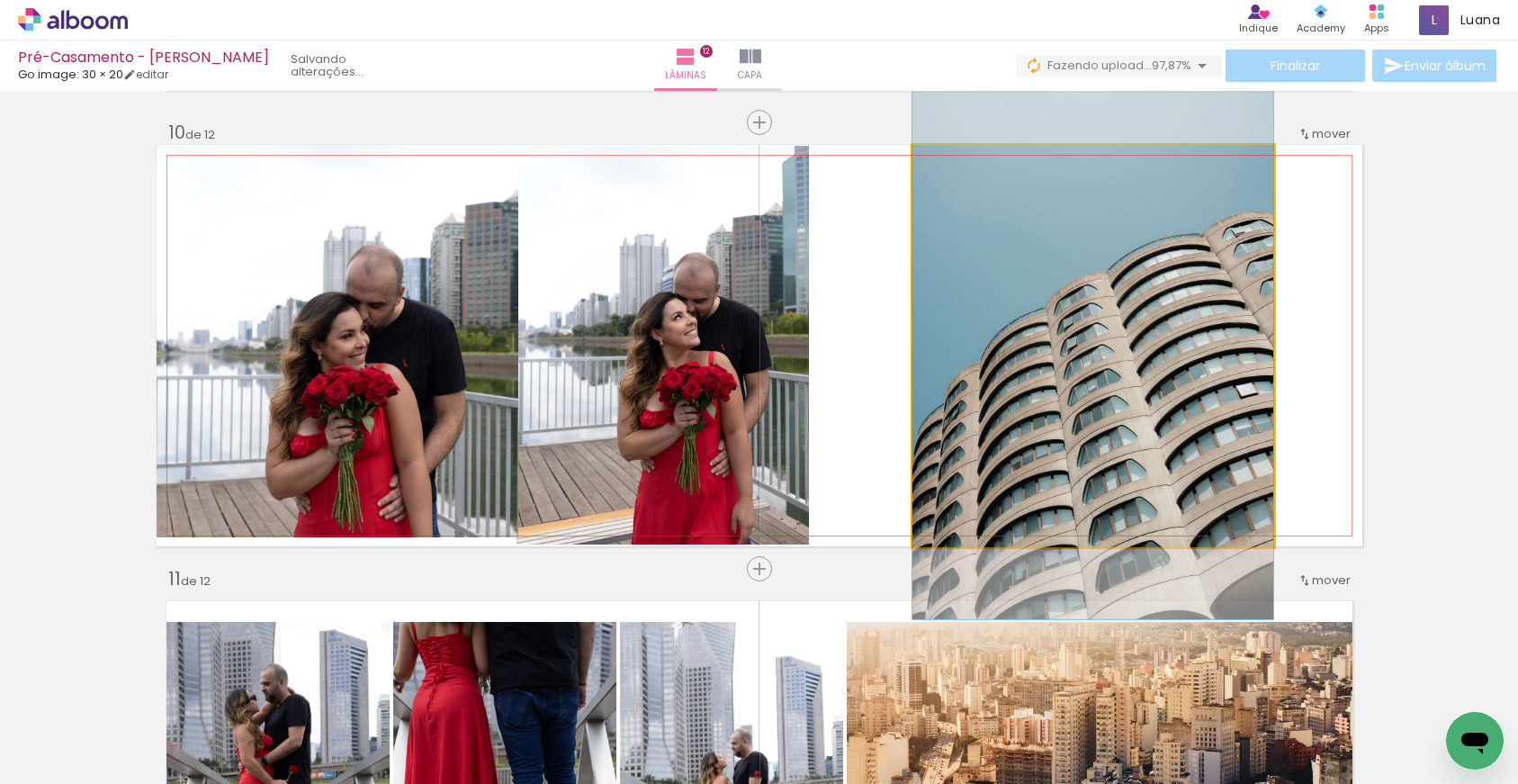
drag, startPoint x: 1064, startPoint y: 338, endPoint x: 1064, endPoint y: 323, distance: 15.0
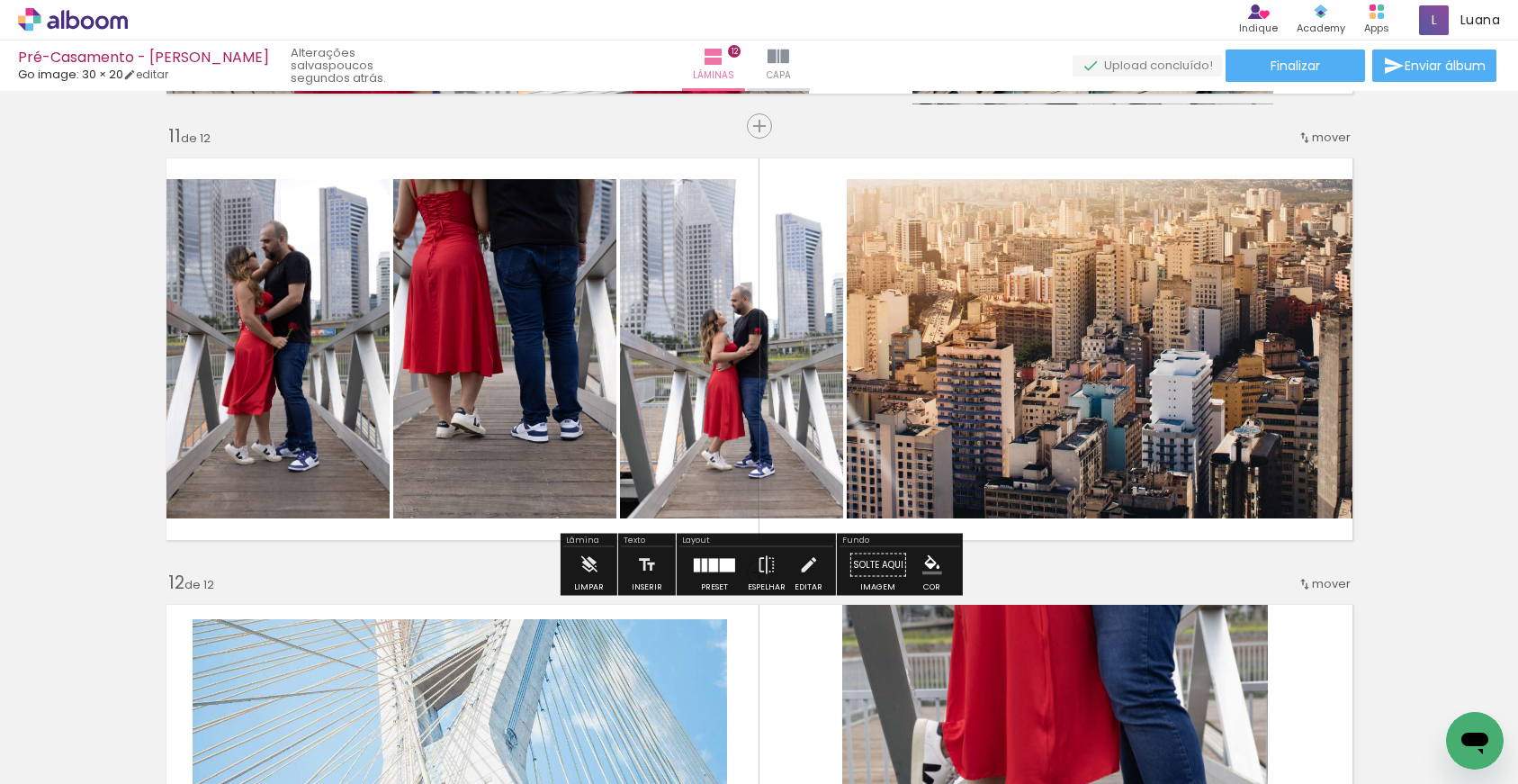
scroll to position [0, 3472]
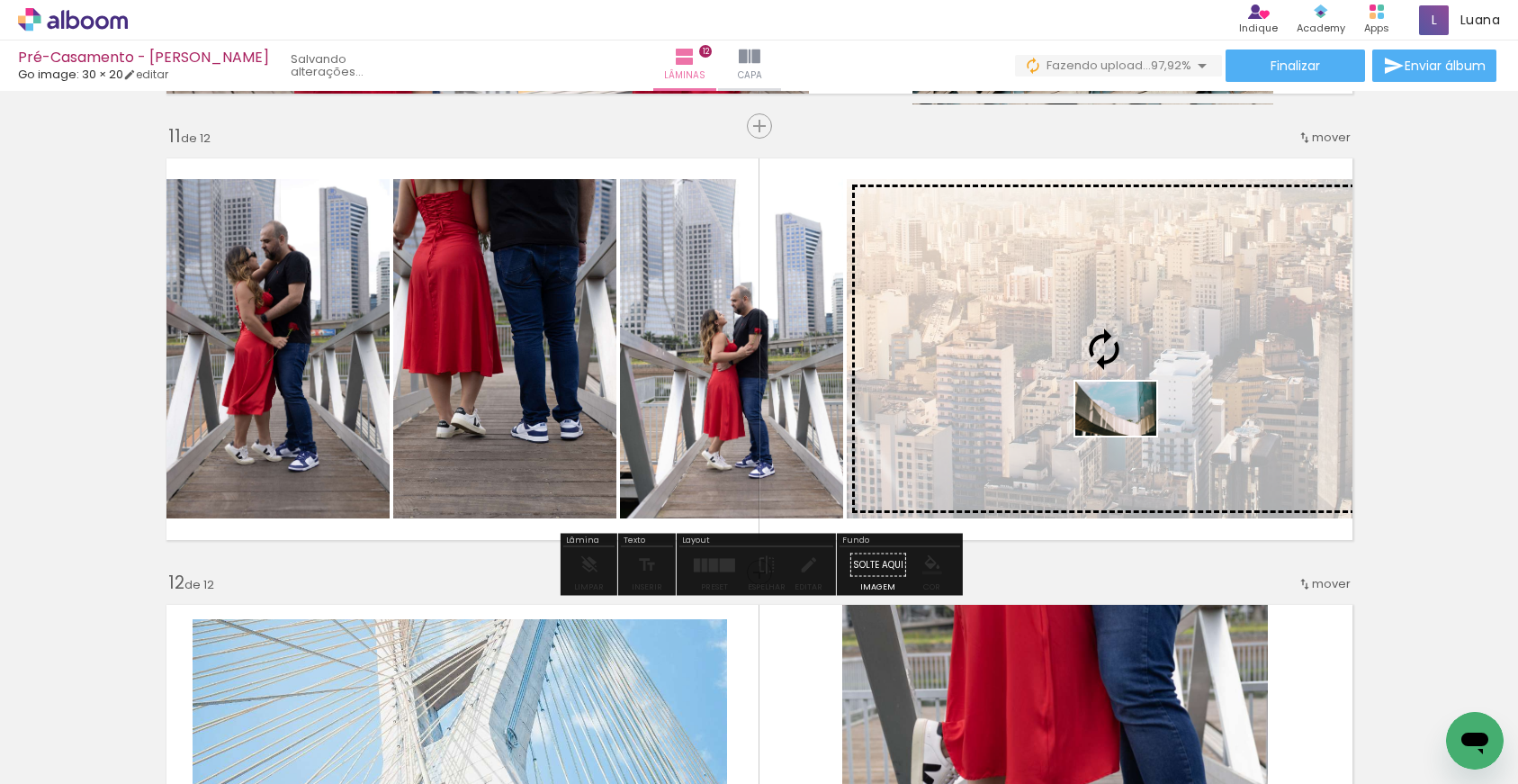
drag, startPoint x: 1419, startPoint y: 727, endPoint x: 1129, endPoint y: 436, distance: 410.8
click at [1129, 436] on quentale-workspace at bounding box center [759, 392] width 1518 height 784
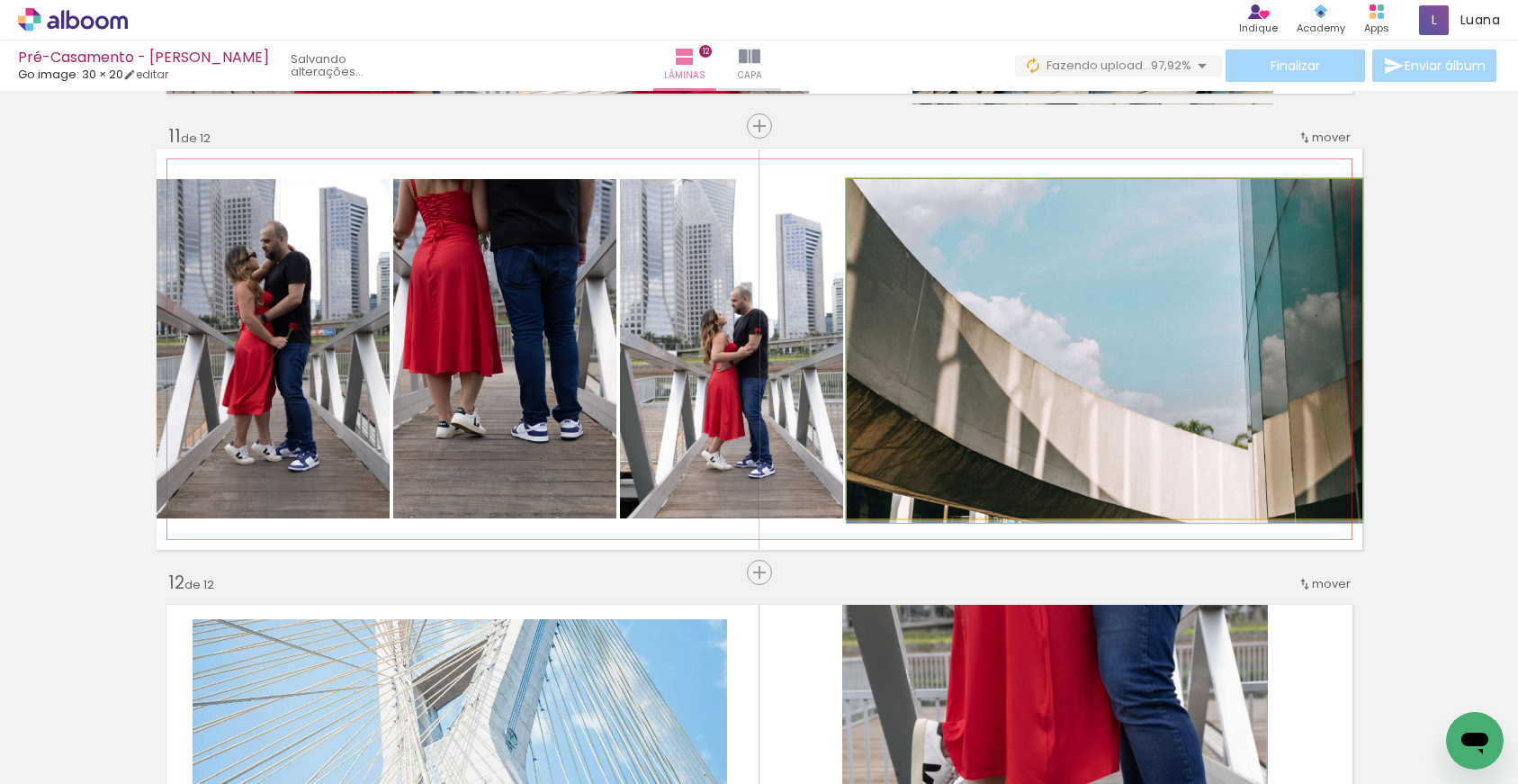
drag, startPoint x: 1132, startPoint y: 370, endPoint x: 1018, endPoint y: 386, distance: 115.1
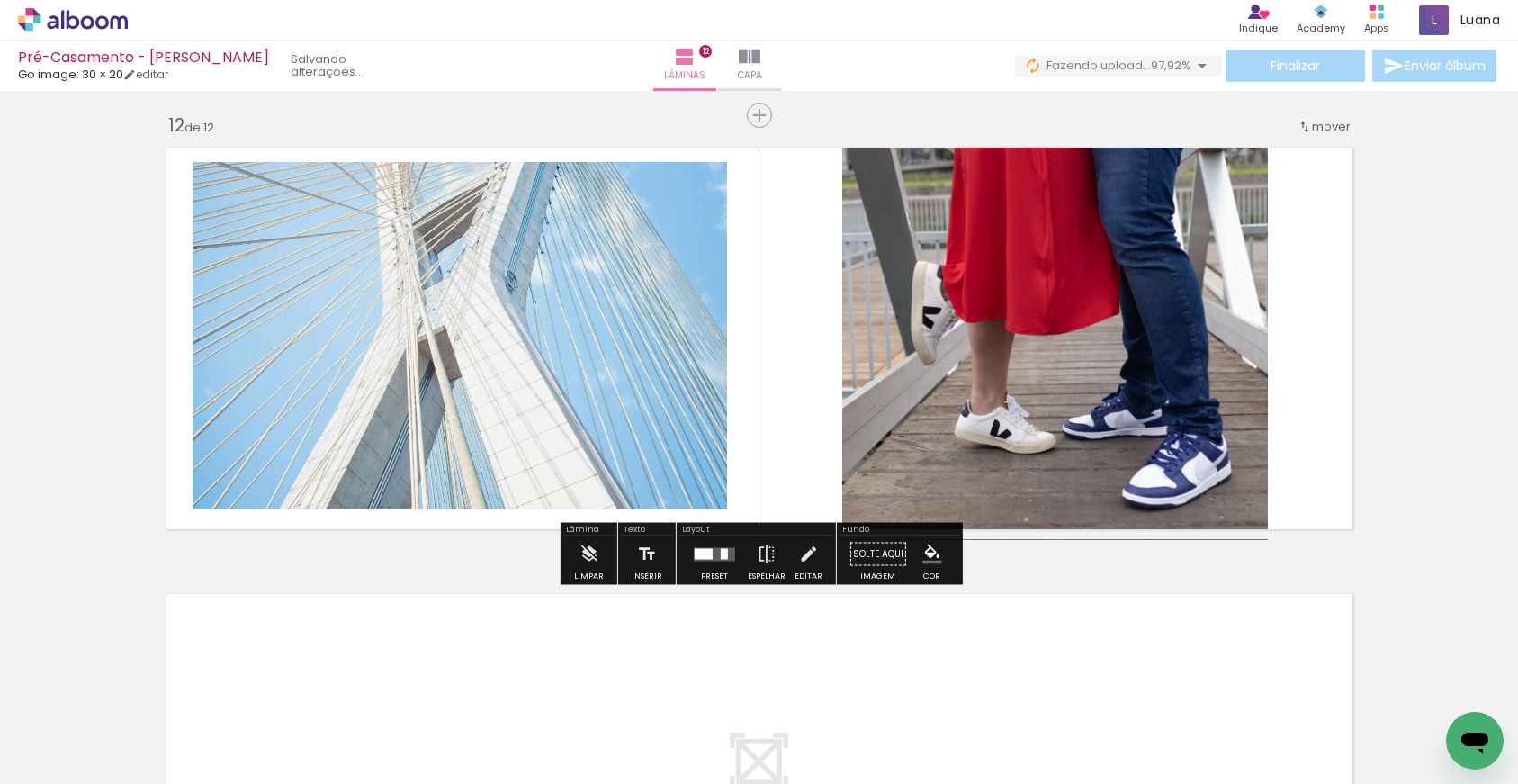
scroll to position [4915, 0]
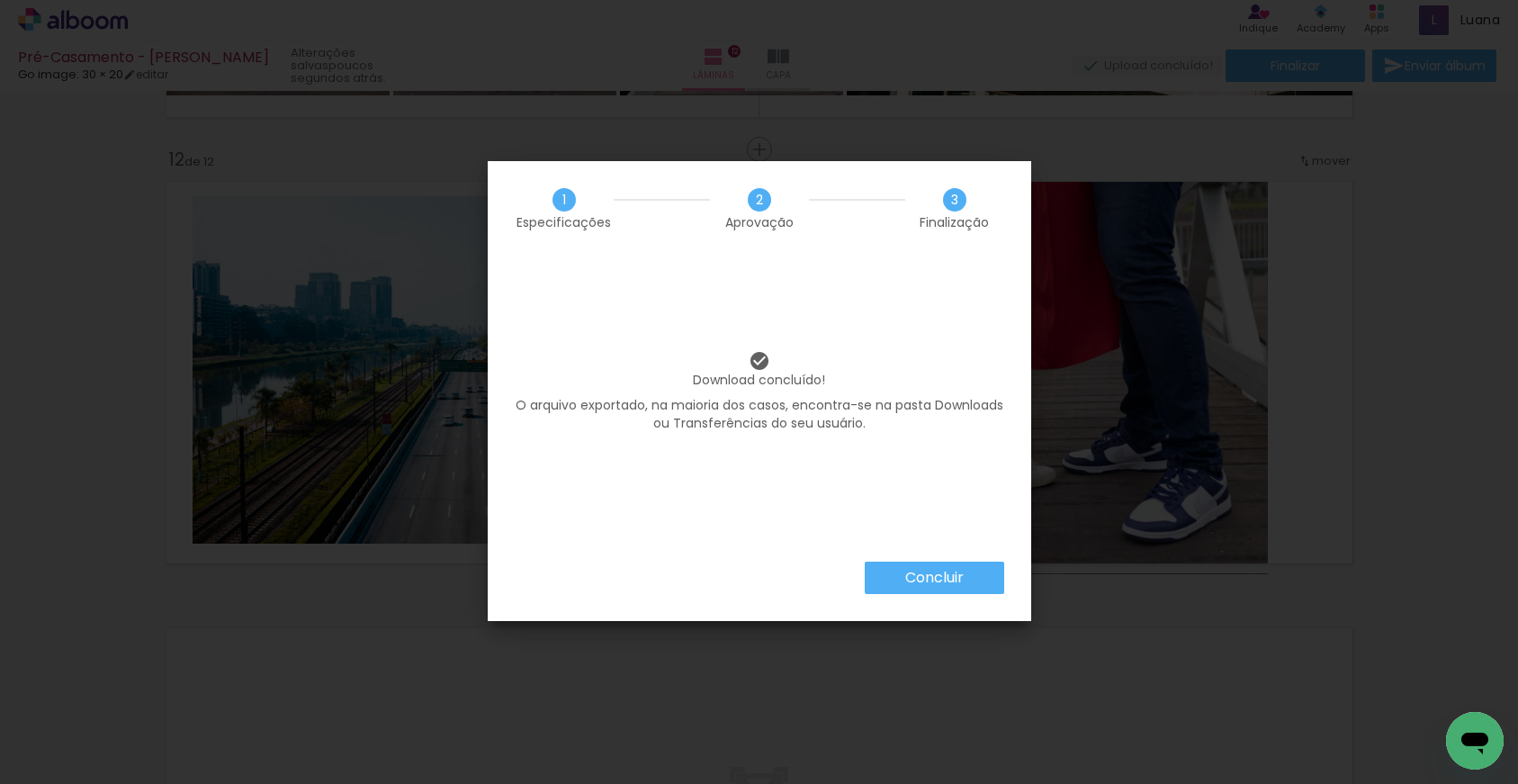
scroll to position [0, 3573]
click at [892, 579] on paper-button "Concluir" at bounding box center [934, 577] width 139 height 32
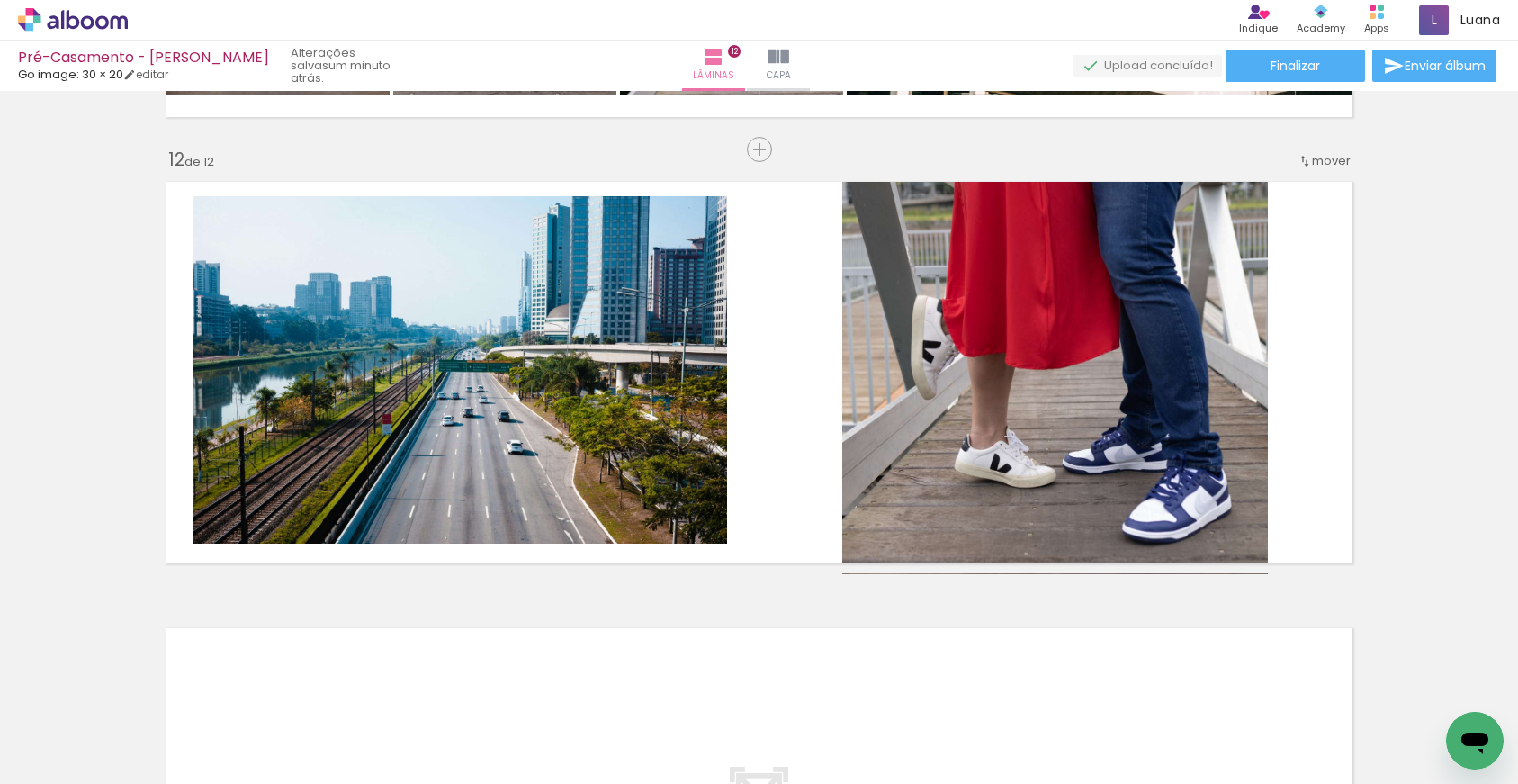
scroll to position [0, 3573]
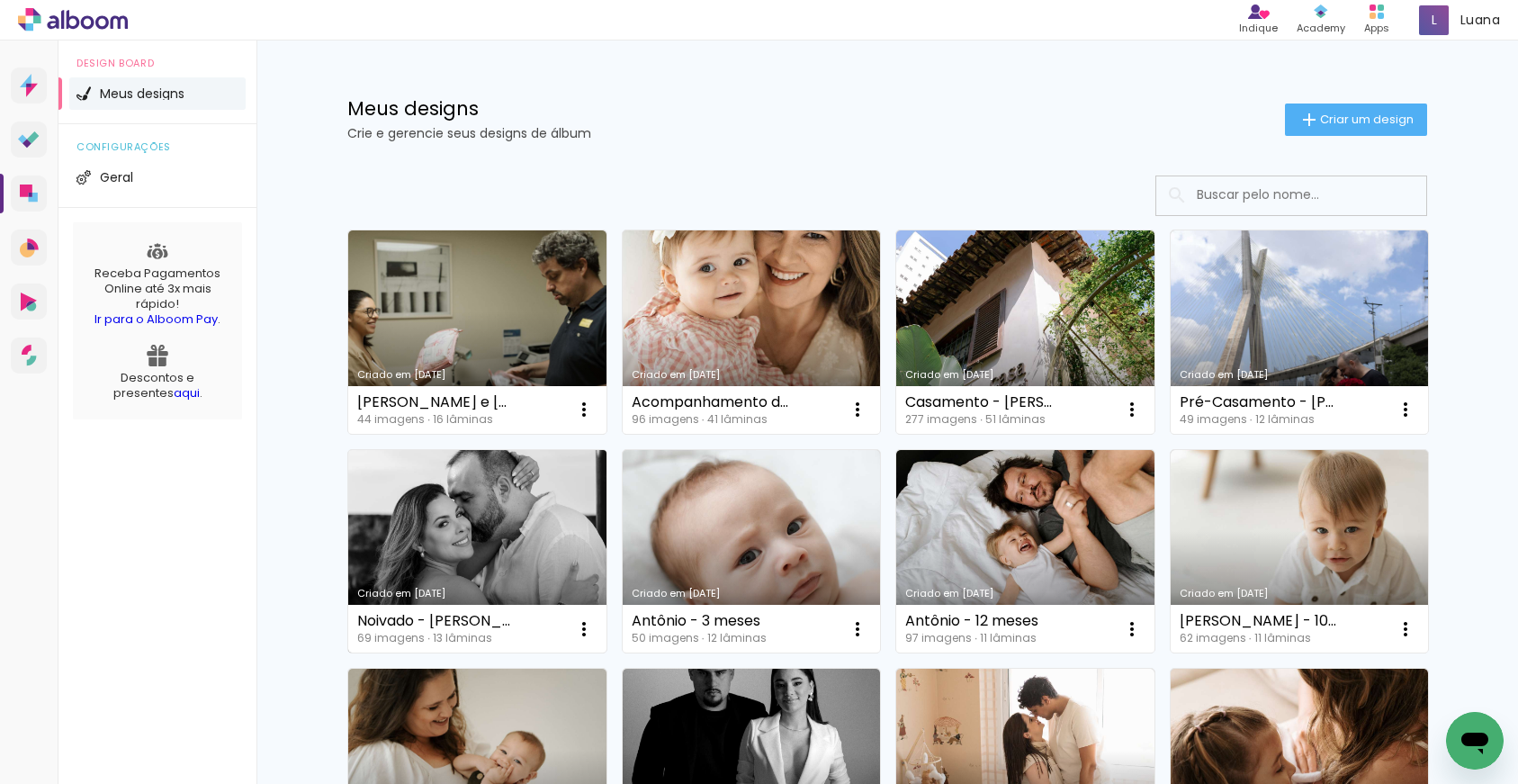
click at [546, 512] on link "Criado em [DATE]" at bounding box center [477, 550] width 259 height 203
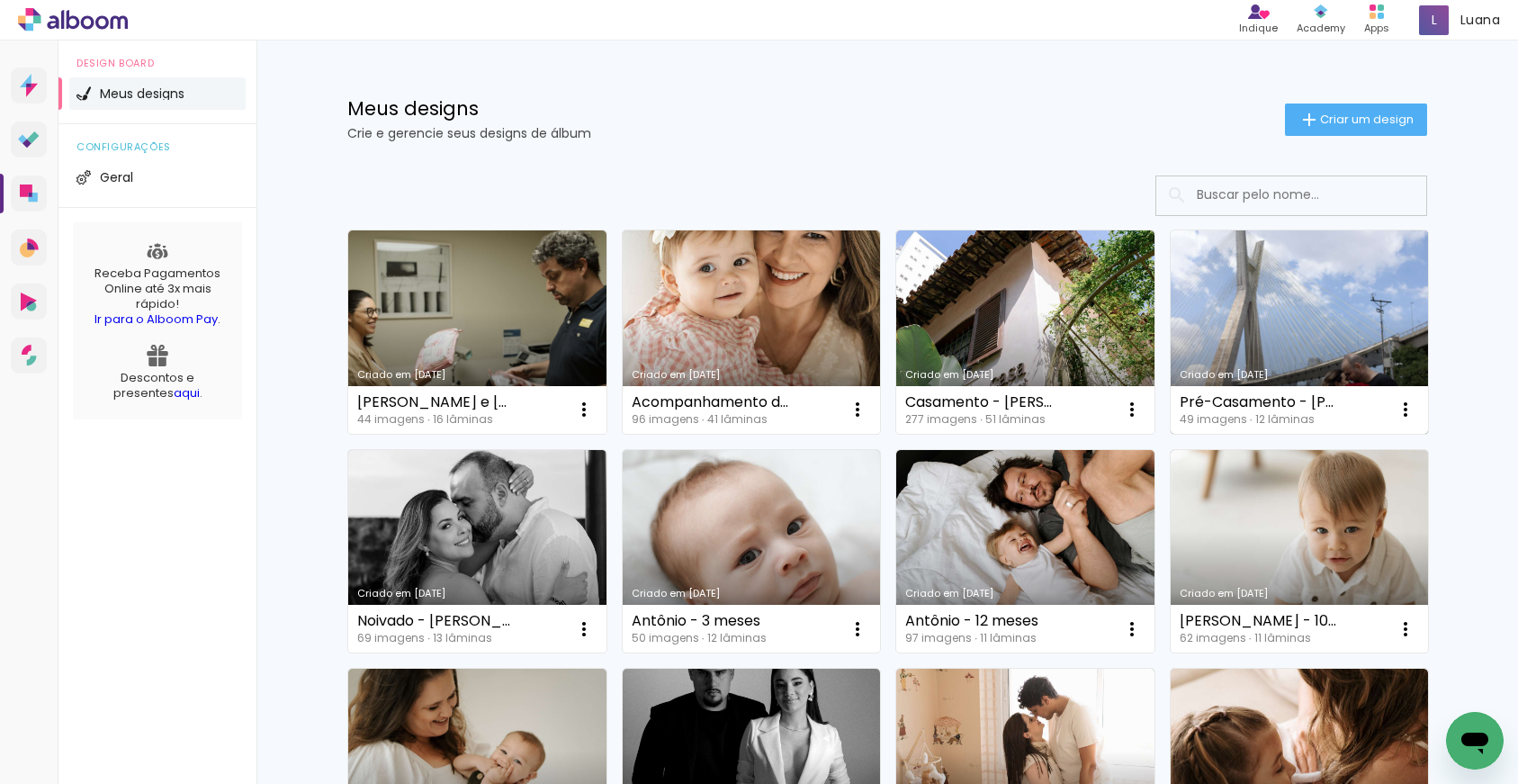
click at [1246, 289] on link "Criado em [DATE]" at bounding box center [1299, 332] width 259 height 203
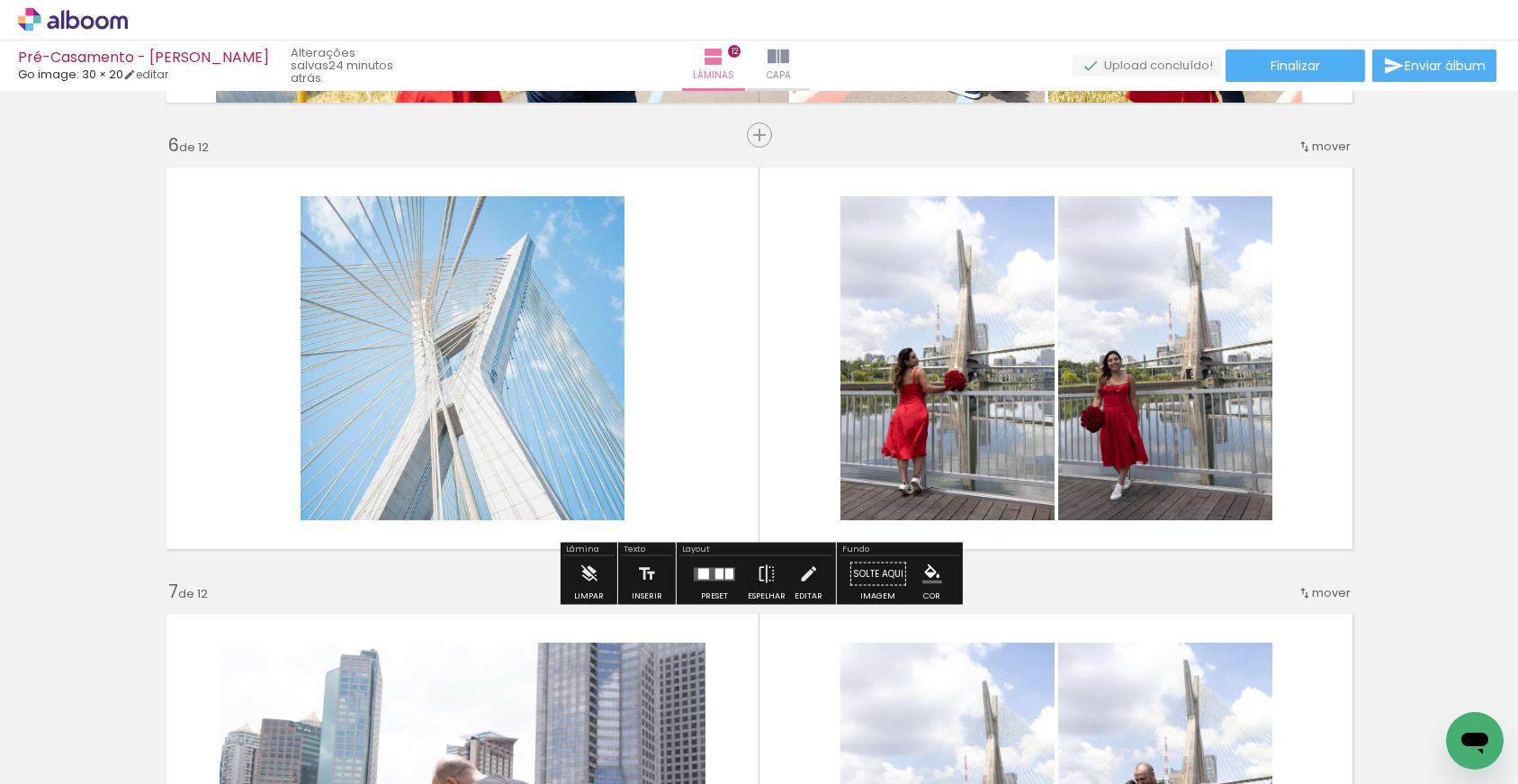
scroll to position [2222, 0]
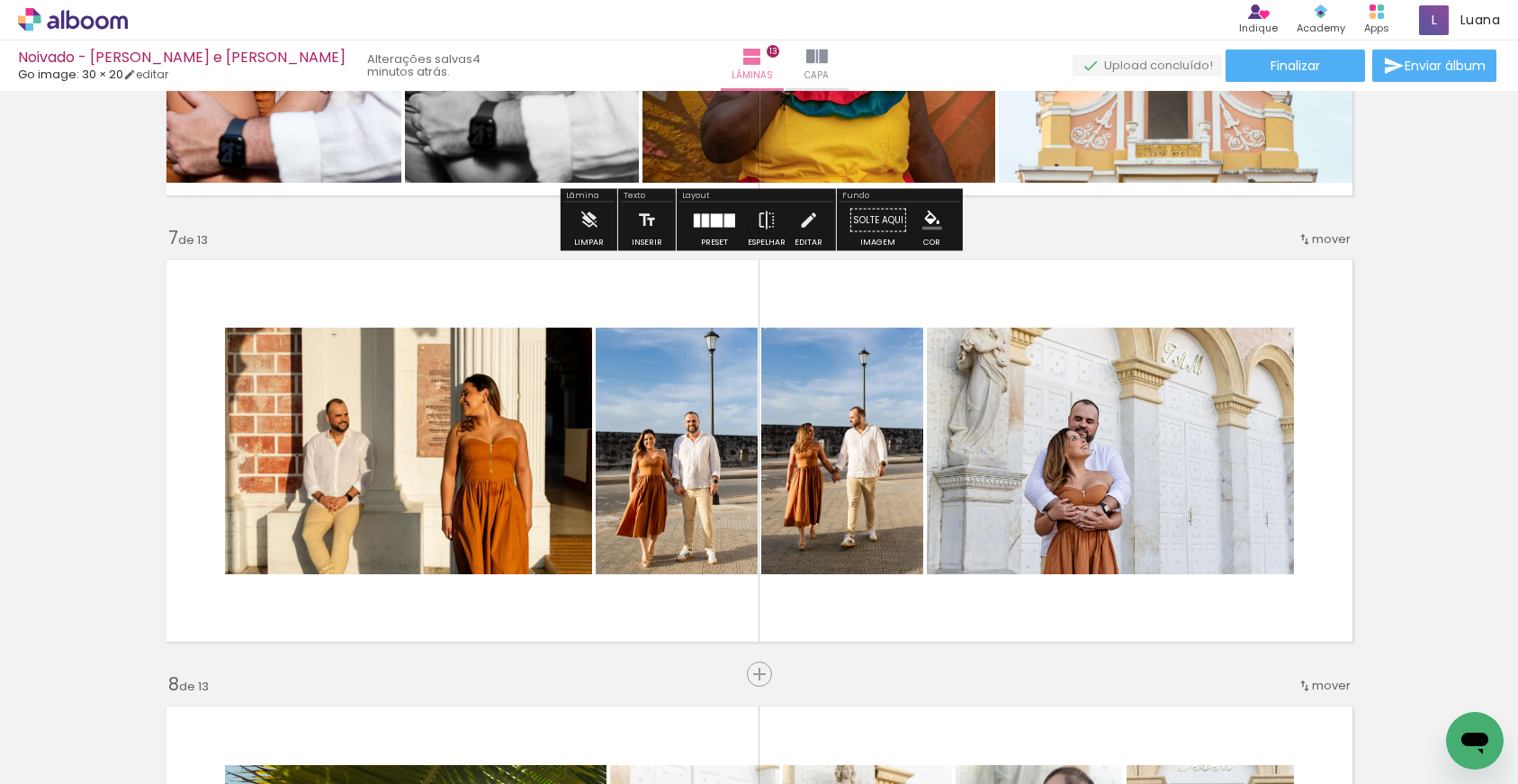
scroll to position [2573, 0]
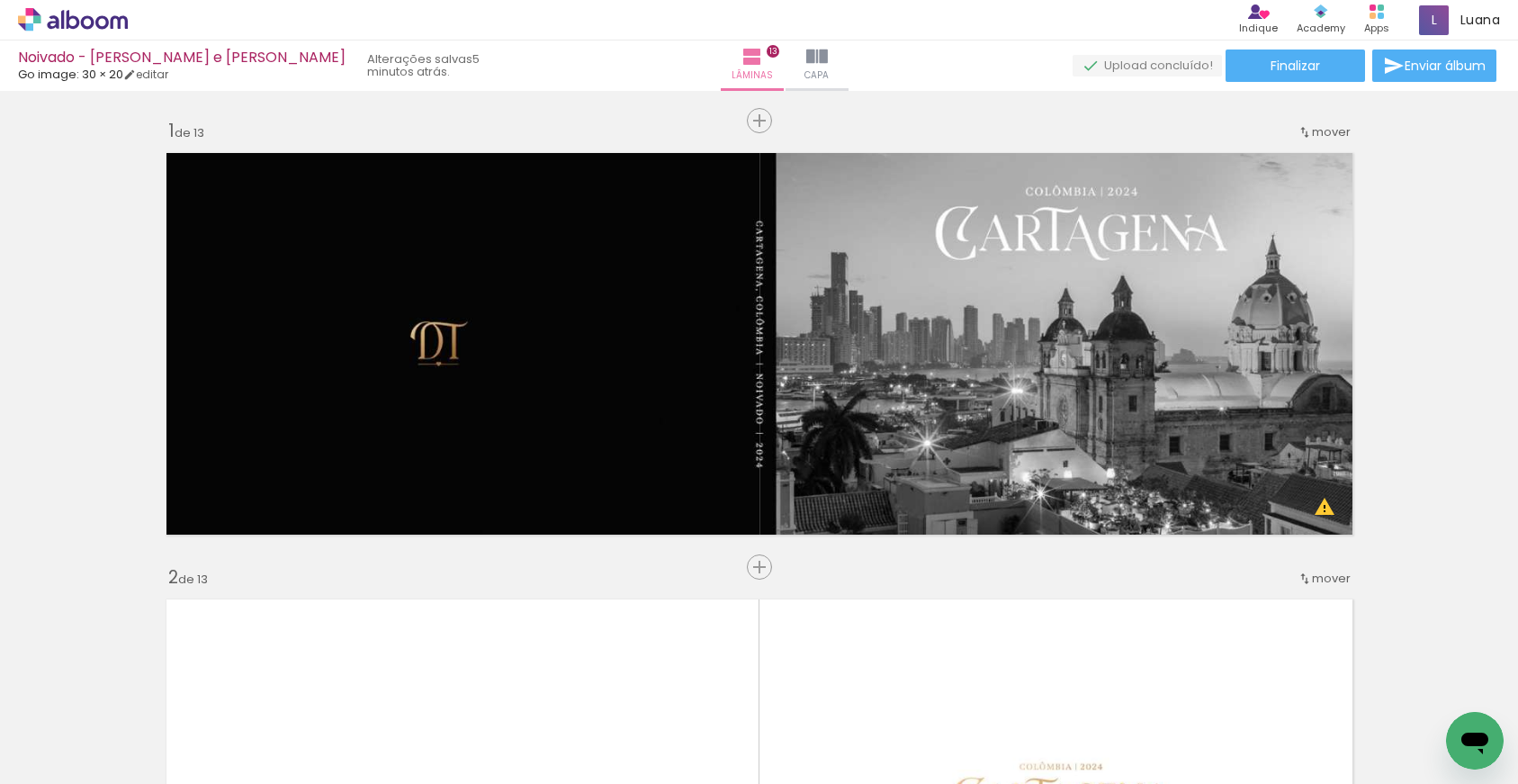
scroll to position [2573, 0]
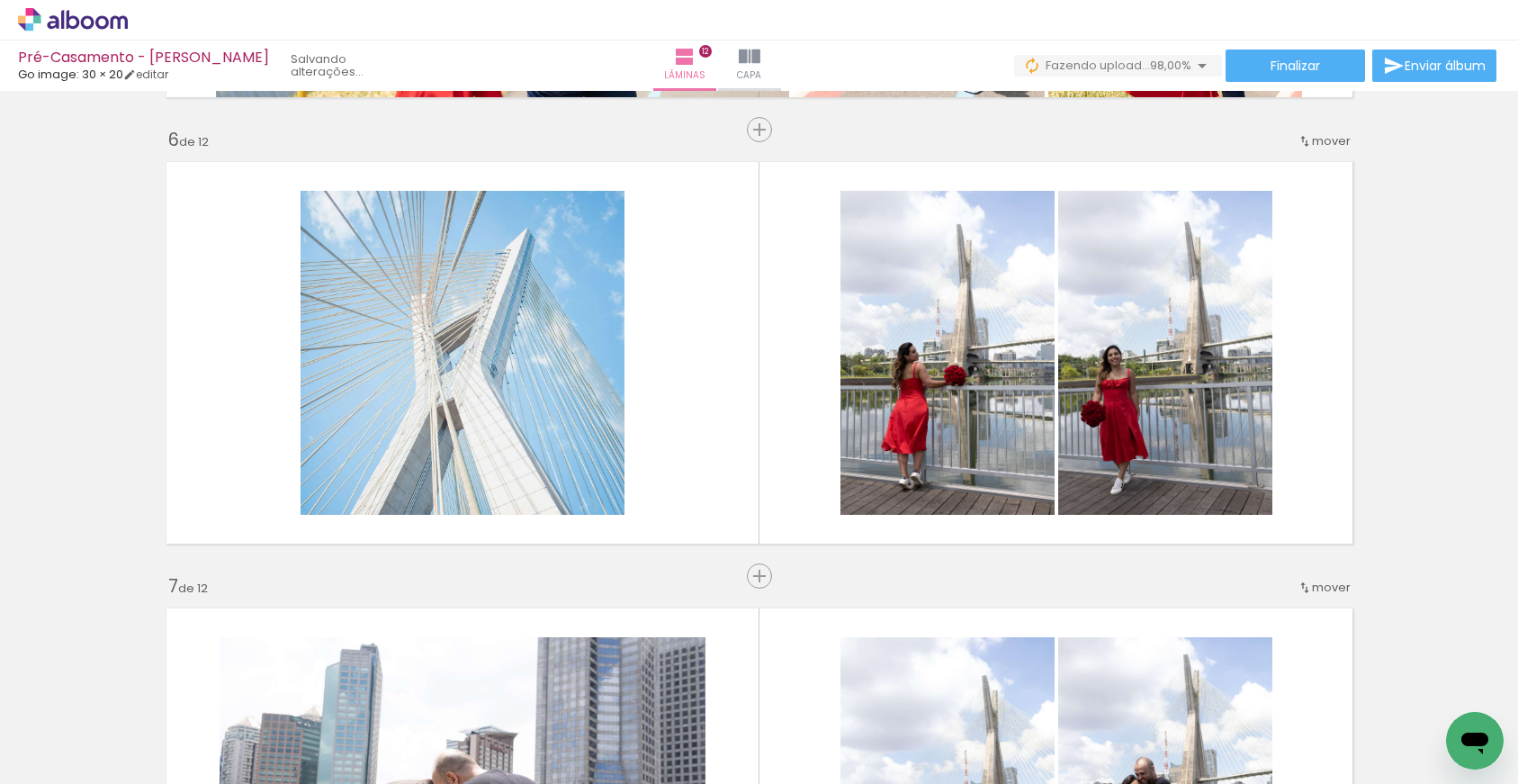
scroll to position [0, 3674]
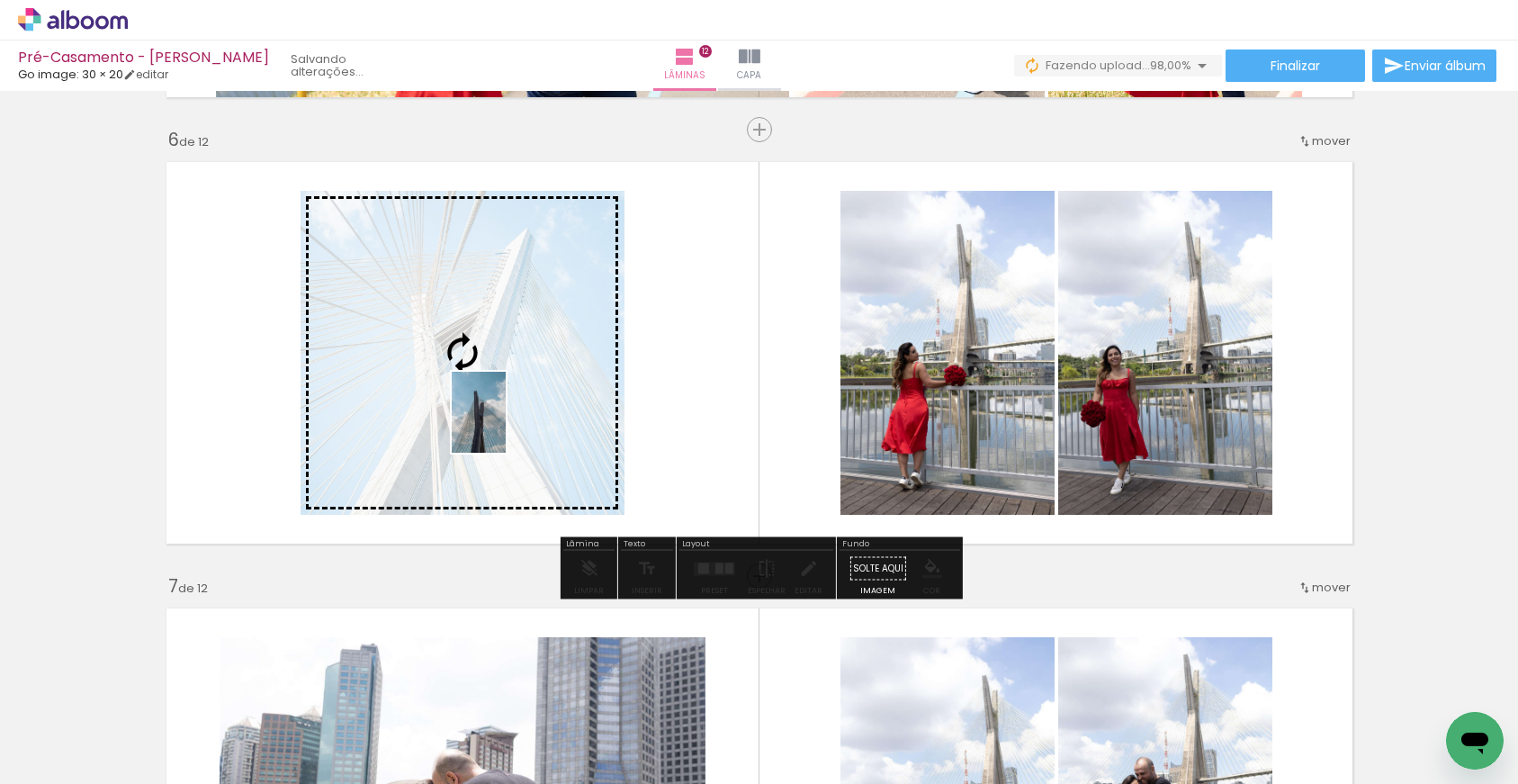
drag, startPoint x: 1445, startPoint y: 719, endPoint x: 506, endPoint y: 425, distance: 983.9
click at [506, 425] on quentale-workspace at bounding box center [759, 392] width 1518 height 784
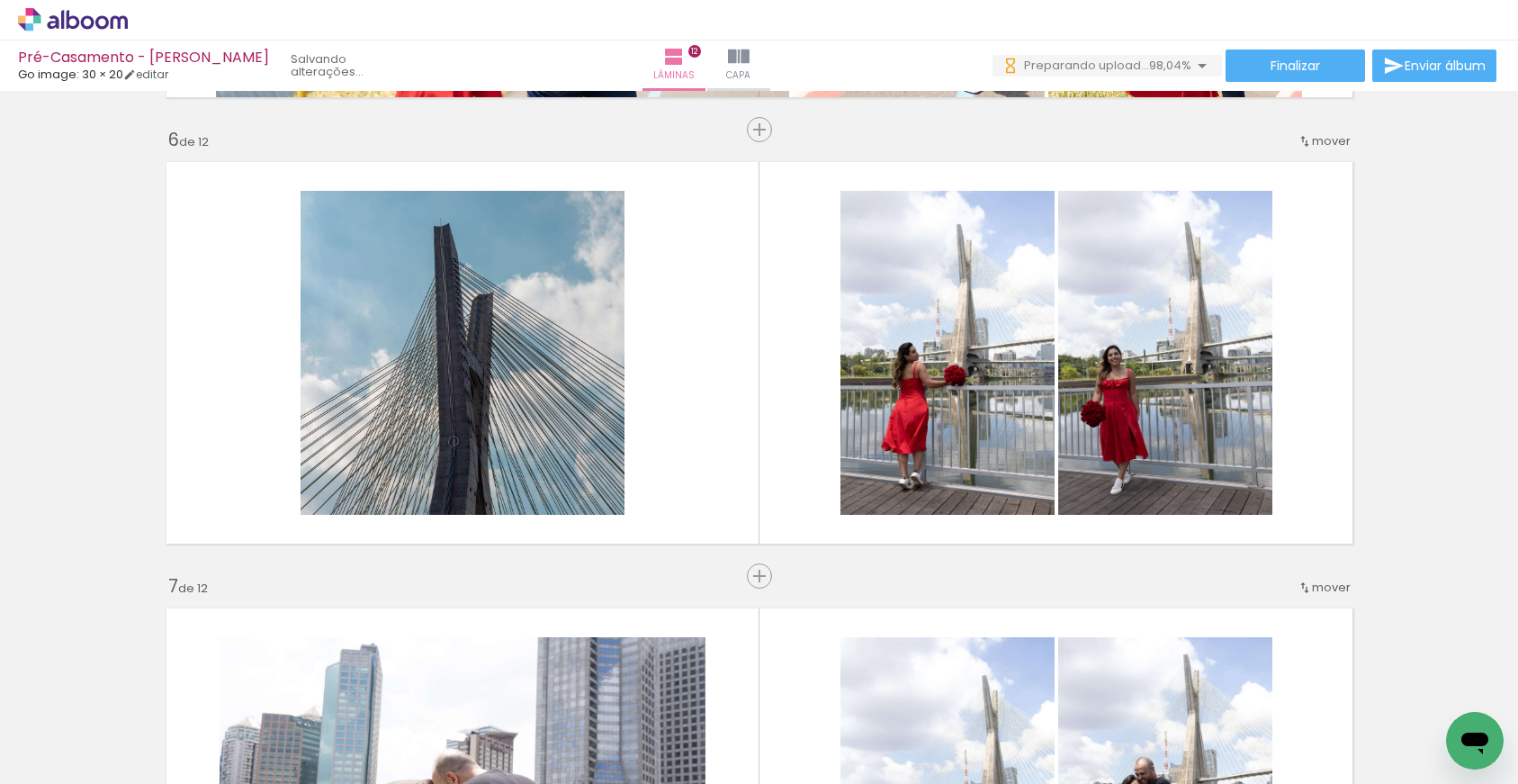
scroll to position [0, 3775]
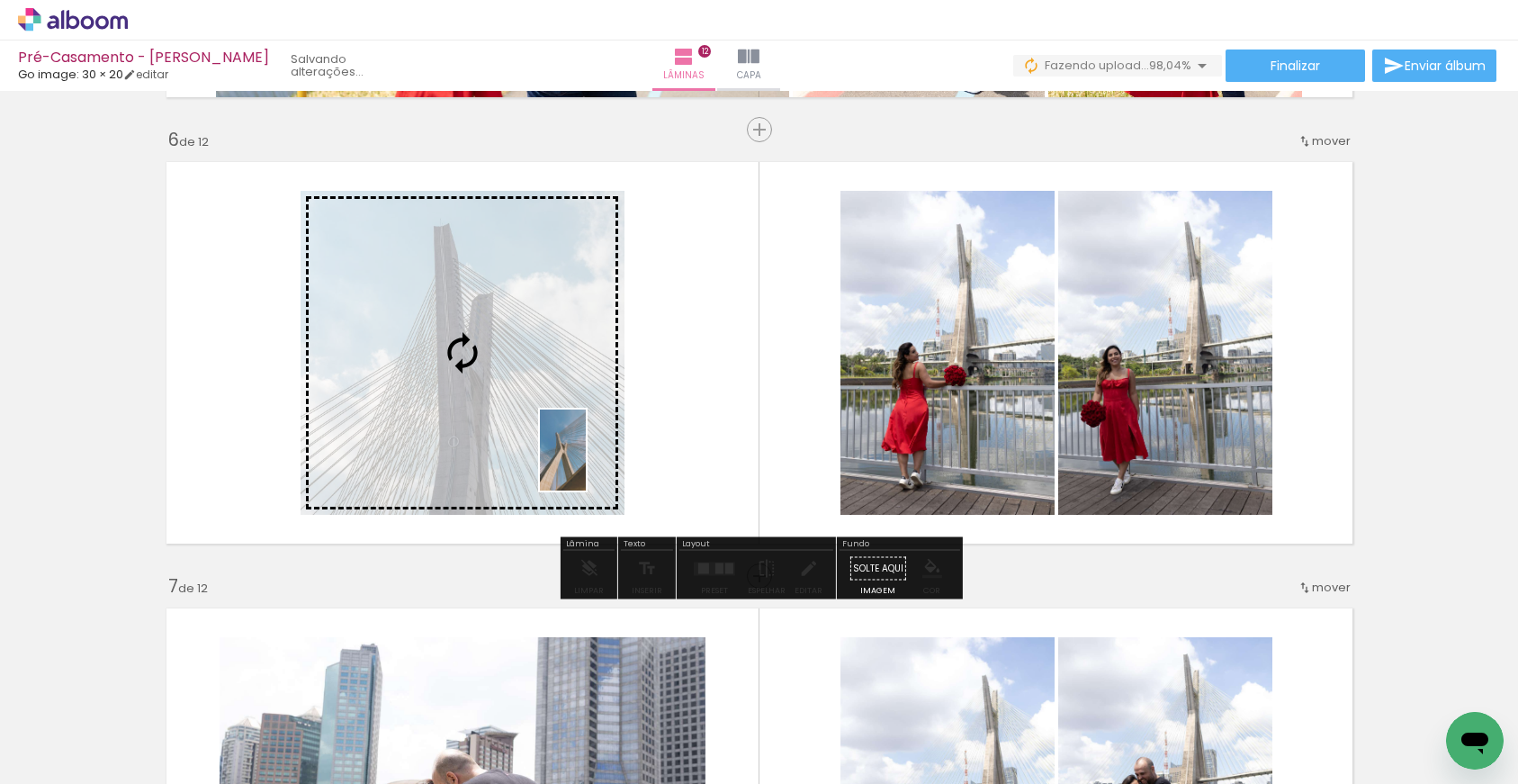
drag, startPoint x: 1436, startPoint y: 724, endPoint x: 594, endPoint y: 463, distance: 881.5
click at [594, 463] on quentale-workspace at bounding box center [759, 392] width 1518 height 784
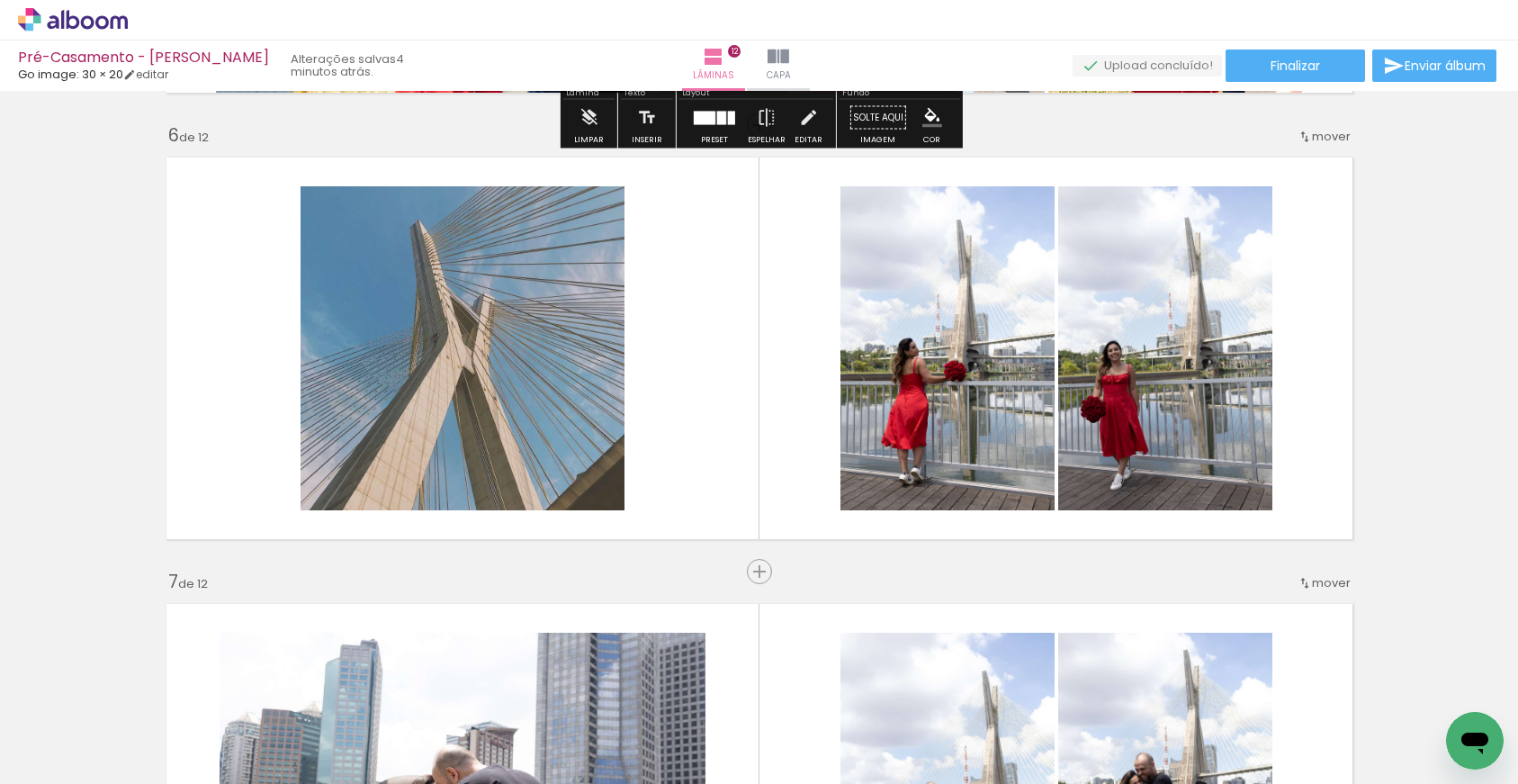
scroll to position [2229, 0]
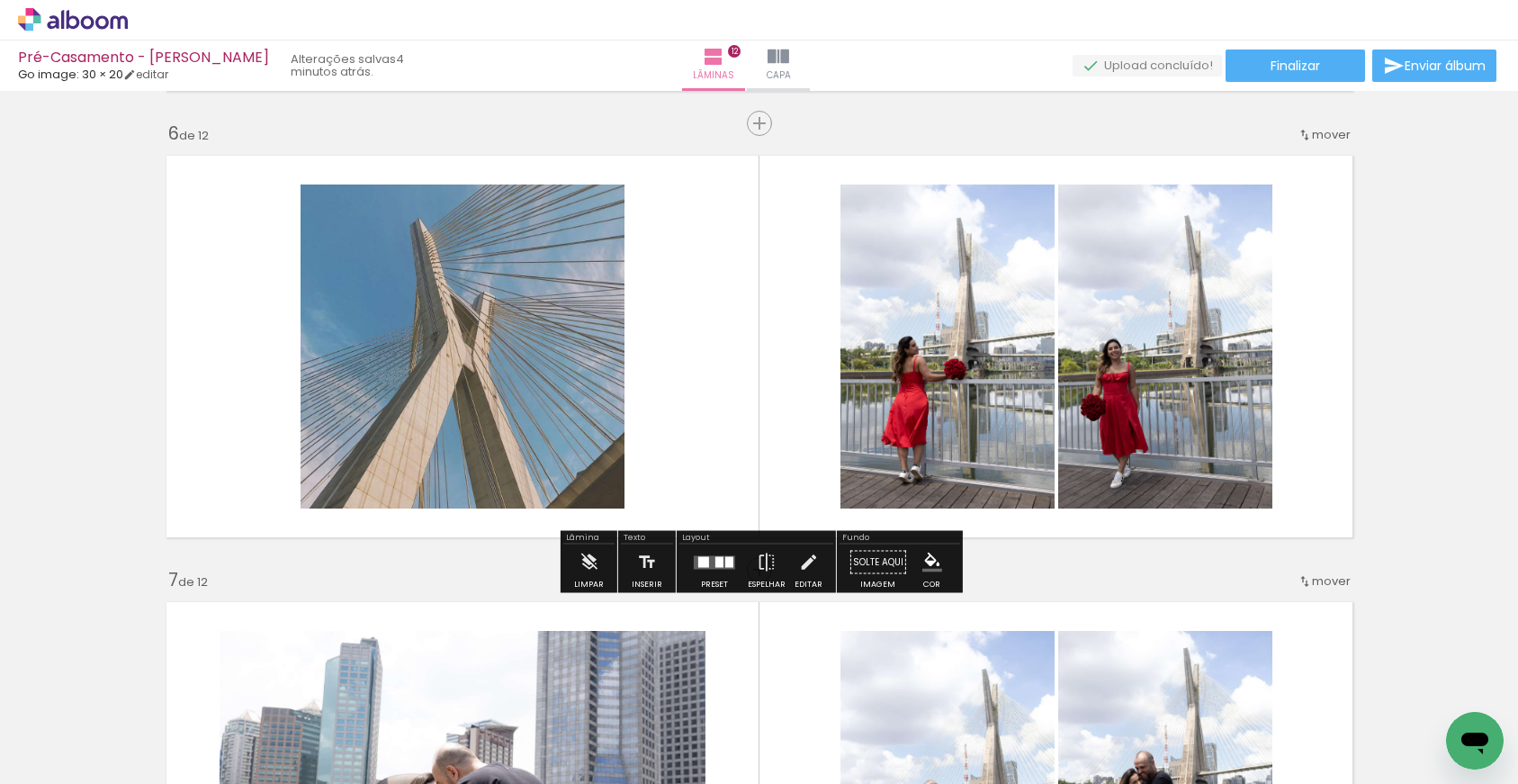
drag, startPoint x: 719, startPoint y: 557, endPoint x: 865, endPoint y: 297, distance: 298.2
click at [719, 556] on quentale-layouter at bounding box center [715, 562] width 42 height 14
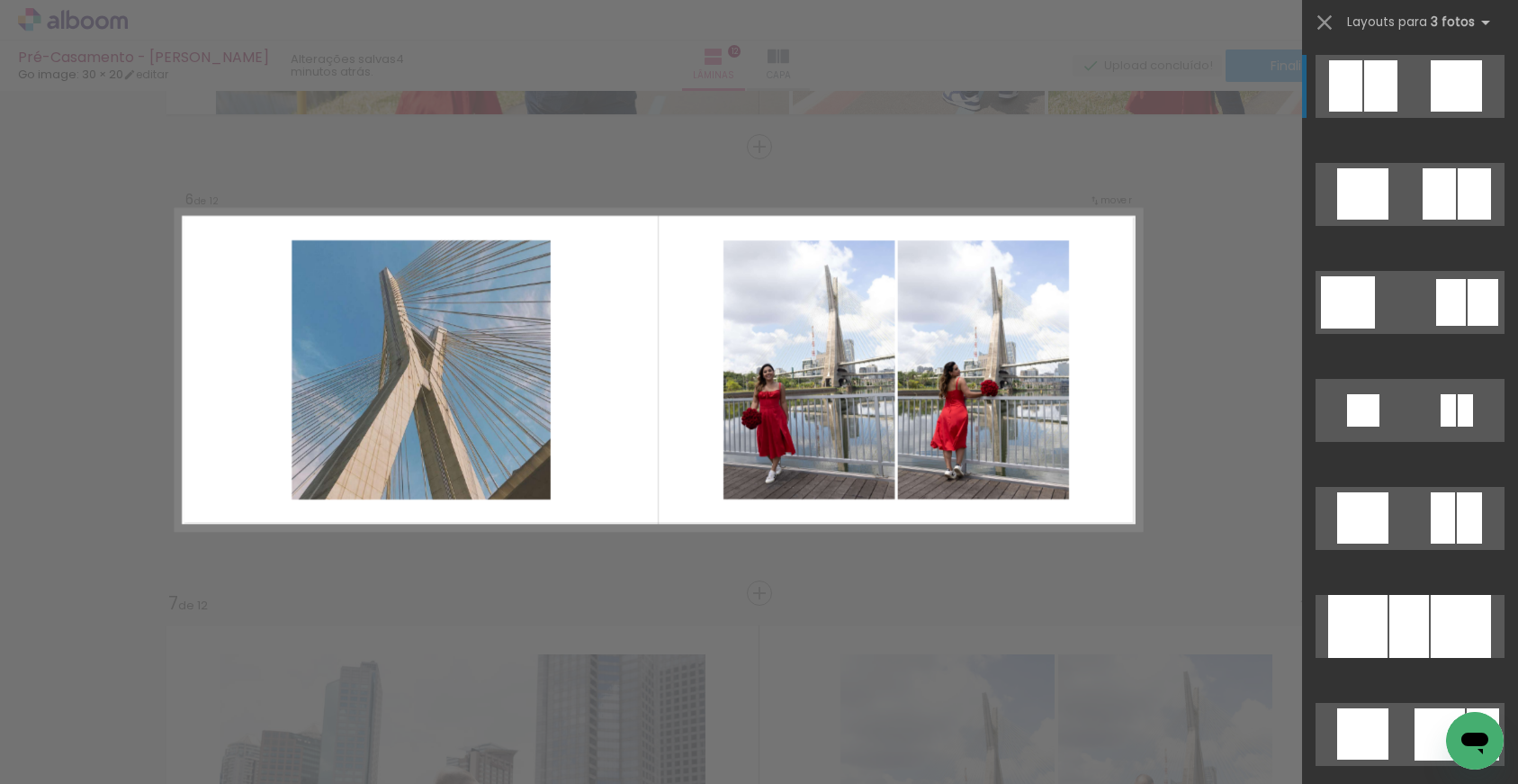
scroll to position [2194, 0]
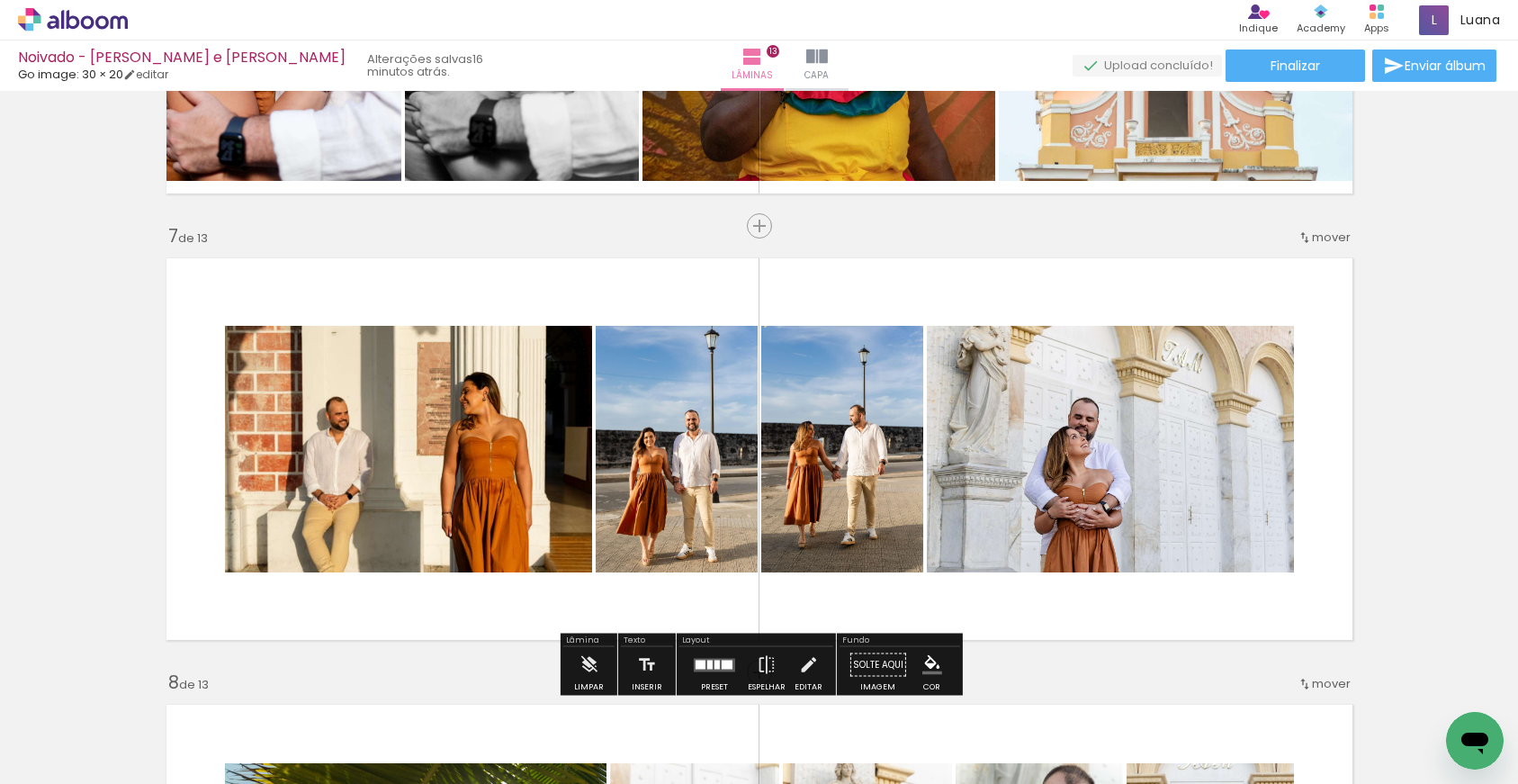
scroll to position [2522, 0]
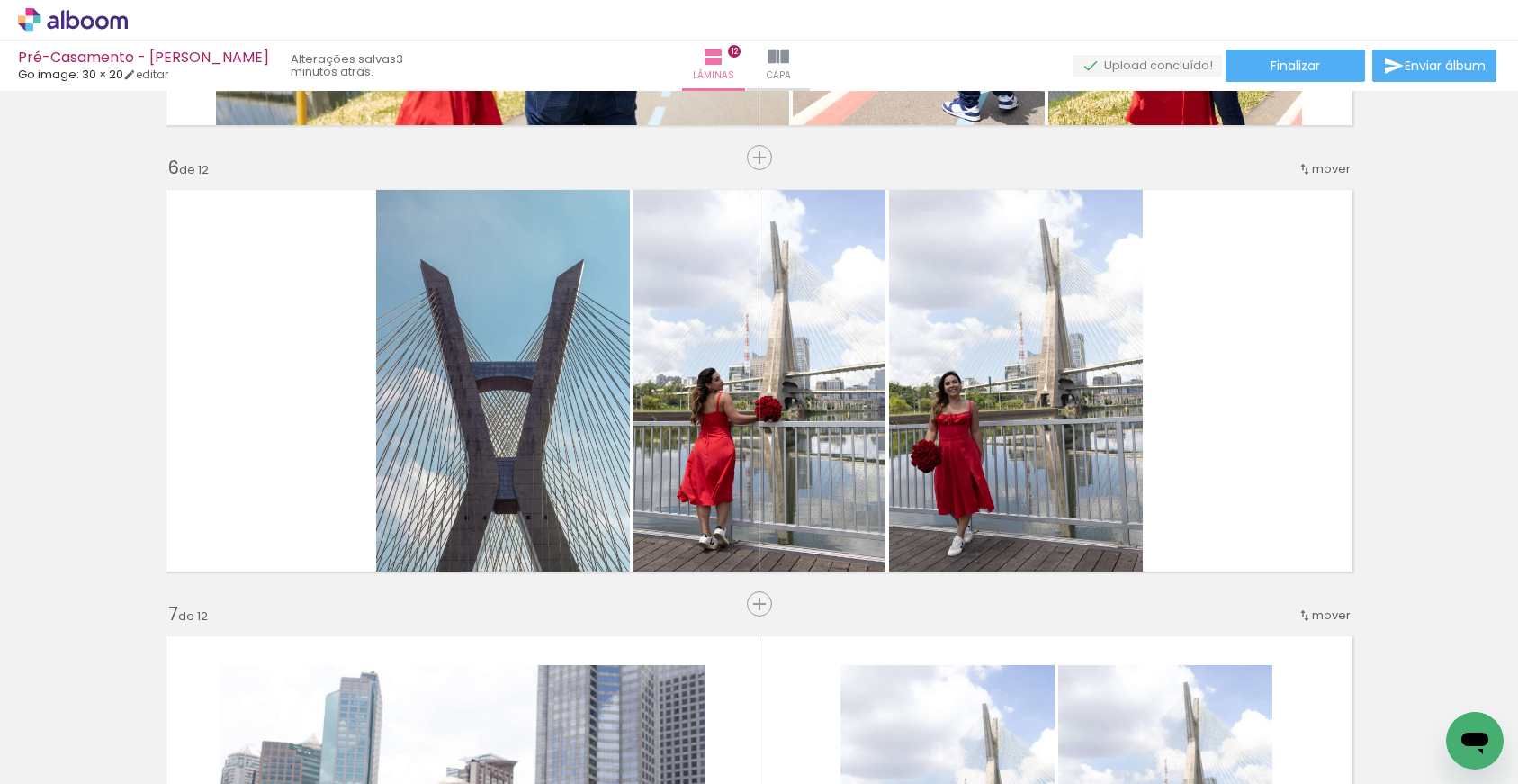
scroll to position [0, 3875]
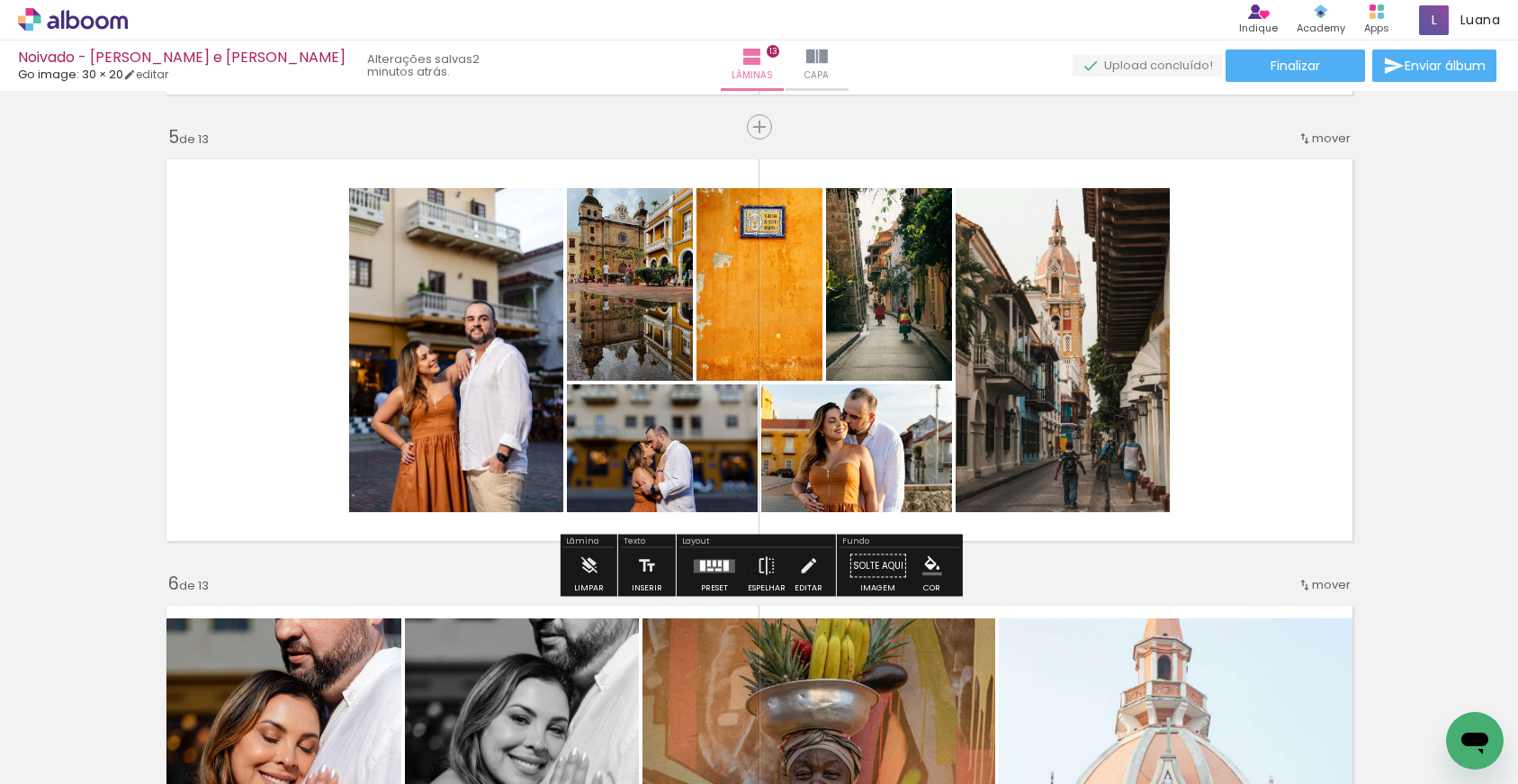
scroll to position [1780, 0]
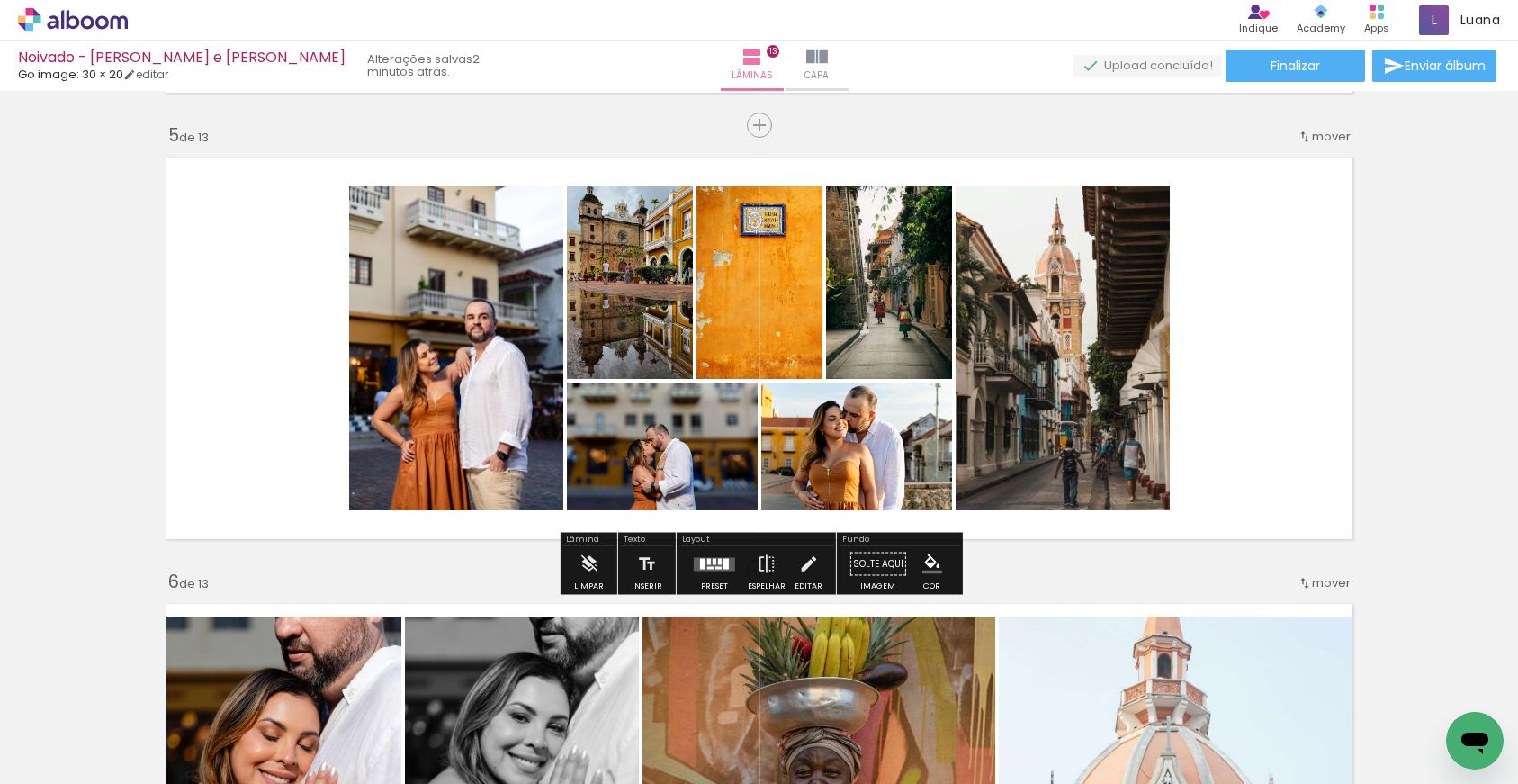
click at [1346, 135] on span "mover" at bounding box center [1331, 136] width 39 height 17
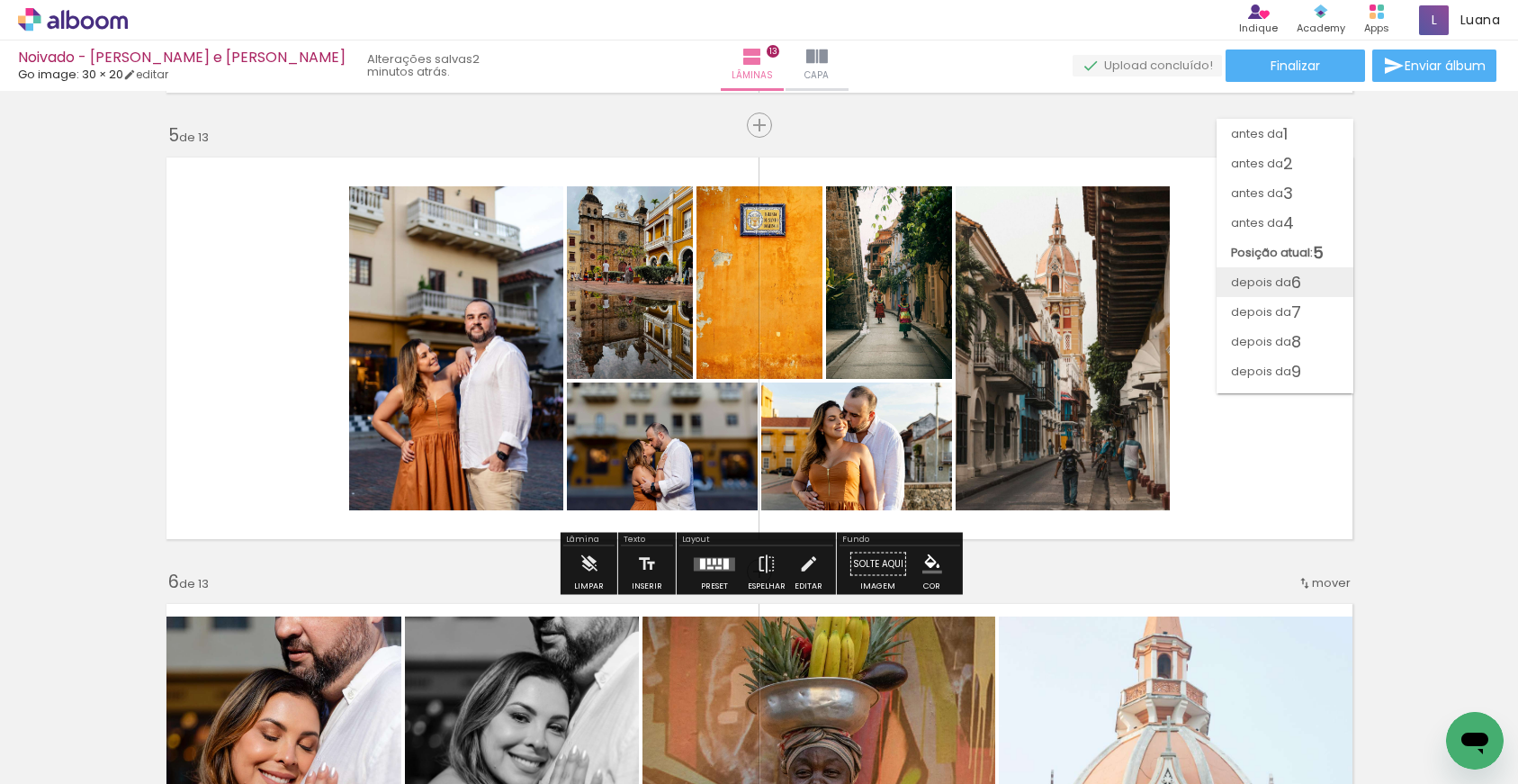
click at [1303, 280] on paper-item "depois da 6" at bounding box center [1285, 282] width 137 height 30
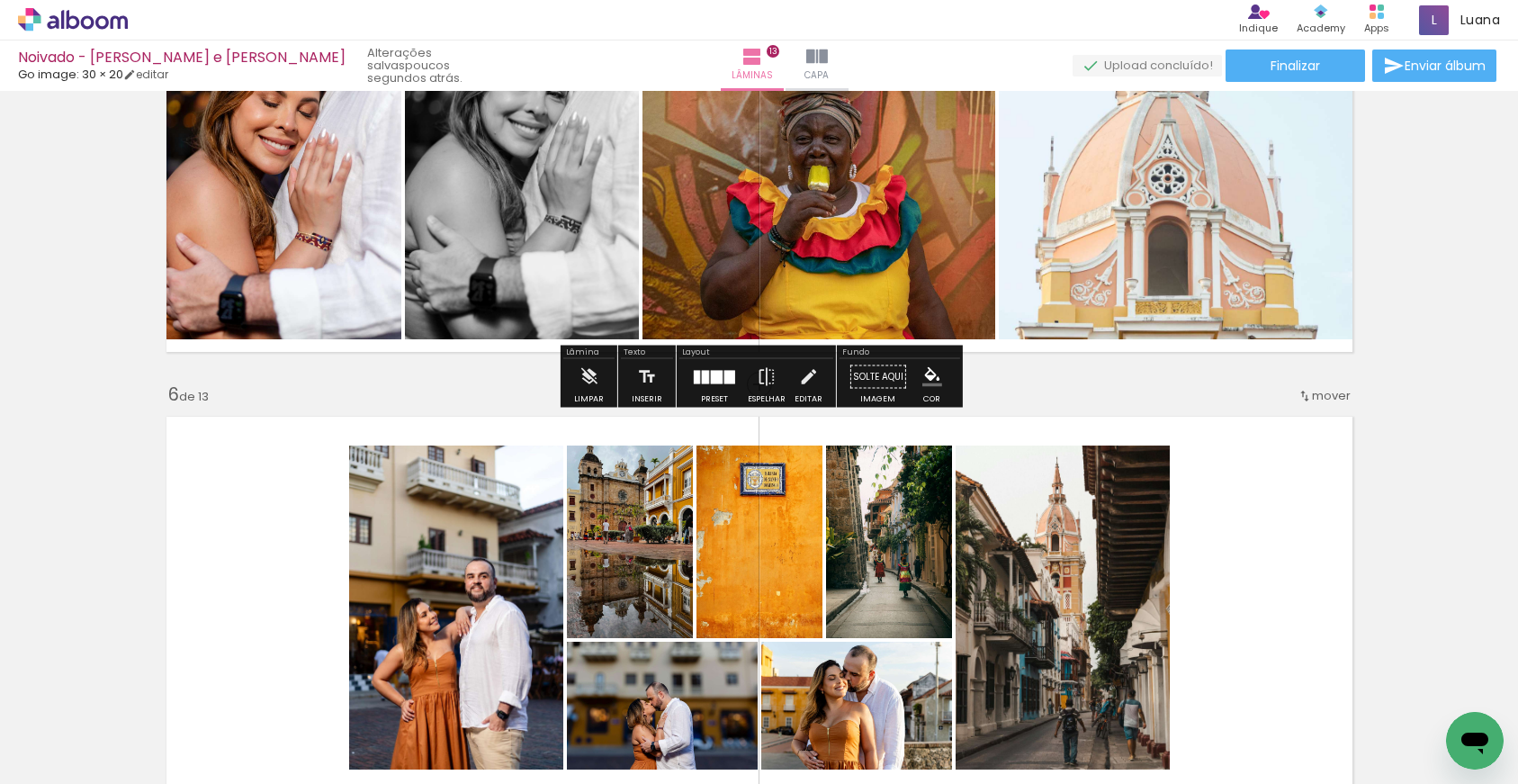
scroll to position [1969, 0]
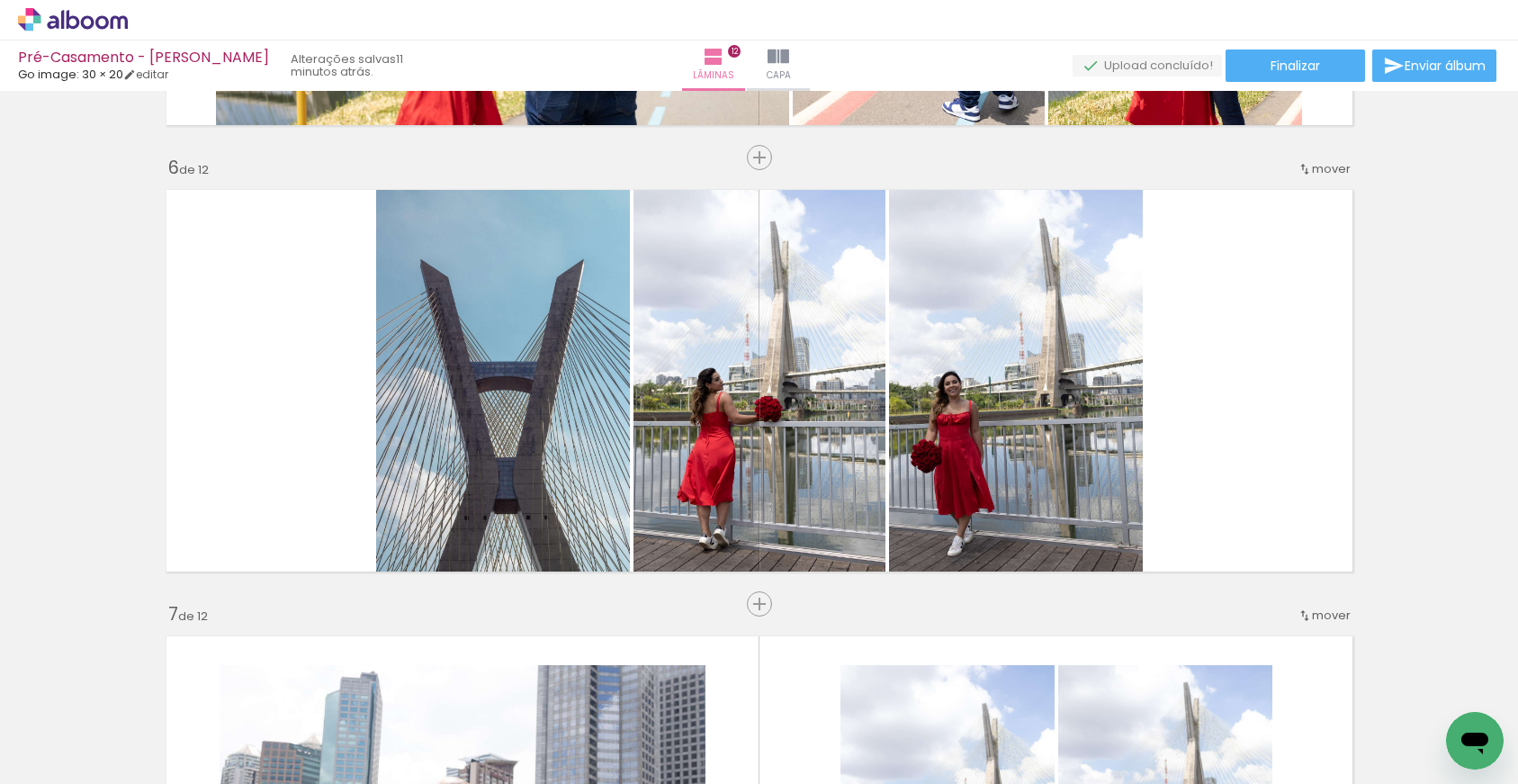
scroll to position [0, 3875]
